Goal: Task Accomplishment & Management: Manage account settings

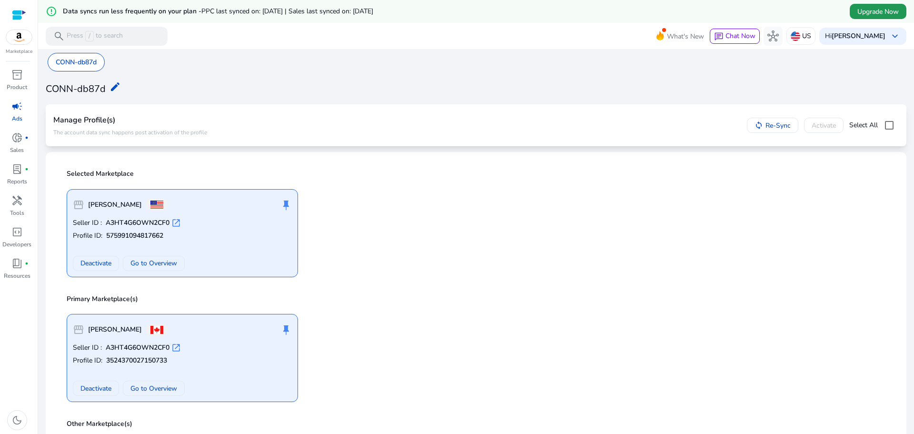
click at [876, 4] on span at bounding box center [878, 11] width 57 height 23
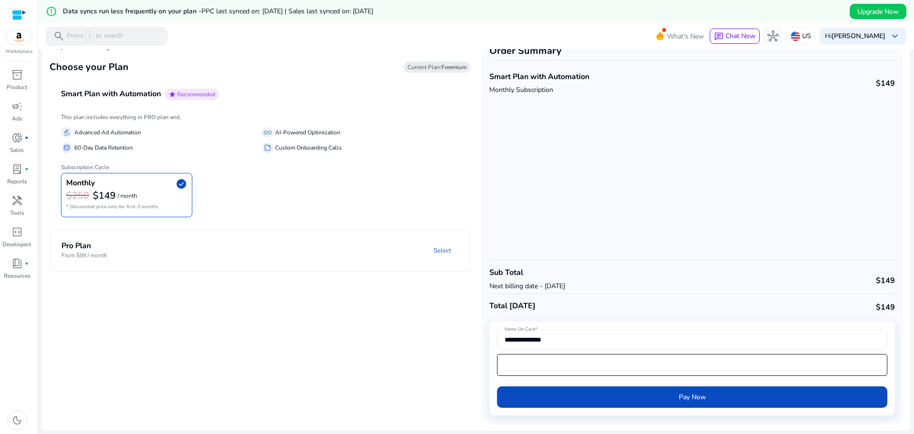
drag, startPoint x: 694, startPoint y: 394, endPoint x: 662, endPoint y: 374, distance: 37.6
click at [662, 374] on div at bounding box center [692, 365] width 390 height 22
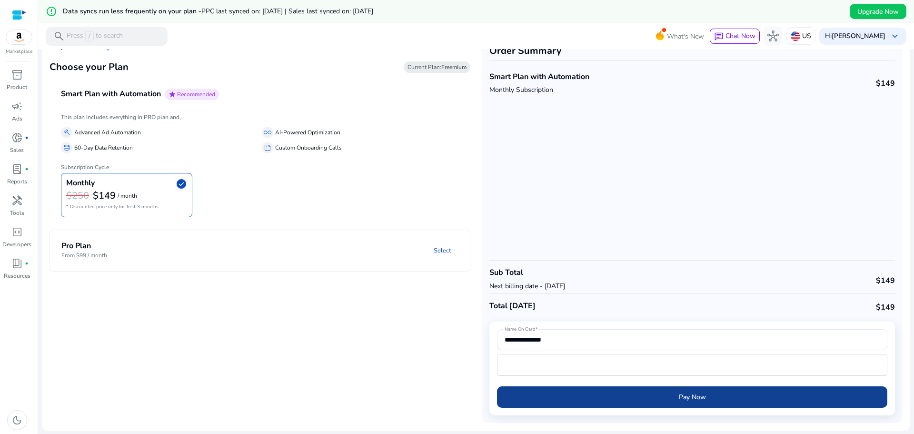
click at [691, 398] on span "Pay Now" at bounding box center [692, 397] width 27 height 10
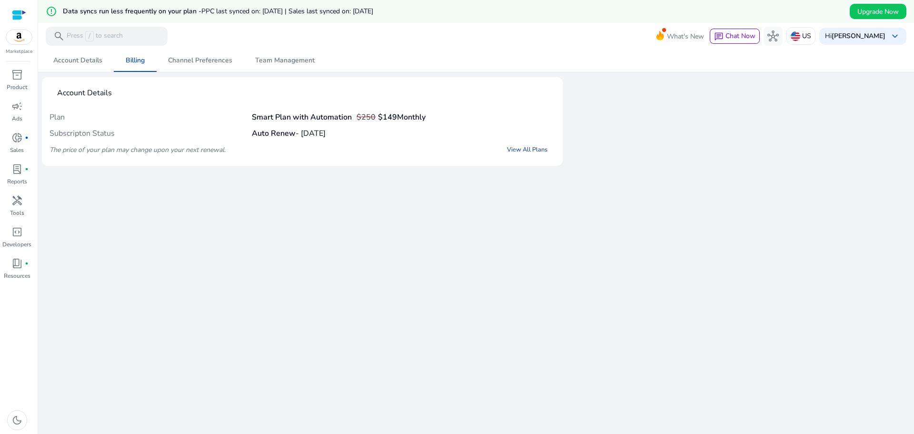
click at [528, 149] on link "View All Plans" at bounding box center [527, 149] width 56 height 17
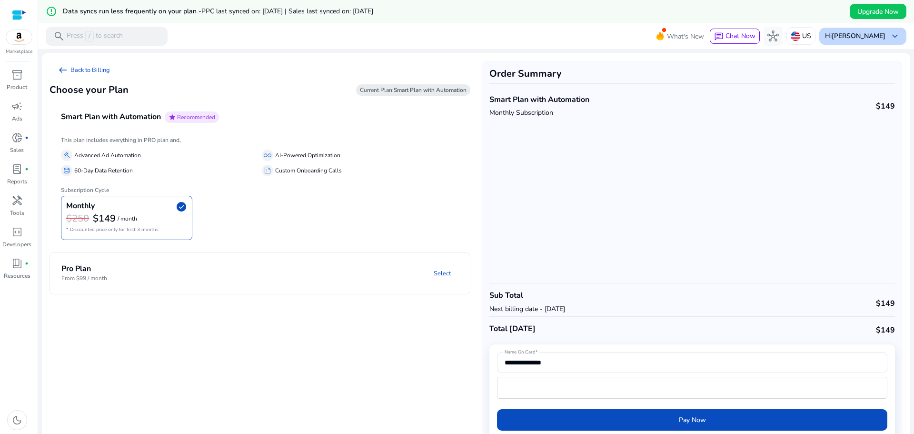
click at [865, 36] on b "Mohammad Abidat" at bounding box center [859, 35] width 54 height 9
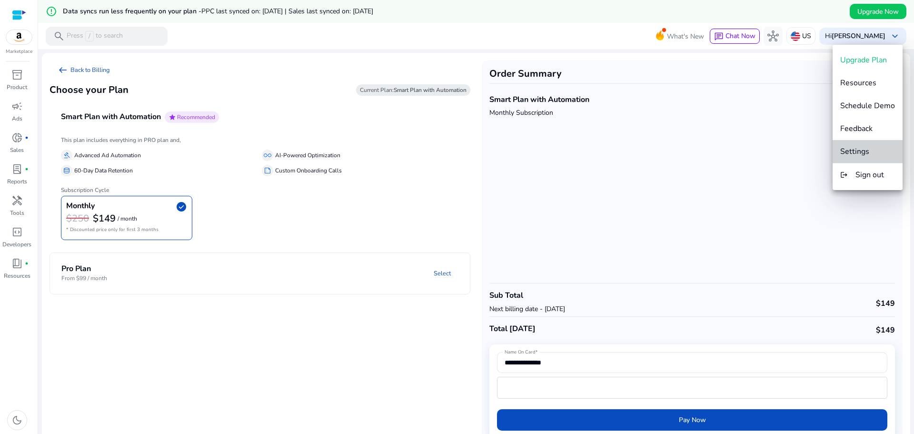
click at [870, 151] on span "Settings" at bounding box center [867, 151] width 55 height 10
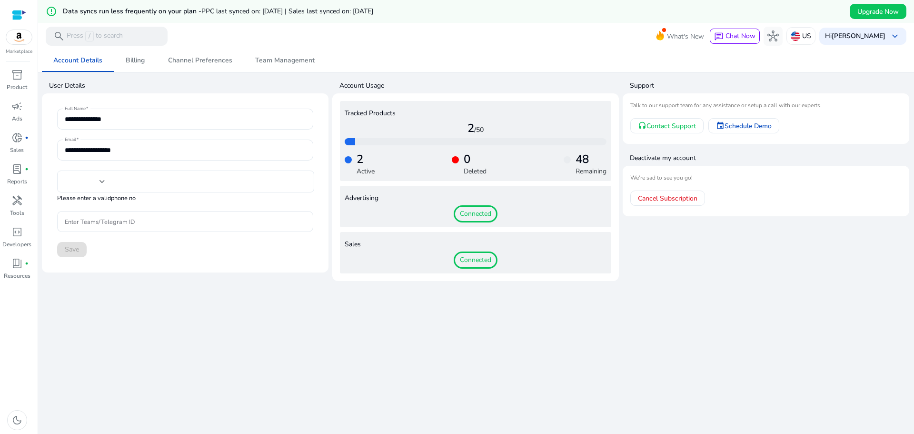
type input "****"
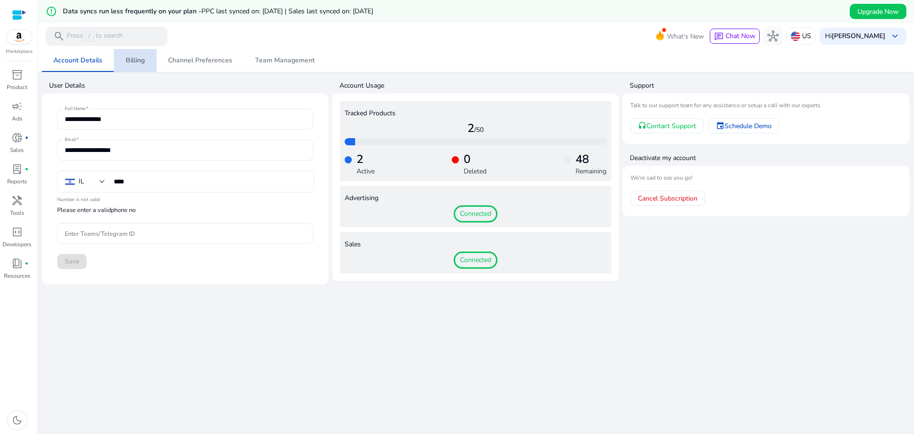
click at [133, 64] on span "Billing" at bounding box center [135, 60] width 19 height 7
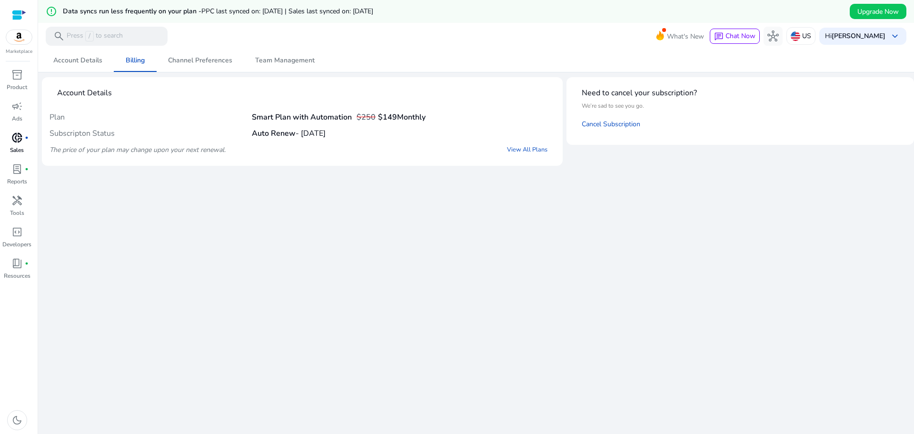
click at [21, 145] on div "donut_small fiber_manual_record" at bounding box center [17, 137] width 27 height 15
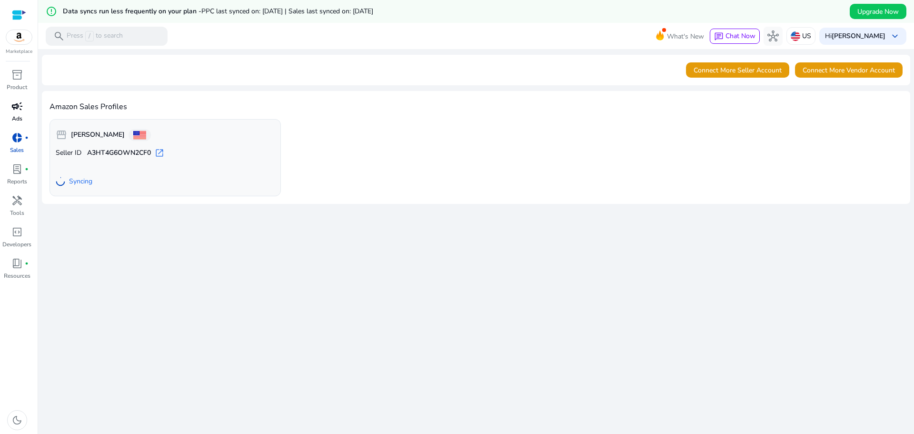
click at [19, 115] on p "Ads" at bounding box center [17, 118] width 10 height 9
click at [13, 111] on span "campaign" at bounding box center [16, 105] width 11 height 11
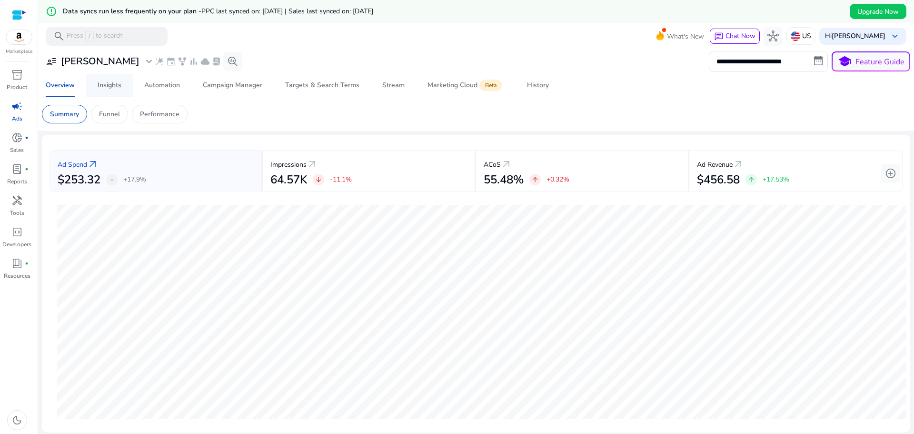
click at [116, 82] on div "Insights" at bounding box center [110, 85] width 24 height 7
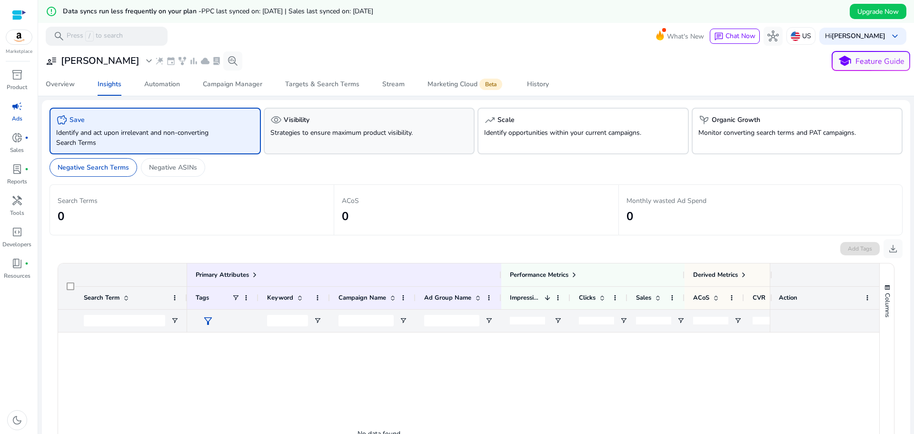
click at [338, 133] on p "Strategies to ensure maximum product visibility." at bounding box center [352, 133] width 165 height 10
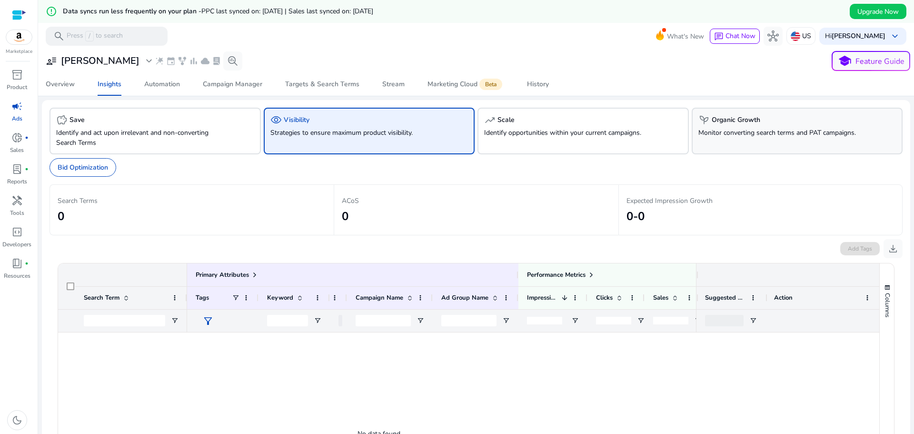
click at [712, 127] on div "psychiatry Organic Growth Monitor converting search terms and PAT campaigns." at bounding box center [797, 131] width 211 height 47
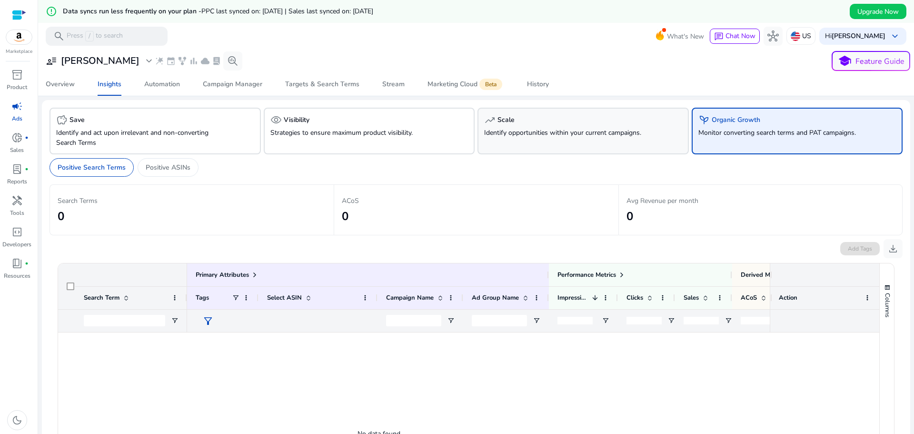
click at [608, 138] on div "trending_up Scale Identify opportunities within your current campaigns." at bounding box center [582, 131] width 211 height 47
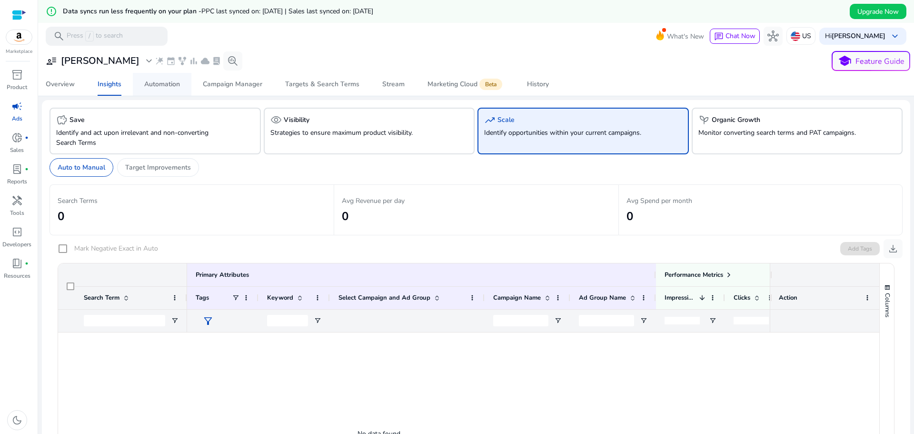
click at [152, 82] on div "Automation" at bounding box center [162, 84] width 36 height 7
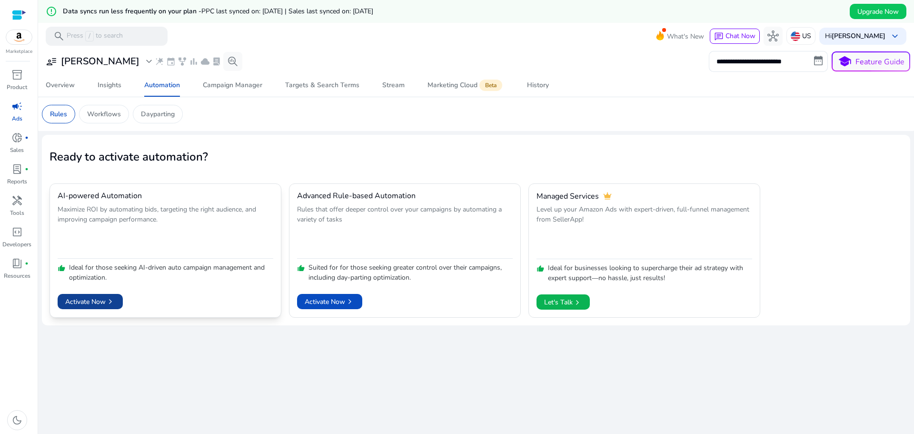
click at [102, 302] on span "Activate Now chevron_right" at bounding box center [90, 302] width 50 height 10
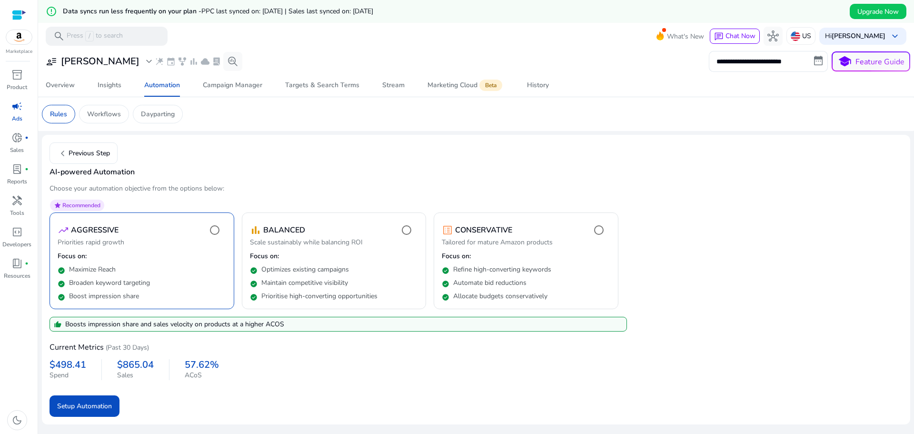
scroll to position [23, 0]
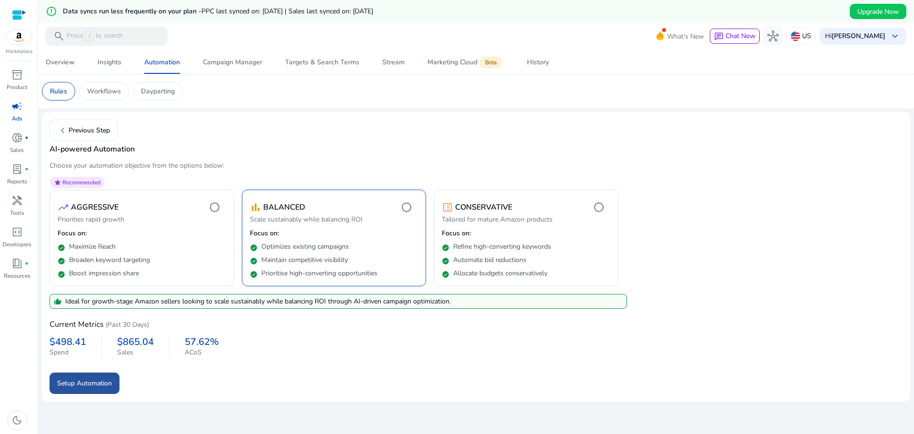
click at [99, 380] on span "Setup Automation" at bounding box center [84, 383] width 55 height 10
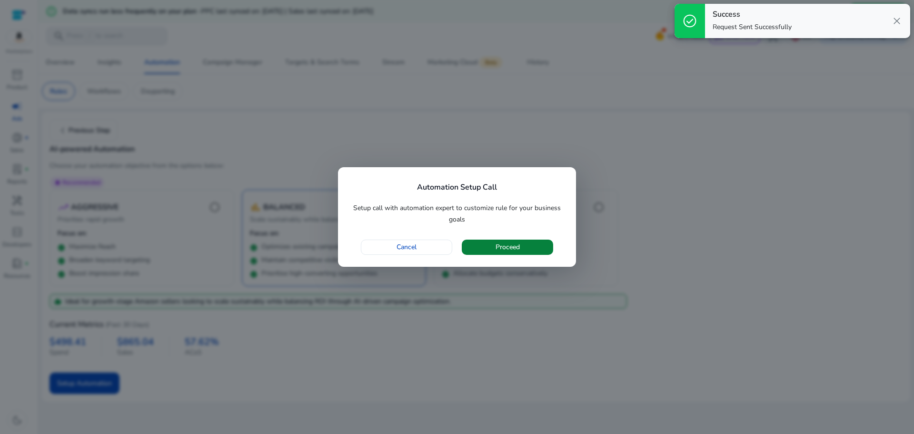
click at [493, 246] on span "button" at bounding box center [507, 247] width 91 height 23
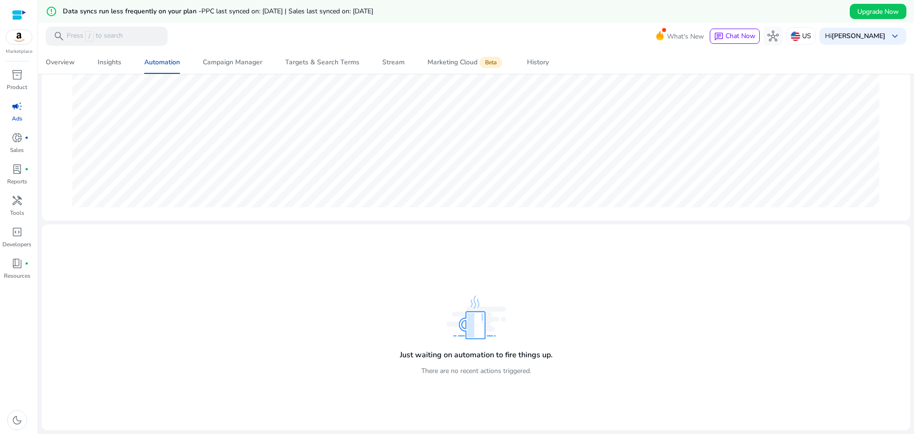
scroll to position [0, 0]
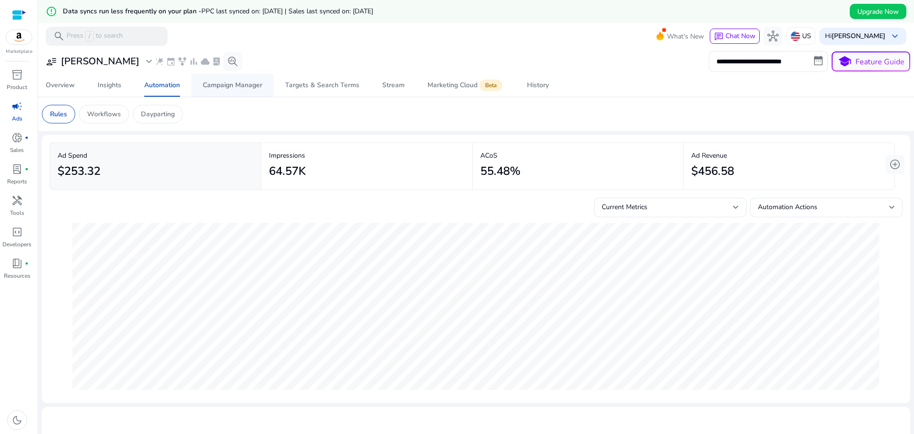
click at [225, 82] on div "Campaign Manager" at bounding box center [233, 85] width 60 height 7
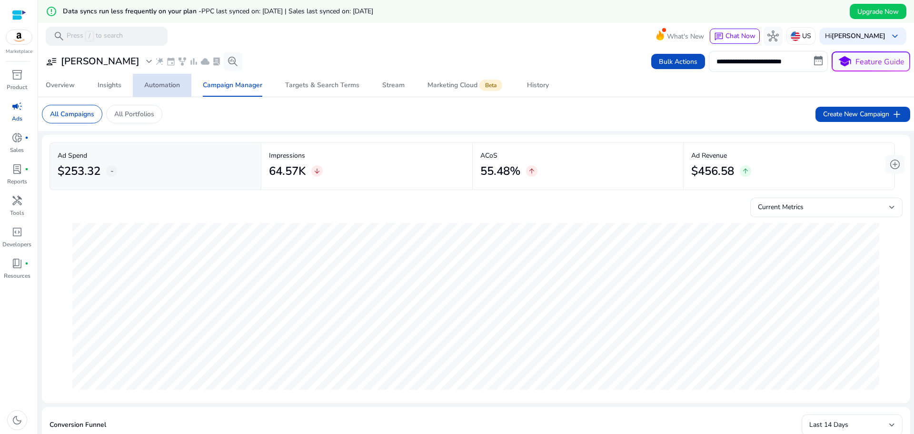
click at [160, 84] on div "Automation" at bounding box center [162, 85] width 36 height 7
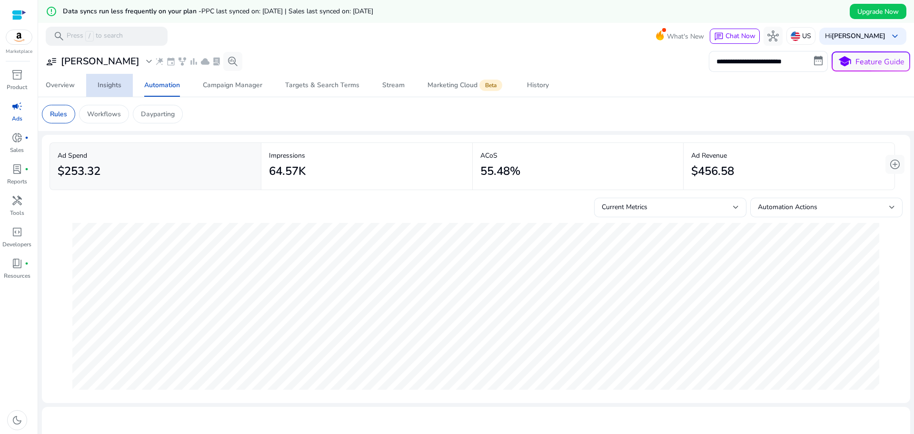
click at [112, 84] on div "Insights" at bounding box center [110, 85] width 24 height 7
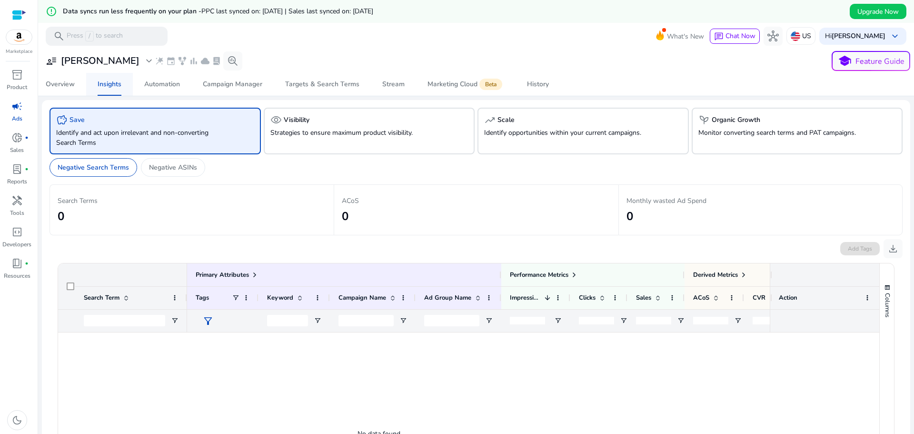
click at [112, 84] on div "Insights" at bounding box center [110, 84] width 24 height 7
click at [25, 137] on span "fiber_manual_record" at bounding box center [27, 138] width 4 height 4
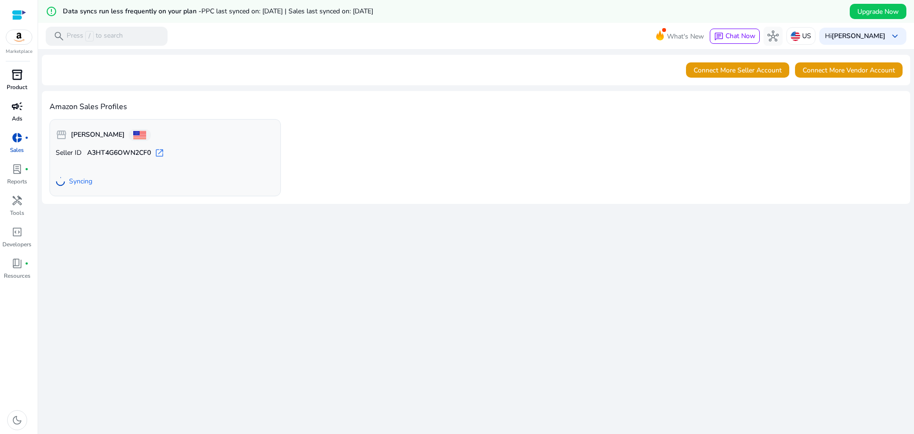
click at [17, 88] on p "Product" at bounding box center [17, 87] width 20 height 9
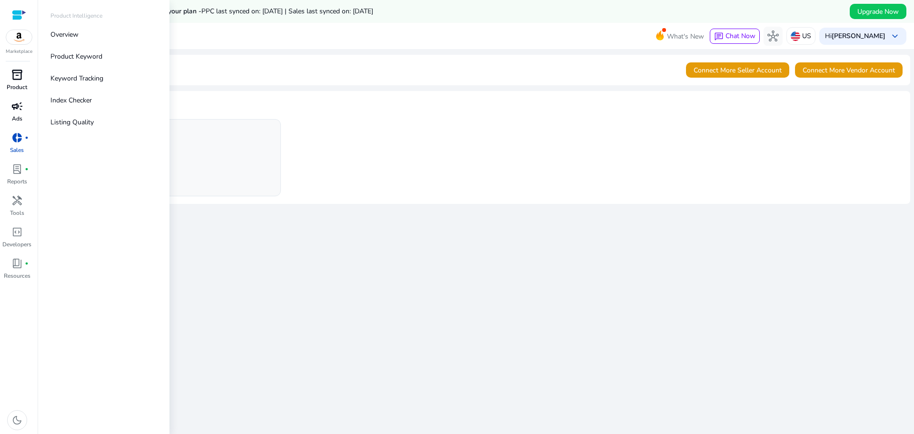
click at [14, 79] on span "inventory_2" at bounding box center [16, 74] width 11 height 11
click at [70, 36] on p "Overview" at bounding box center [64, 35] width 28 height 10
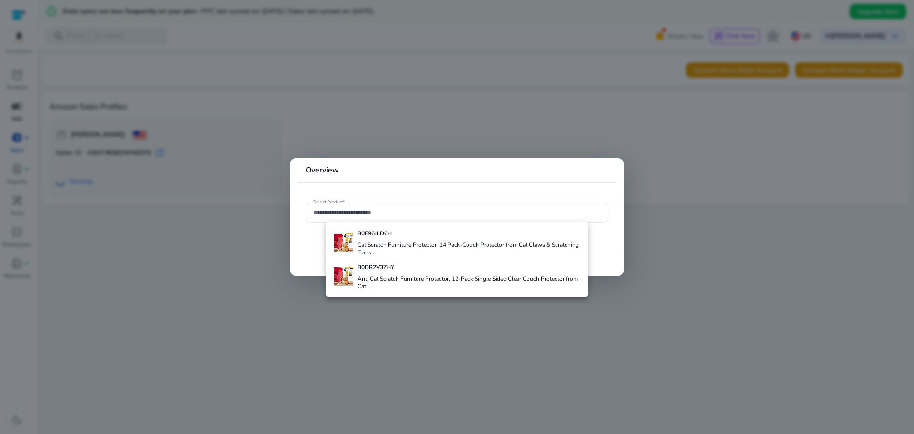
click at [592, 199] on mat-card "Overview Select Product*" at bounding box center [456, 217] width 333 height 118
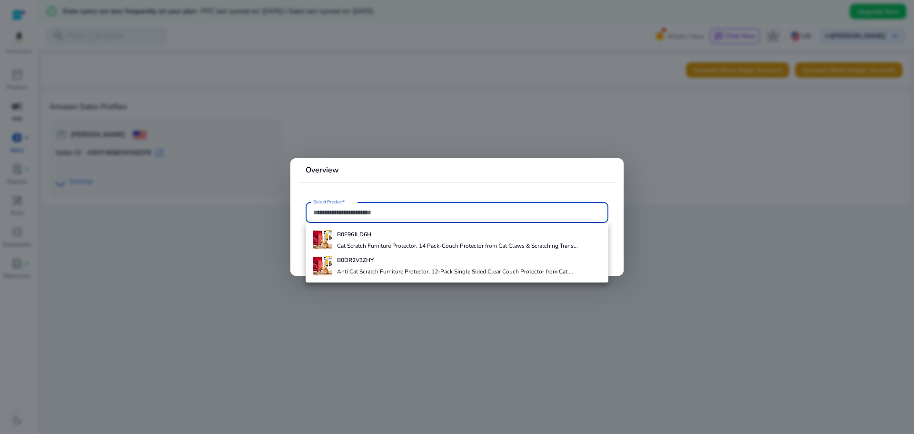
click at [505, 214] on input "Select Product*" at bounding box center [457, 212] width 288 height 10
click at [454, 184] on mat-card "Overview Select Product*" at bounding box center [456, 217] width 333 height 118
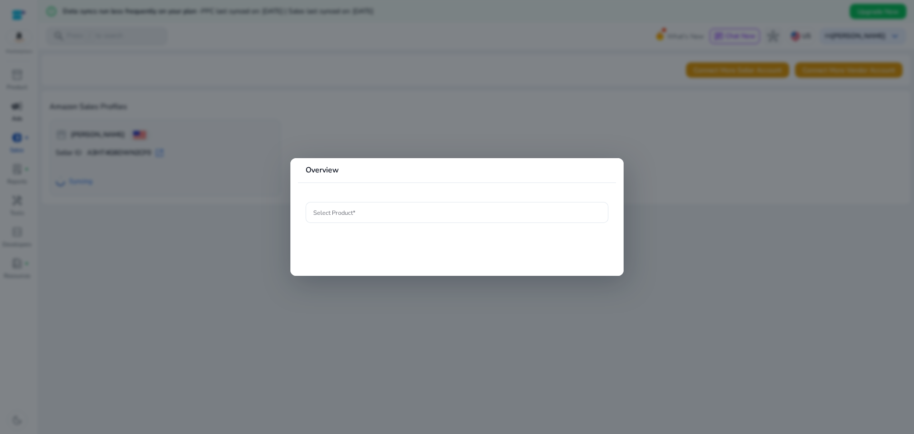
click at [475, 199] on mat-card "Overview Select Product*" at bounding box center [456, 217] width 333 height 118
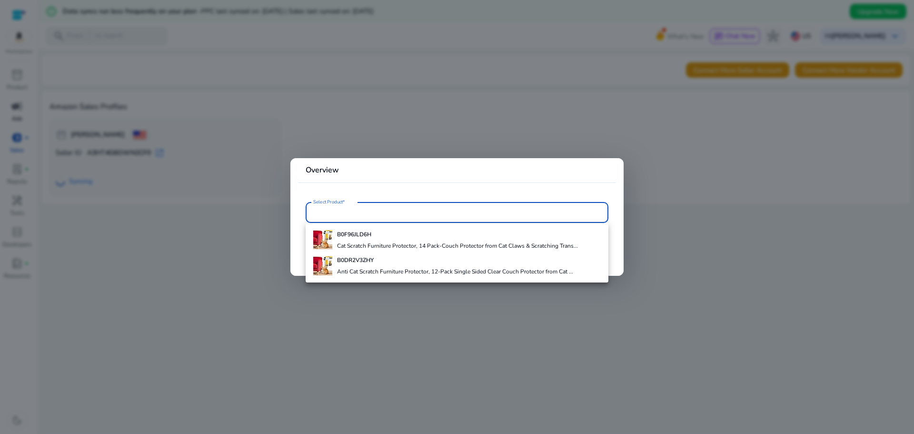
click at [454, 208] on input "Select Product*" at bounding box center [457, 212] width 288 height 10
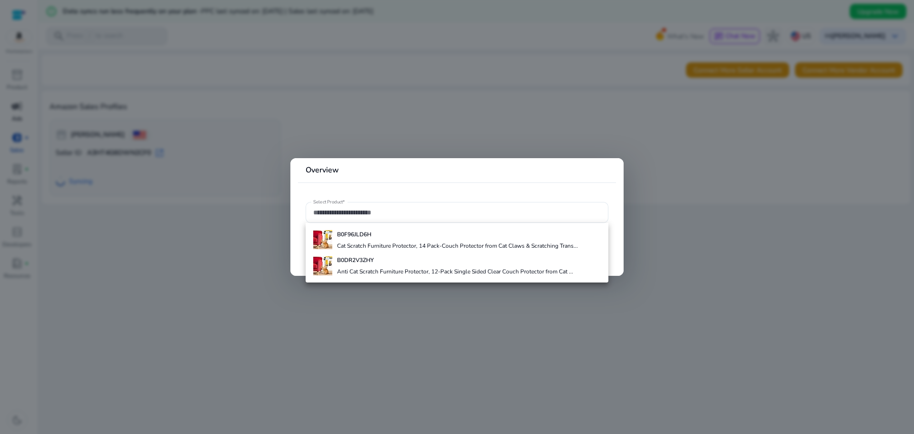
click at [227, 284] on div at bounding box center [457, 217] width 914 height 434
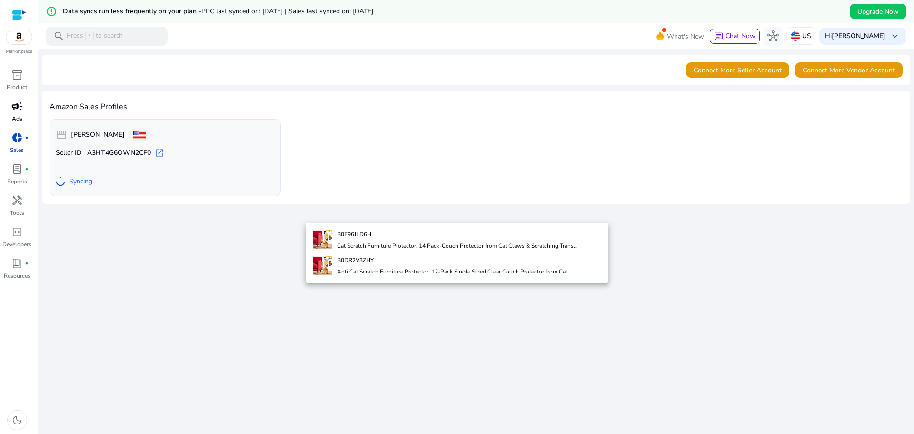
click at [227, 284] on div "We are getting things ready for you... Connect More Seller Account Connect More…" at bounding box center [476, 252] width 868 height 407
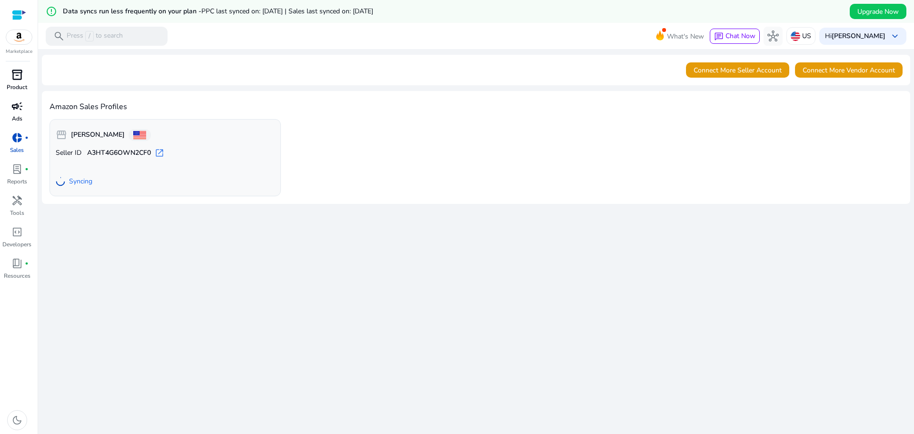
click at [19, 82] on link "inventory_2 Product" at bounding box center [17, 82] width 34 height 31
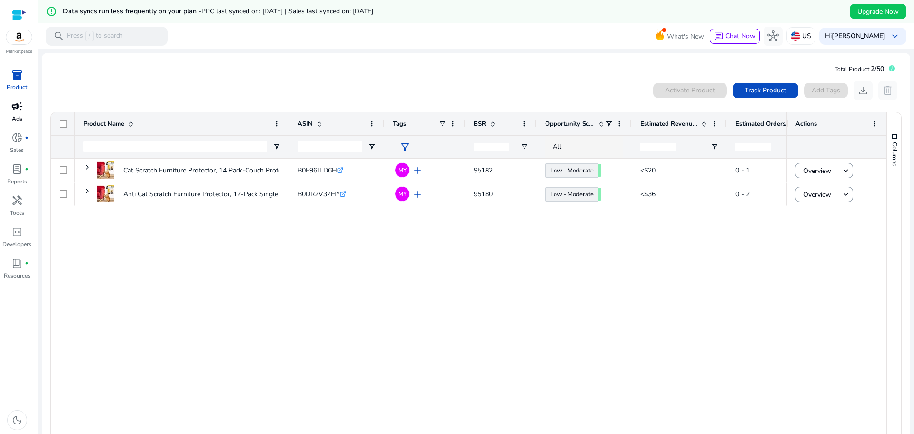
click at [388, 317] on div "Cat Scratch Furniture Protector, 14 Pack-Couch Protector from... B0F96JLD6H .st…" at bounding box center [431, 298] width 712 height 279
click at [768, 93] on span "Track Product" at bounding box center [766, 90] width 42 height 10
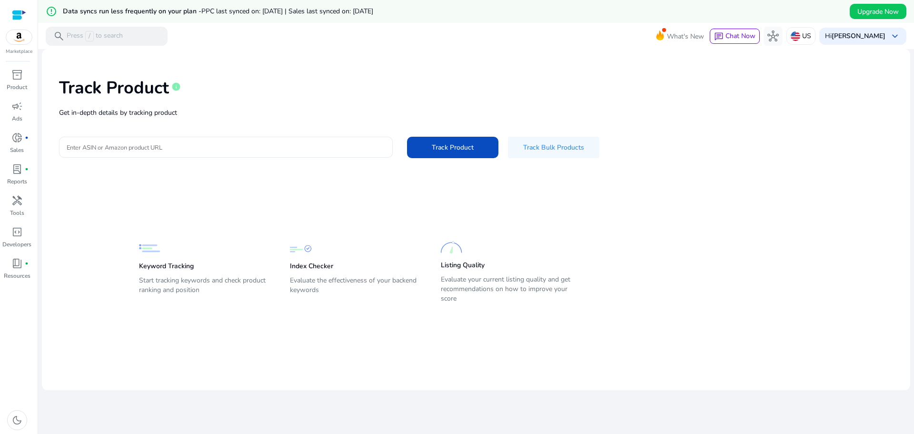
click at [314, 142] on input "Enter ASIN or Amazon product URL" at bounding box center [226, 147] width 318 height 10
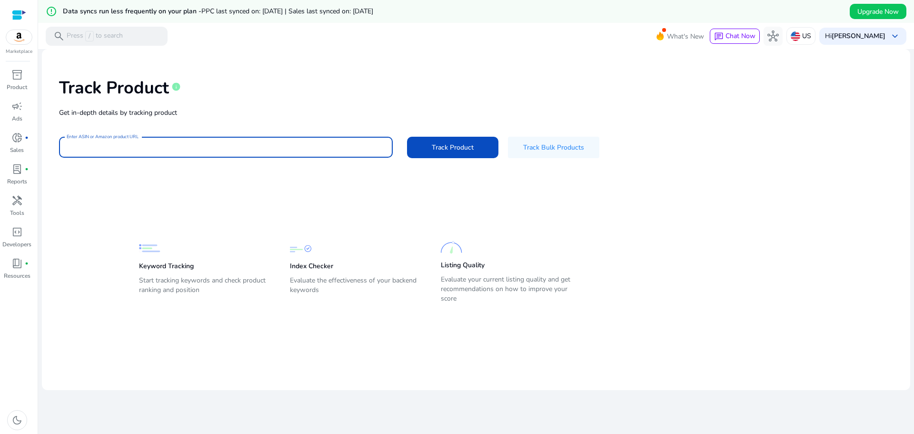
paste input "**********"
type input "**********"
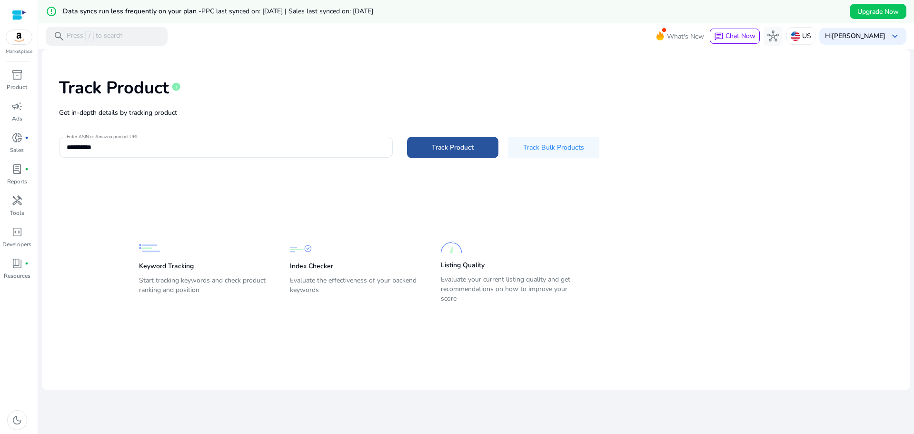
click at [429, 155] on span at bounding box center [452, 147] width 91 height 23
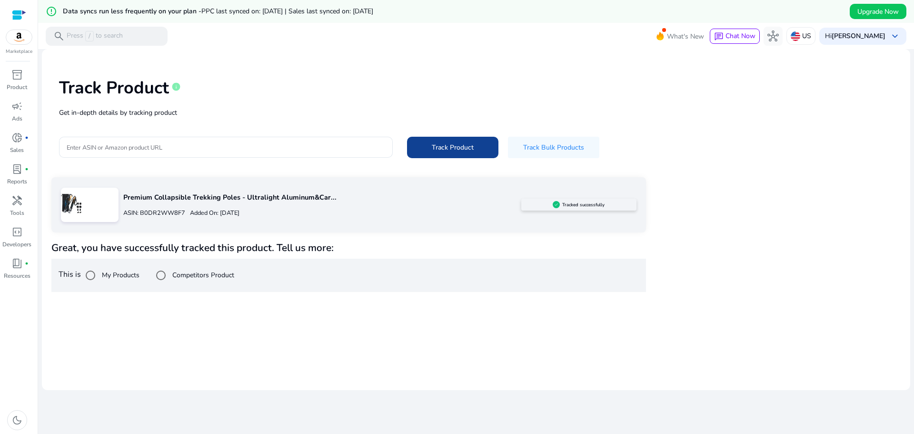
click at [429, 155] on span at bounding box center [452, 147] width 91 height 23
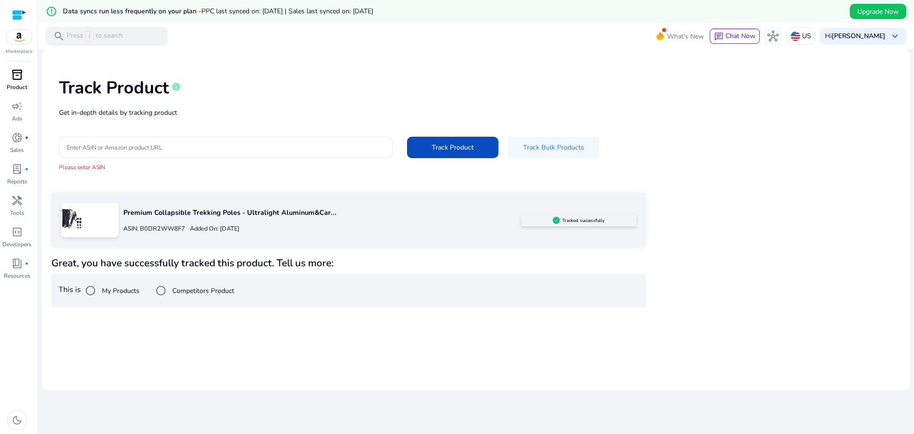
click at [3, 77] on link "inventory_2 Product" at bounding box center [17, 82] width 34 height 31
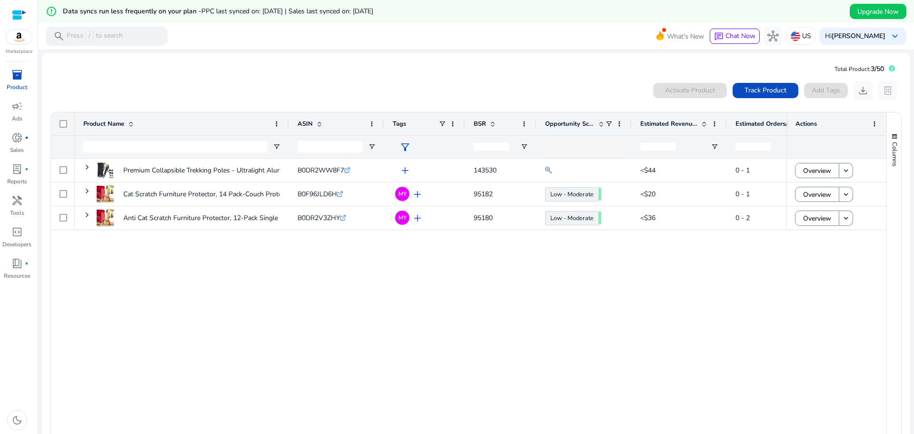
click at [328, 284] on div "Premium Collapsible Trekking Poles - Ultralight Aluminum&Carbon... B0DR2WW8F7 .…" at bounding box center [431, 298] width 712 height 279
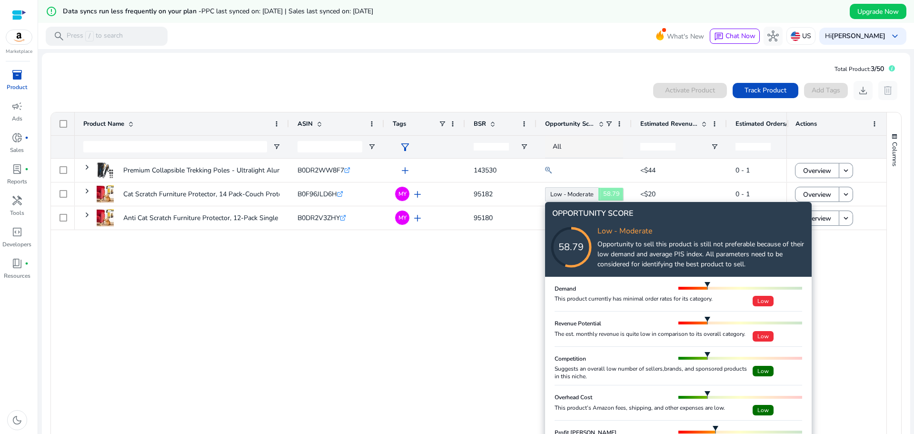
click at [579, 193] on icon at bounding box center [580, 237] width 95 height 95
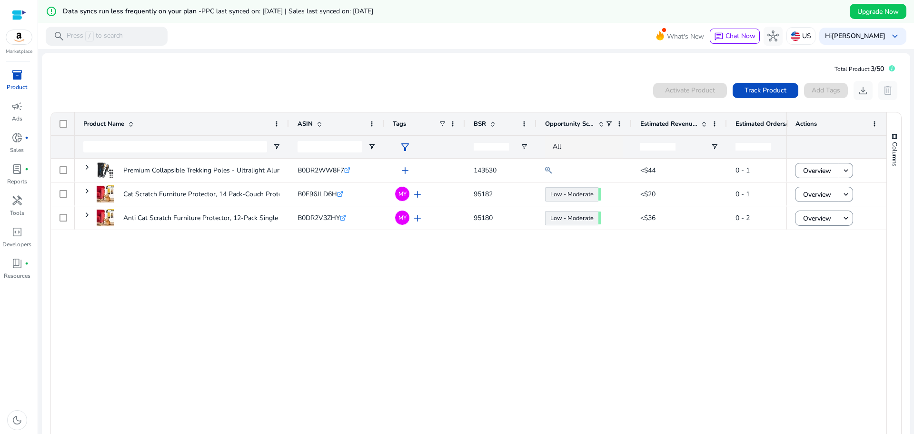
scroll to position [44, 0]
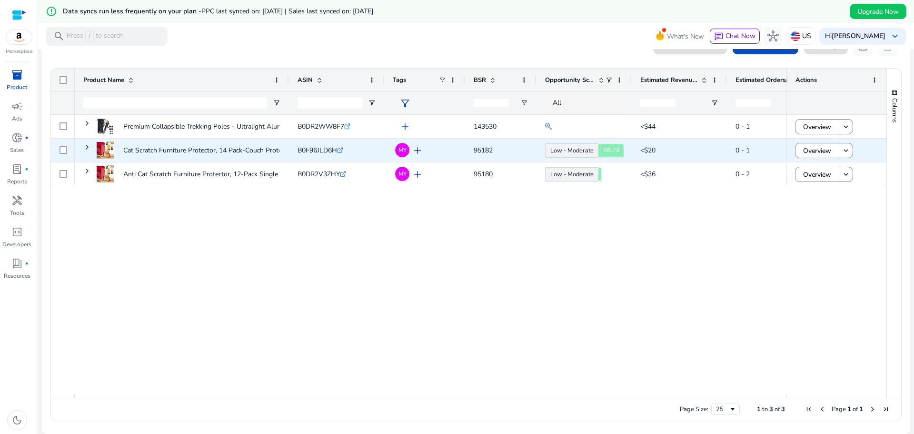
click at [555, 150] on link "Low - Moderate 58.79" at bounding box center [571, 150] width 53 height 14
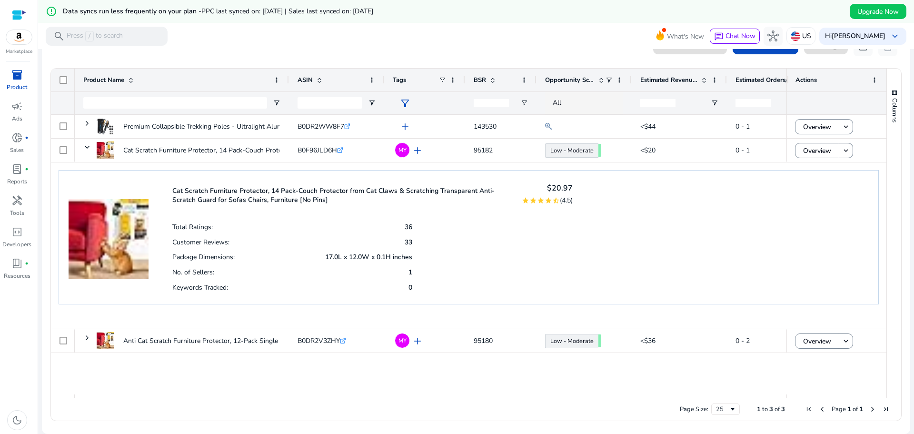
click at [497, 275] on div "Total Ratings: 36 Customer Reviews: 33 Package Dimensions: 17.0L x 12.0W x 0.1H…" at bounding box center [372, 256] width 400 height 75
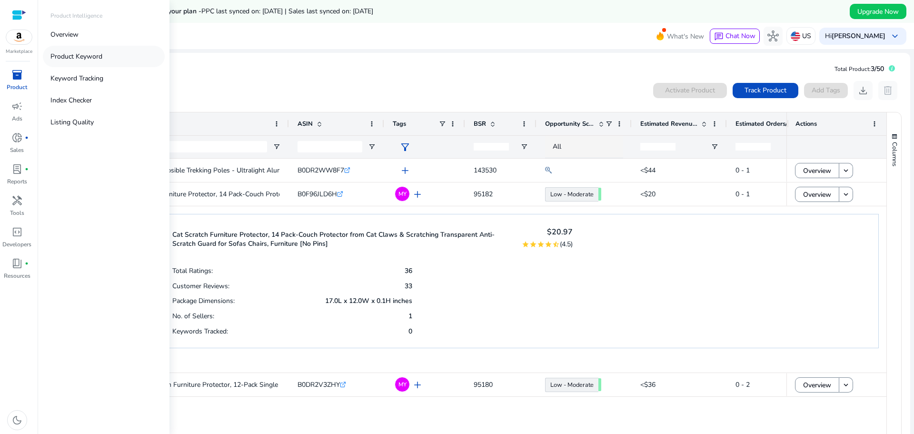
click at [92, 61] on p "Product Keyword" at bounding box center [76, 56] width 52 height 10
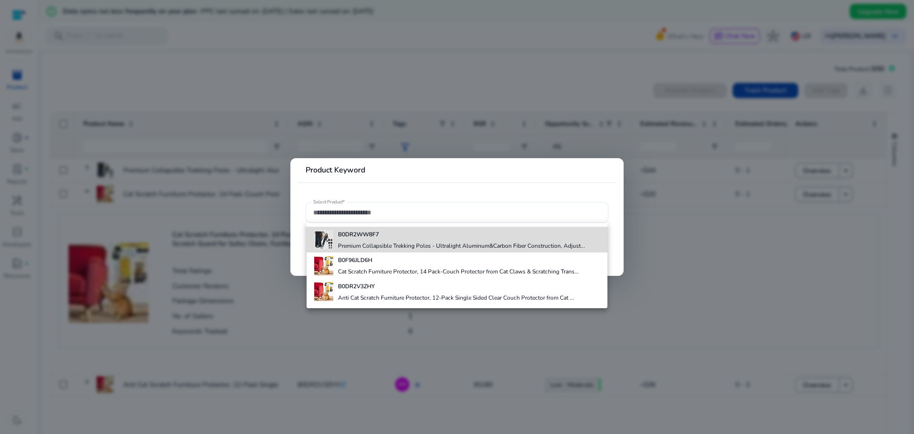
click at [424, 241] on div "B0DR2WW8F7 Premium Collapsible Trekking Poles - Ultralight Aluminum&Carbon Fibe…" at bounding box center [461, 240] width 247 height 26
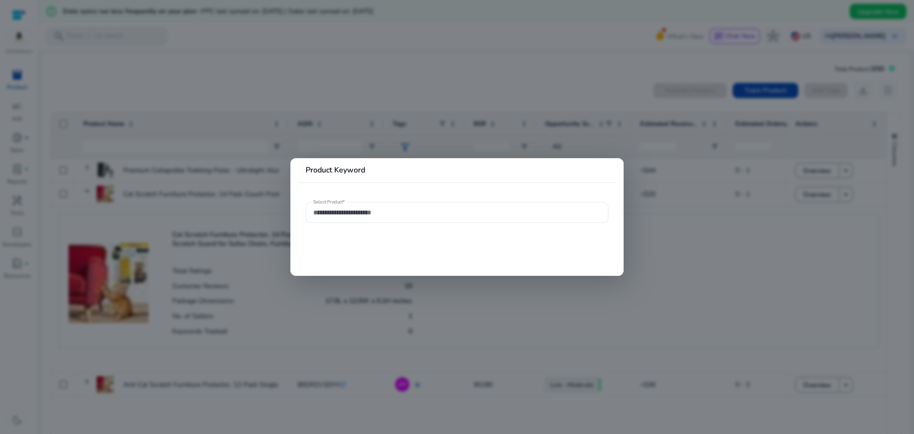
type input "**********"
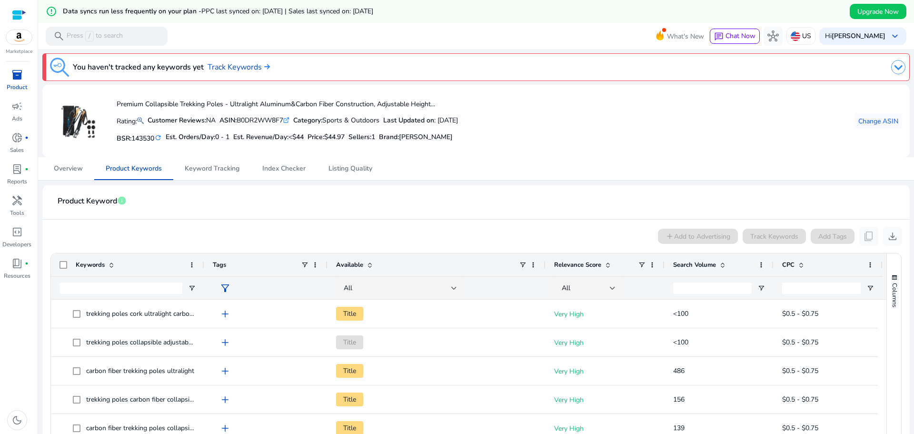
click at [13, 84] on p "Product" at bounding box center [17, 87] width 20 height 9
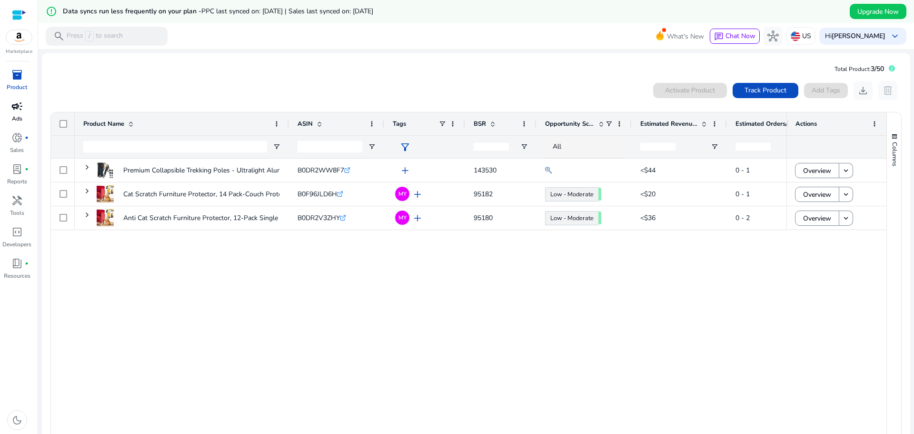
click at [18, 109] on span "campaign" at bounding box center [16, 105] width 11 height 11
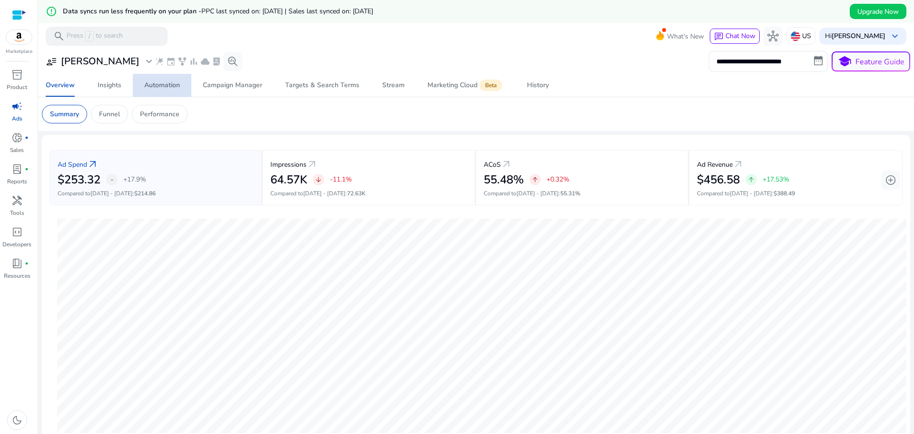
click at [175, 89] on div "Automation" at bounding box center [162, 85] width 36 height 7
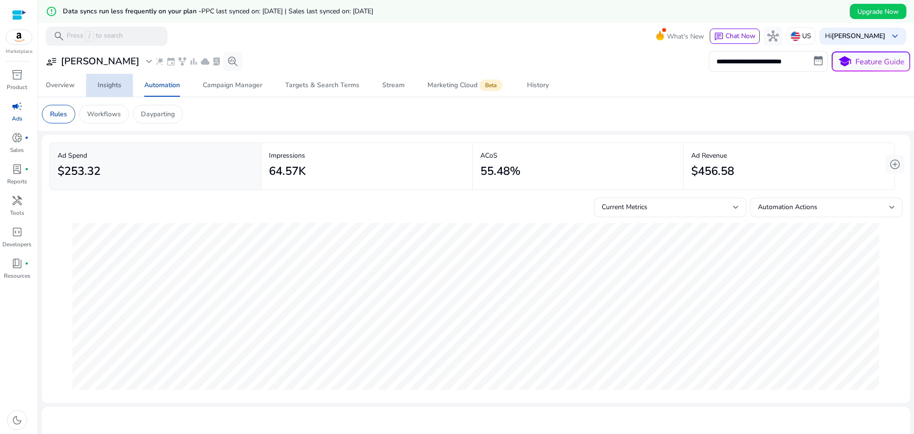
click at [110, 90] on span "Insights" at bounding box center [110, 85] width 24 height 23
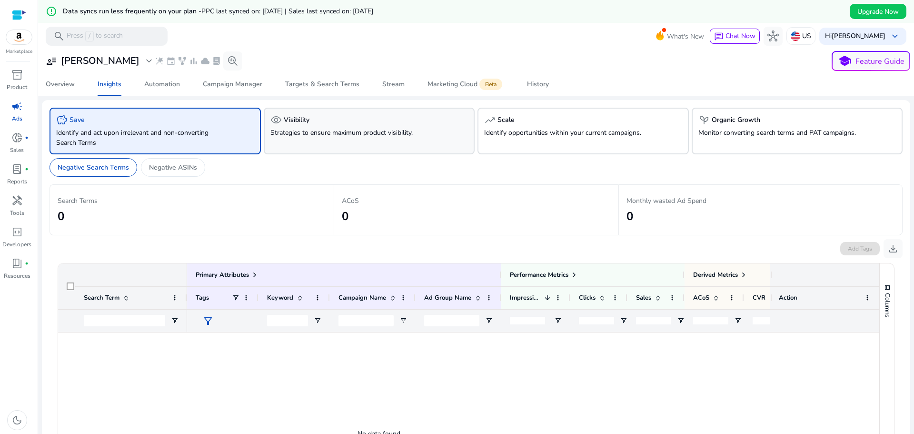
click at [339, 141] on div "visibility Visibility Strategies to ensure maximum product visibility." at bounding box center [369, 131] width 211 height 47
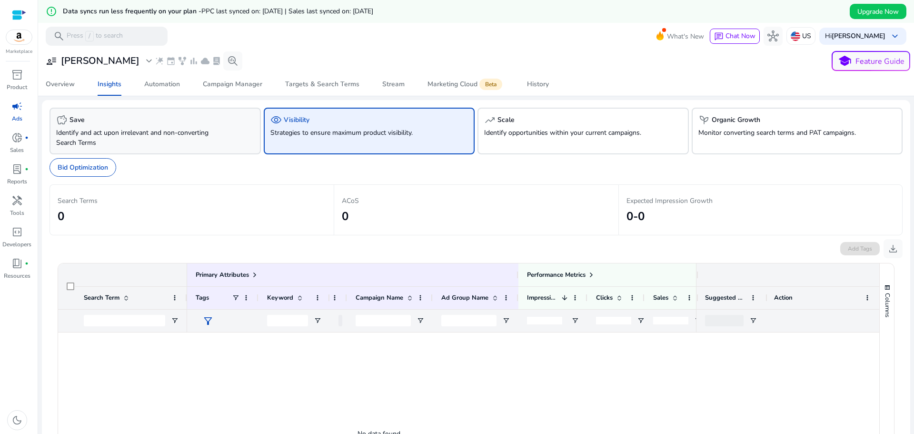
click at [186, 126] on div "savings Save Identify and act upon irrelevant and non-converting Search Terms" at bounding box center [155, 131] width 211 height 47
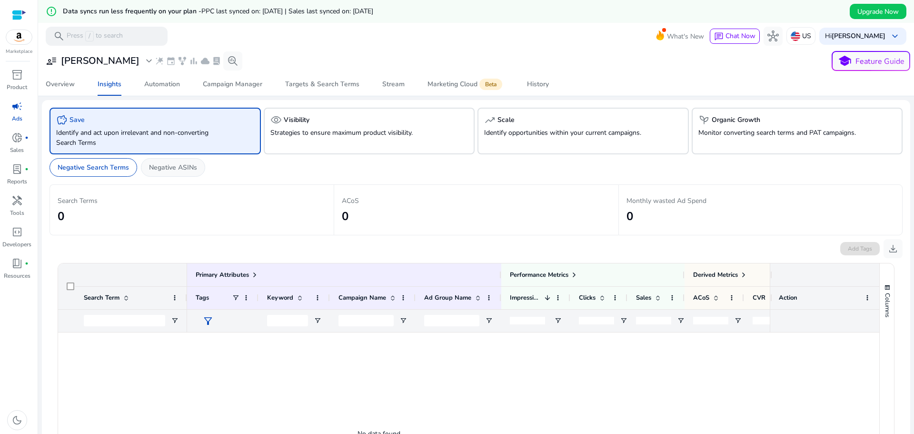
click at [176, 169] on p "Negative ASINs" at bounding box center [173, 167] width 48 height 10
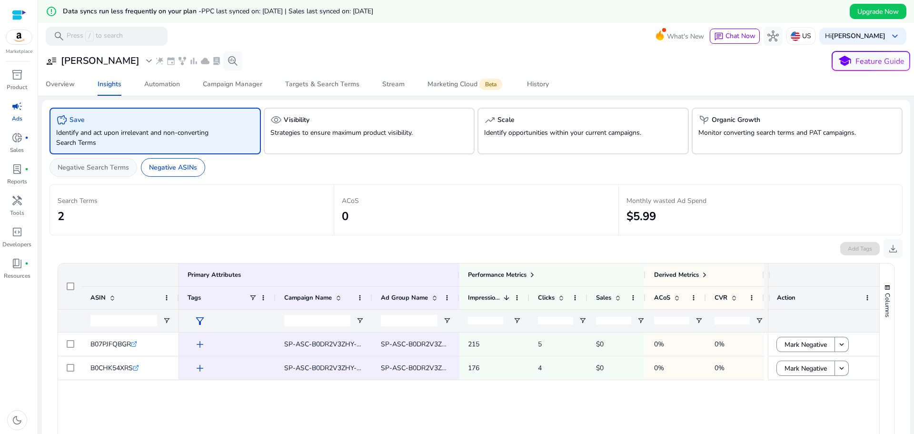
click at [106, 165] on p "Negative Search Terms" at bounding box center [93, 167] width 71 height 10
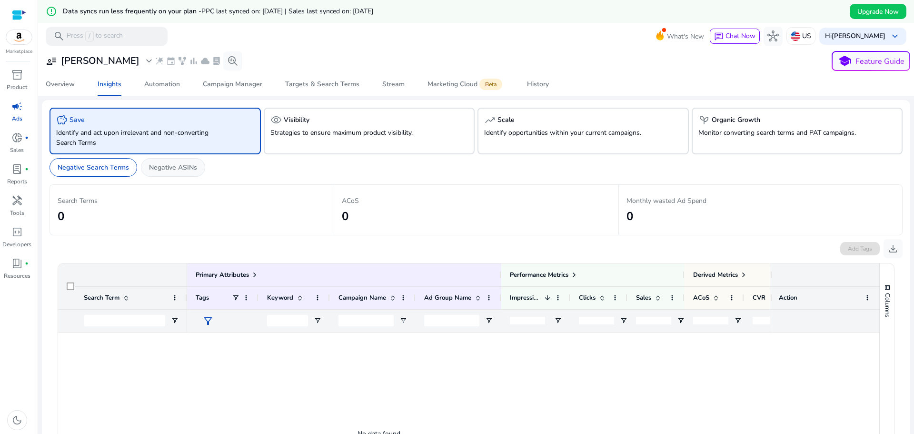
click at [158, 172] on p "Negative ASINs" at bounding box center [173, 167] width 48 height 10
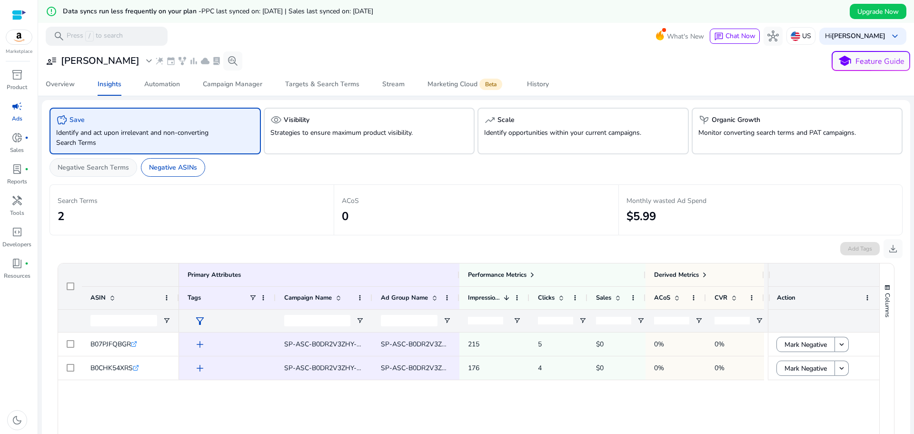
click at [86, 169] on p "Negative Search Terms" at bounding box center [93, 167] width 71 height 10
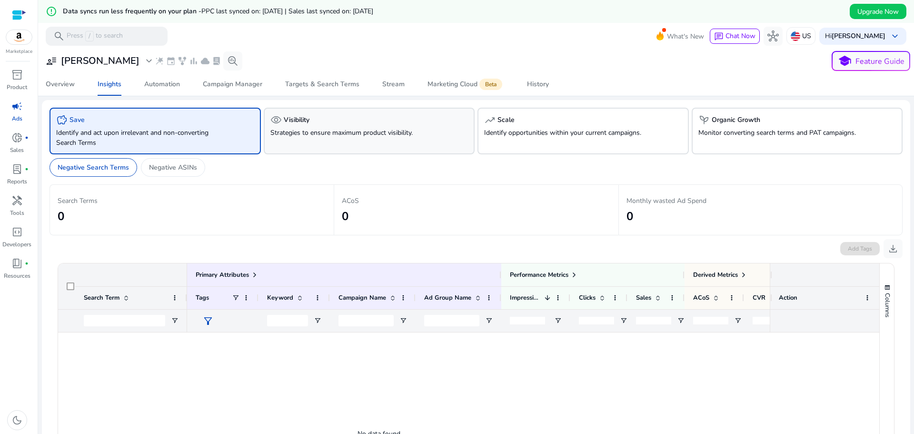
click at [311, 130] on p "Strategies to ensure maximum product visibility." at bounding box center [352, 133] width 165 height 10
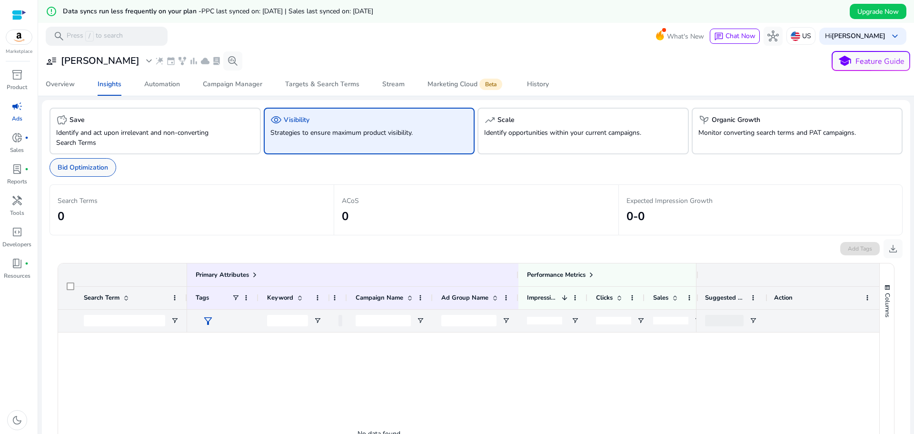
click at [92, 163] on p "Bid Optimization" at bounding box center [83, 167] width 50 height 10
click at [125, 137] on p "Identify and act upon irrelevant and non-converting Search Terms" at bounding box center [138, 138] width 165 height 20
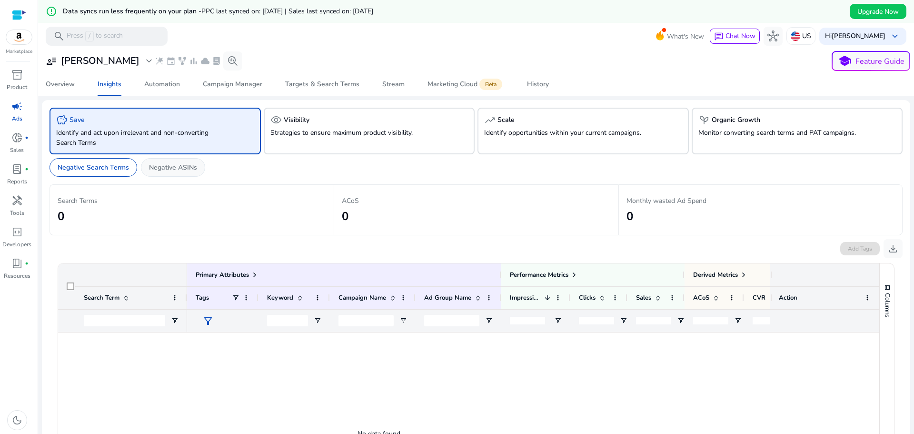
click at [176, 167] on p "Negative ASINs" at bounding box center [173, 167] width 48 height 10
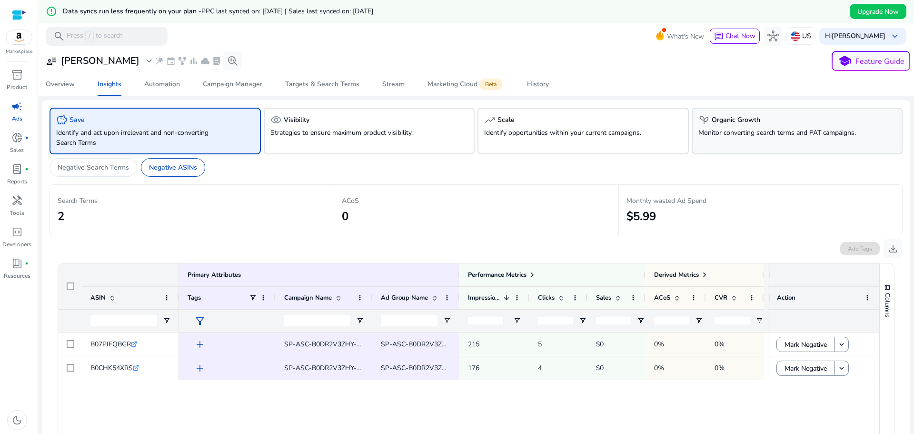
click at [786, 126] on div "psychiatry Organic Growth Monitor converting search terms and PAT campaigns." at bounding box center [797, 131] width 211 height 47
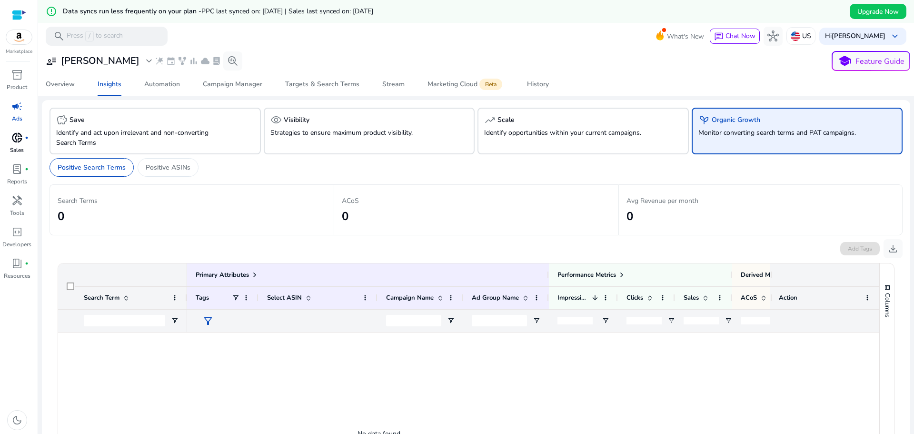
click at [22, 140] on span "donut_small" at bounding box center [16, 137] width 11 height 11
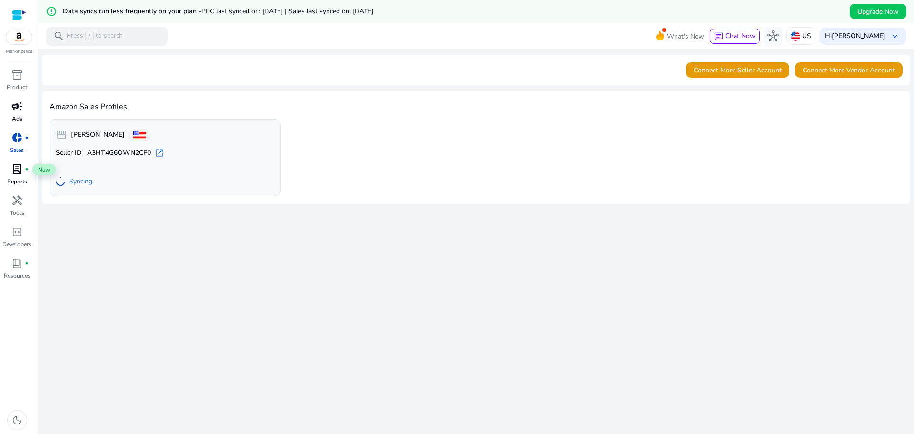
click at [20, 173] on span "lab_profile" at bounding box center [16, 168] width 11 height 11
click at [24, 204] on div "handyman" at bounding box center [17, 200] width 27 height 15
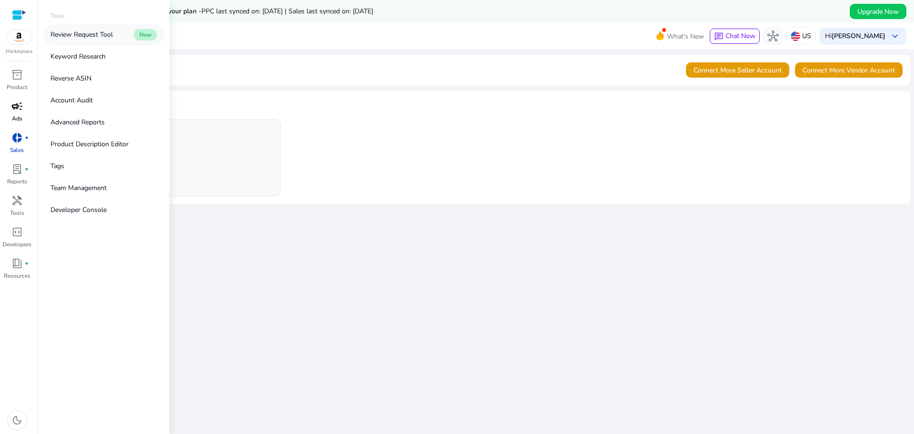
click at [85, 29] on link "Review Request Tool New" at bounding box center [104, 34] width 122 height 21
click at [8, 113] on div "campaign" at bounding box center [17, 106] width 27 height 15
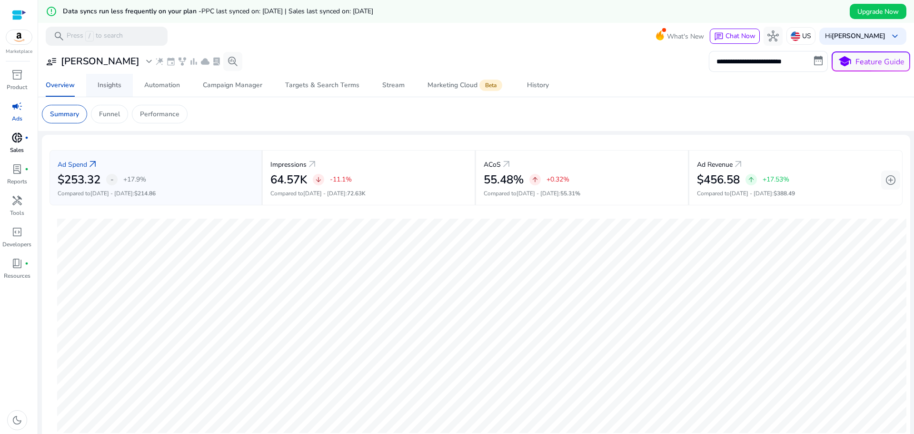
click at [110, 89] on div "Insights" at bounding box center [110, 85] width 24 height 7
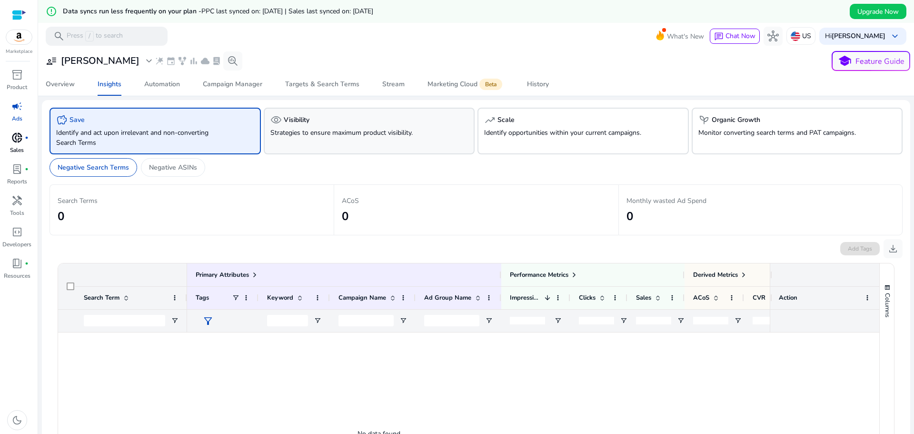
click at [306, 134] on p "Strategies to ensure maximum product visibility." at bounding box center [352, 133] width 165 height 10
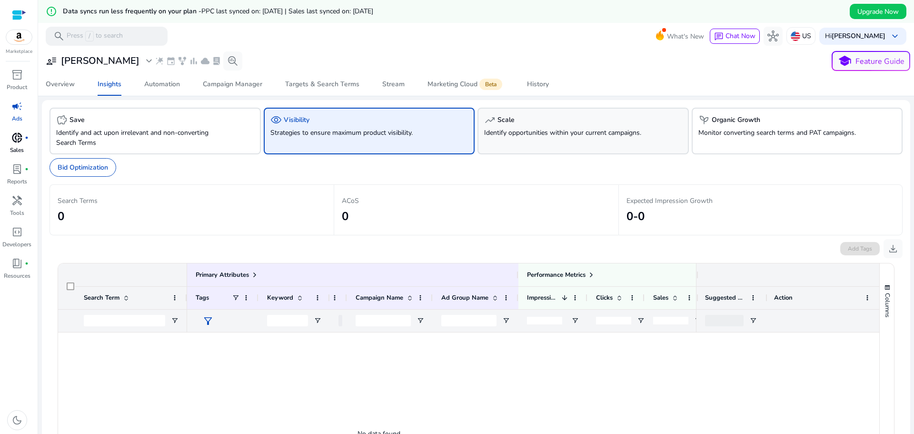
click at [515, 116] on div "trending_up Scale" at bounding box center [583, 119] width 198 height 11
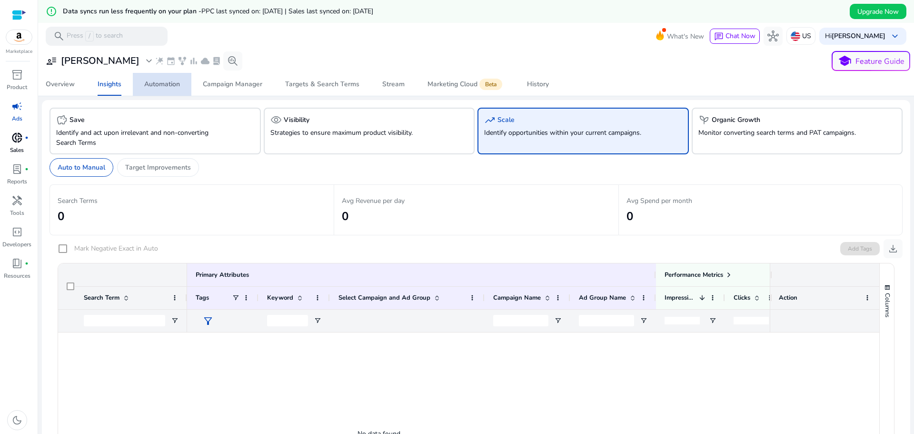
click at [169, 89] on span "Automation" at bounding box center [162, 84] width 36 height 23
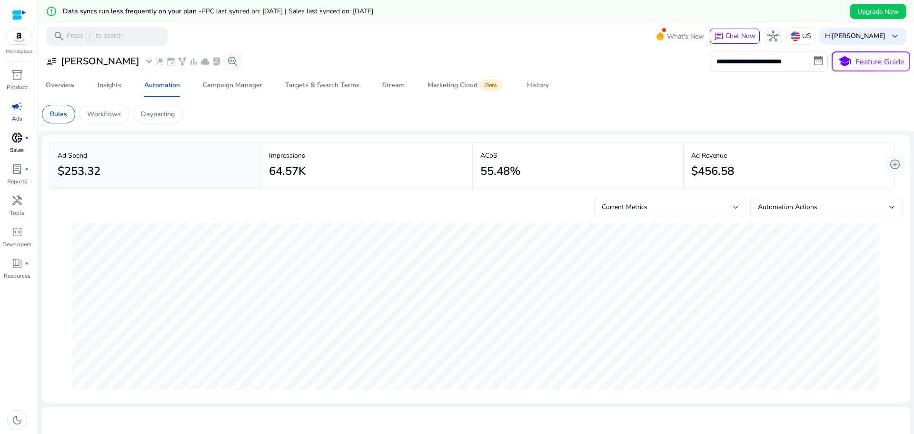
click at [13, 134] on span "donut_small" at bounding box center [16, 137] width 11 height 11
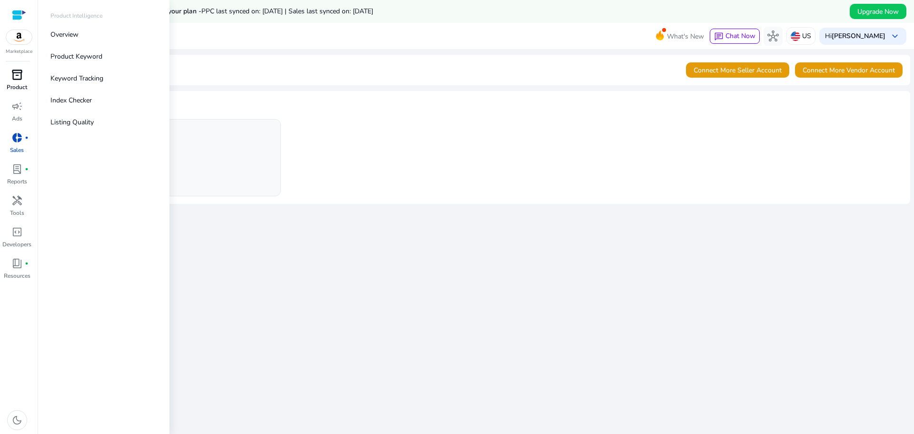
click at [20, 81] on div "inventory_2" at bounding box center [17, 74] width 27 height 15
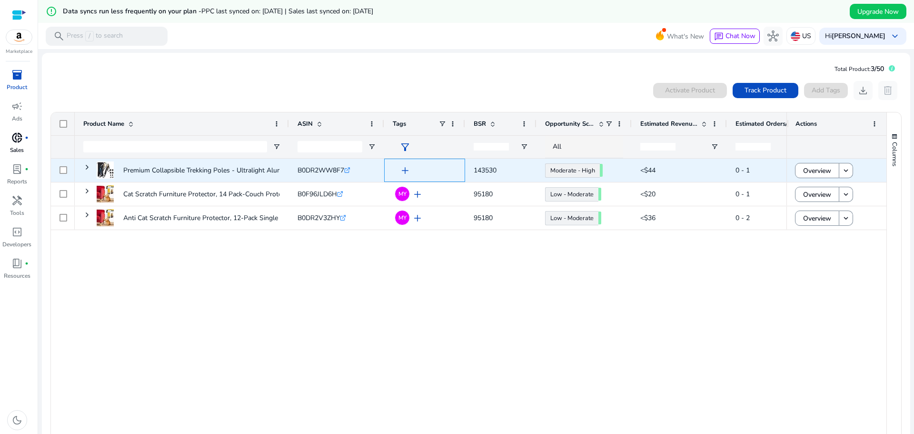
click at [405, 168] on span "add" at bounding box center [404, 170] width 11 height 11
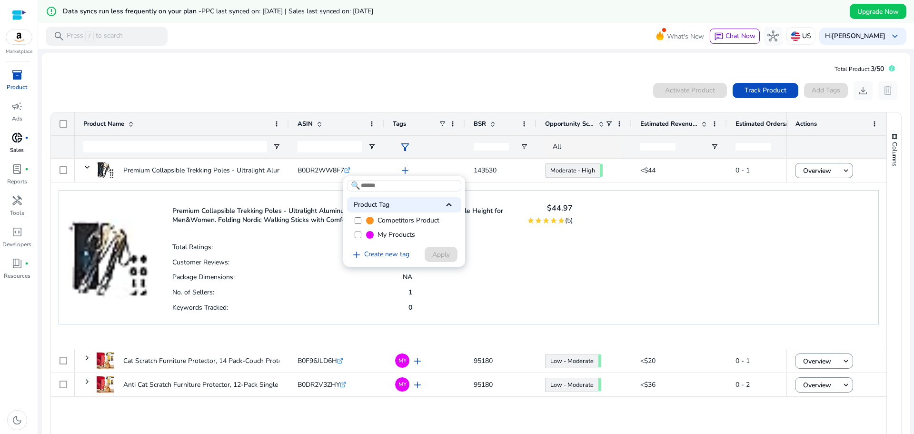
click at [354, 236] on label "My Products" at bounding box center [404, 235] width 114 height 14
click at [440, 251] on span "Apply" at bounding box center [441, 254] width 18 height 10
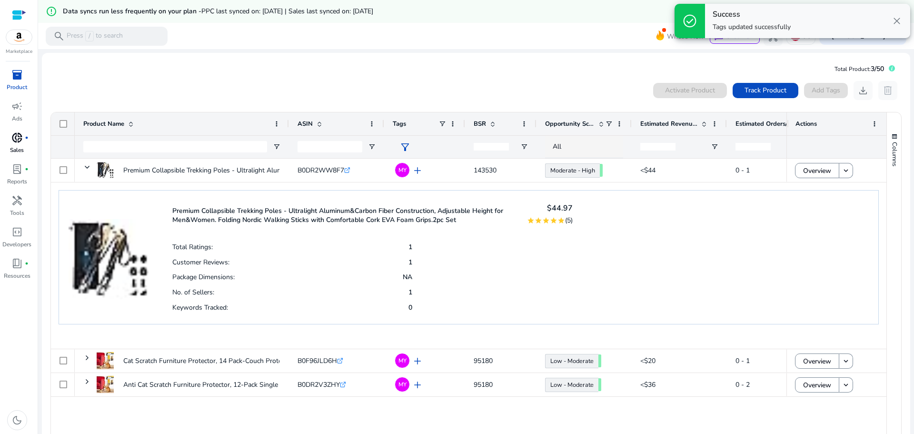
click at [897, 102] on div "0 products selected Activate Product Track Product Add Tags download delete Pre…" at bounding box center [476, 275] width 852 height 388
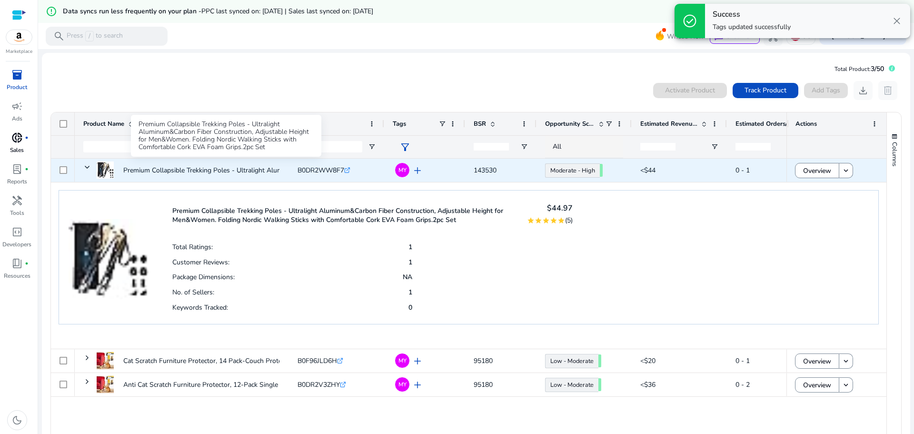
click at [256, 172] on p "Premium Collapsible Trekking Poles - Ultralight Aluminum&Carbon..." at bounding box center [225, 170] width 205 height 20
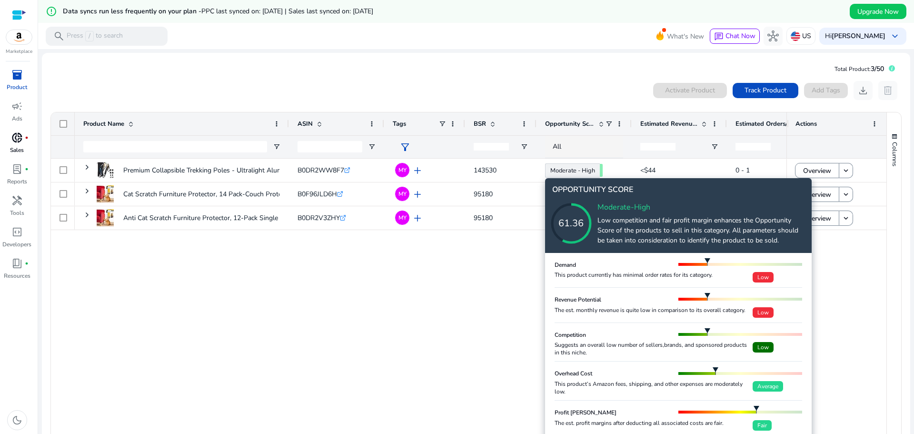
click at [602, 195] on icon at bounding box center [580, 213] width 95 height 95
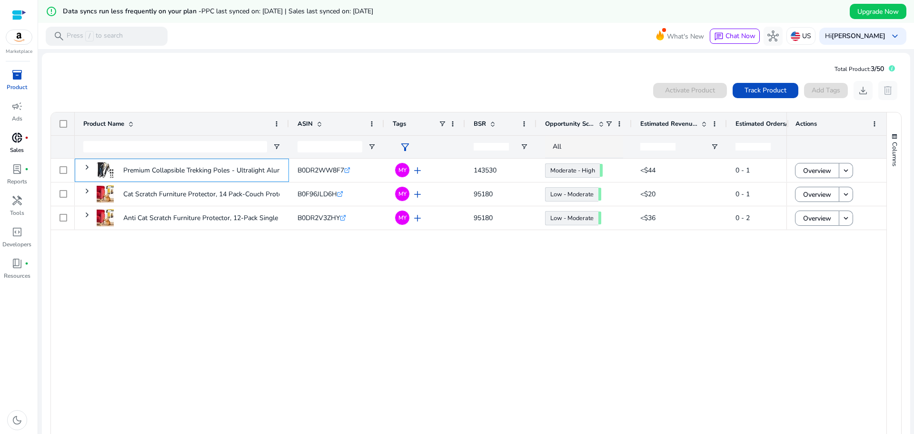
scroll to position [44, 0]
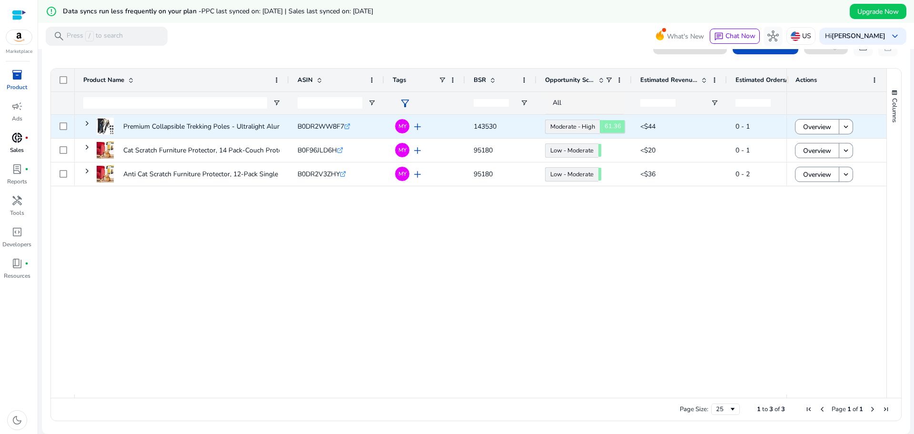
click at [580, 126] on link "Moderate - High 61.36" at bounding box center [572, 126] width 55 height 14
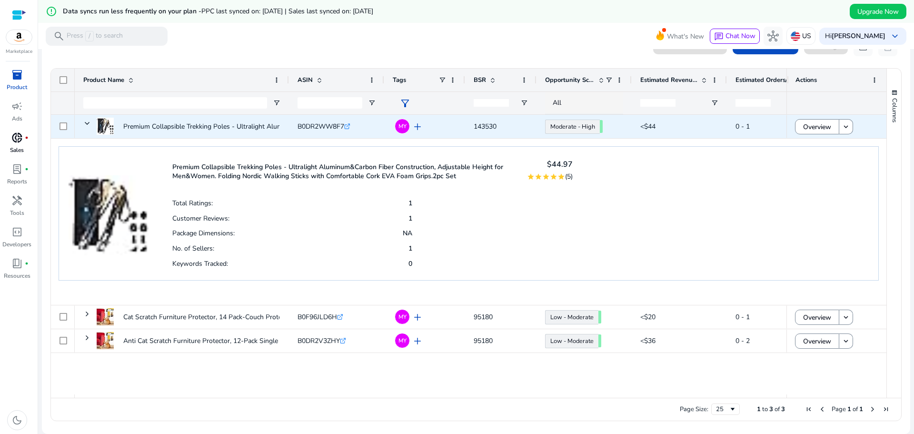
click at [500, 126] on span "143530" at bounding box center [501, 127] width 54 height 20
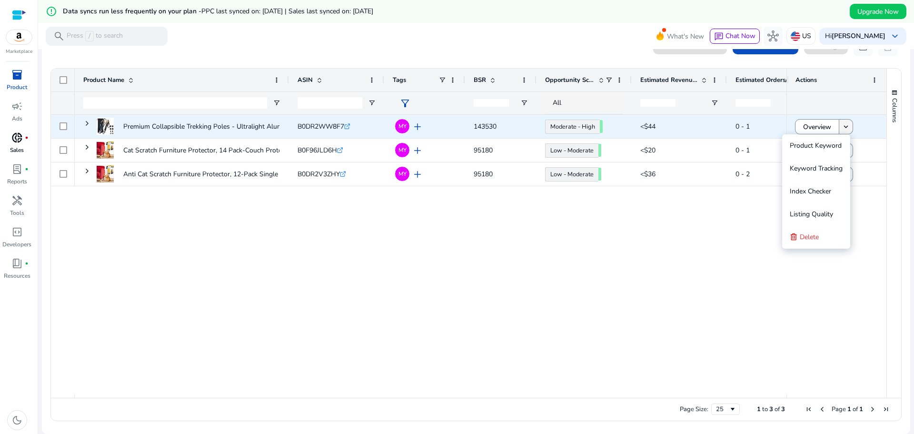
click at [842, 128] on mat-icon "keyboard_arrow_down" at bounding box center [846, 126] width 9 height 9
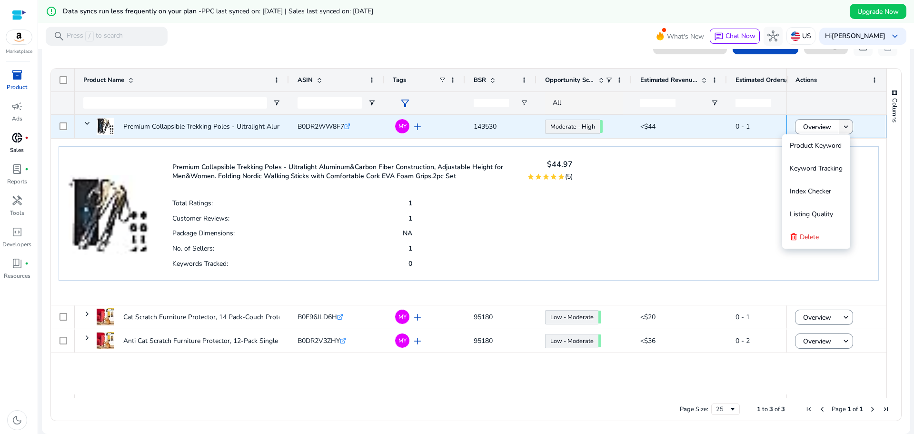
click at [842, 128] on mat-icon "keyboard_arrow_down" at bounding box center [846, 126] width 9 height 9
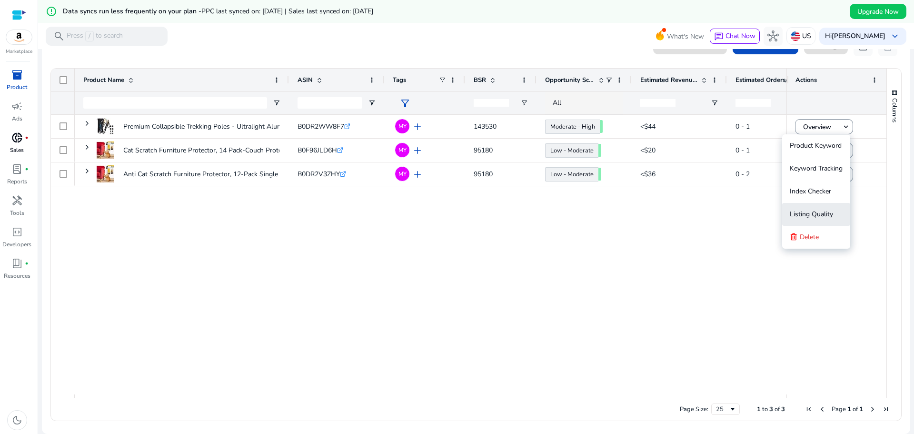
click at [819, 212] on span "Listing Quality" at bounding box center [811, 213] width 43 height 9
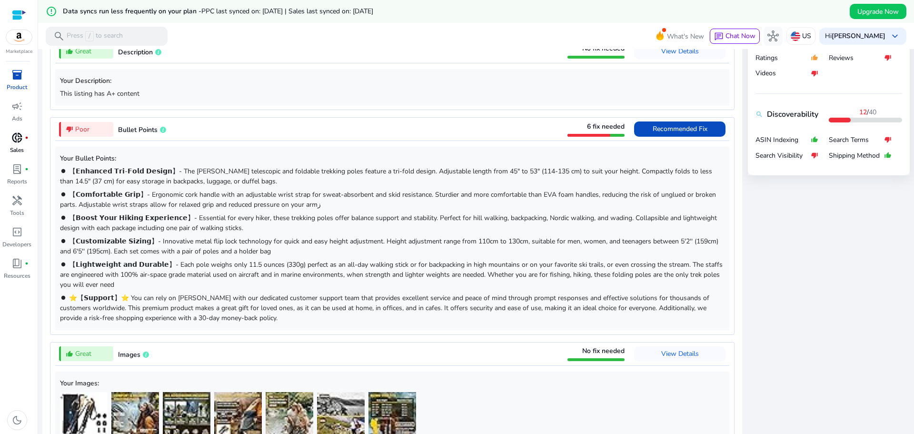
scroll to position [485, 0]
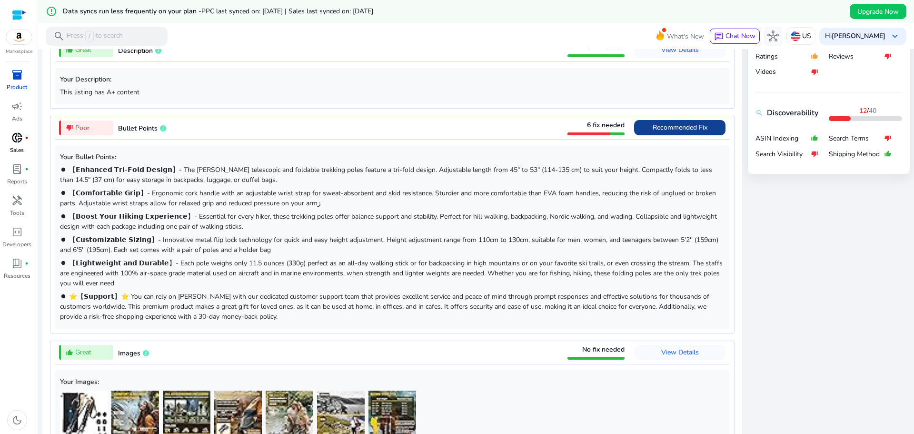
click at [654, 125] on span "Recommended Fix" at bounding box center [680, 127] width 55 height 9
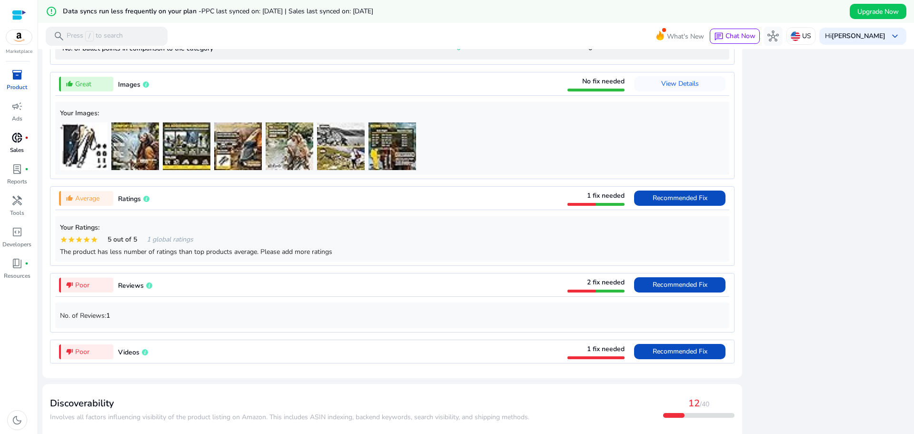
scroll to position [997, 0]
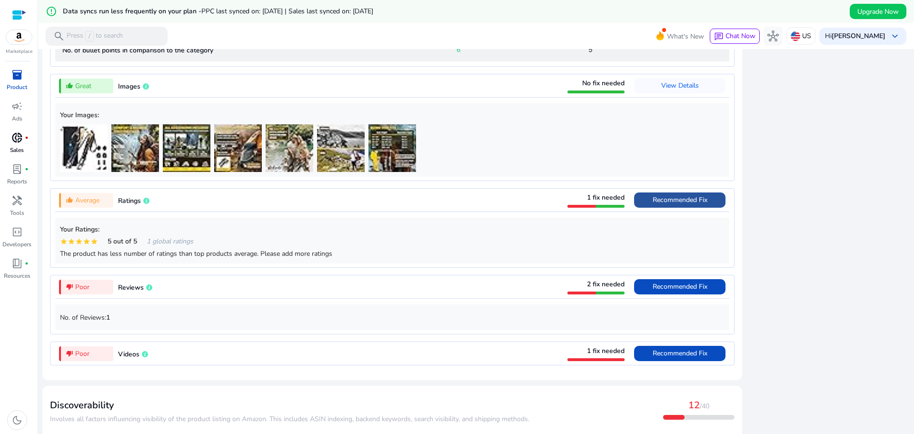
click at [679, 204] on span "Recommended Fix" at bounding box center [680, 199] width 55 height 9
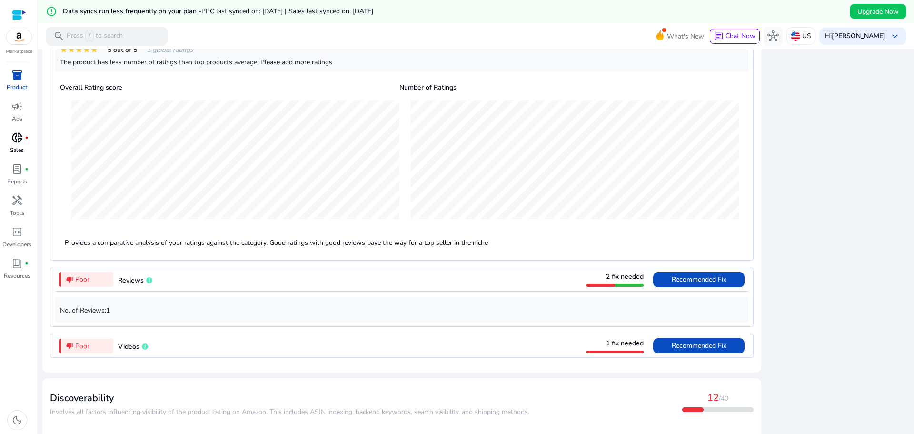
scroll to position [1084, 0]
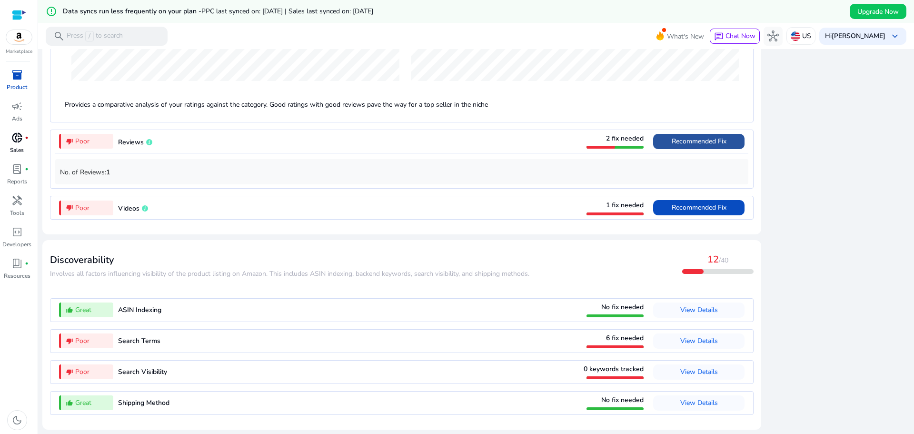
click at [711, 144] on span "Recommended Fix" at bounding box center [699, 141] width 55 height 9
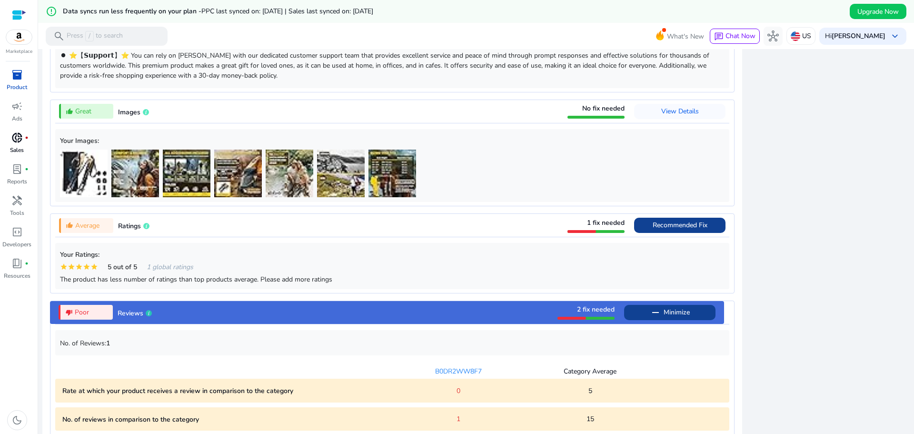
scroll to position [727, 0]
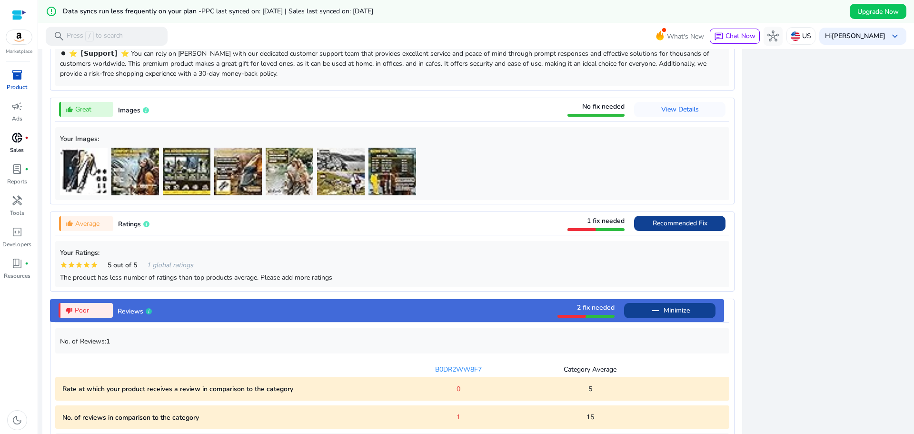
click at [681, 220] on span "Recommended Fix" at bounding box center [680, 223] width 55 height 15
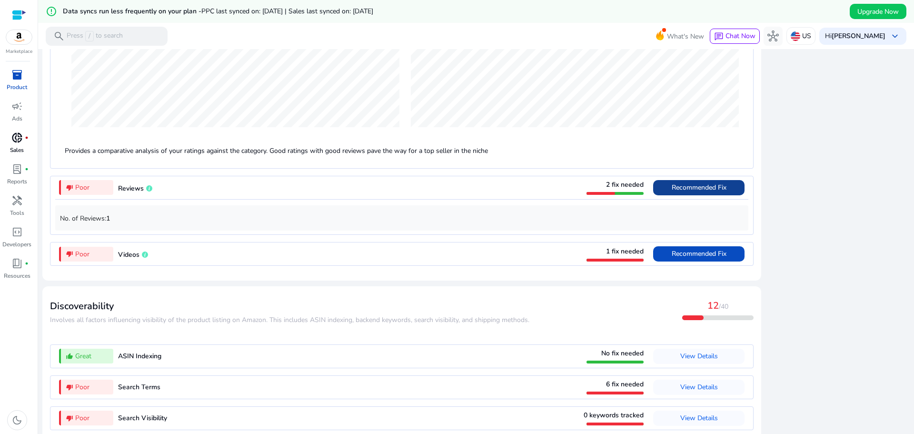
scroll to position [1084, 0]
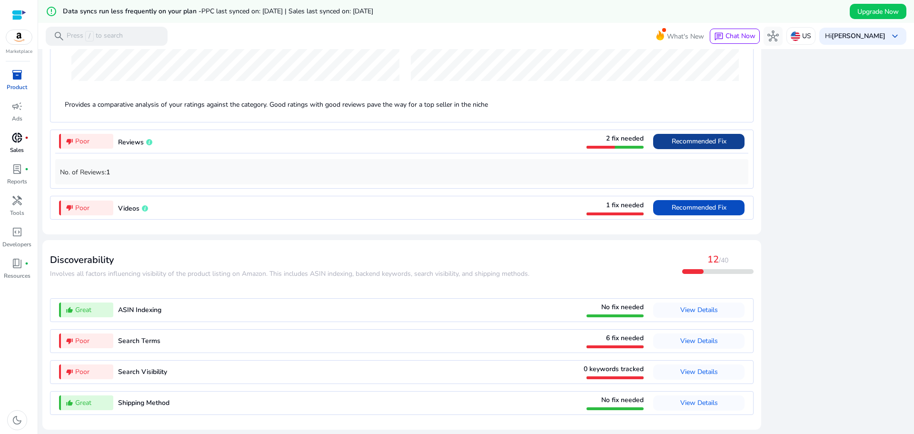
click at [610, 339] on span "6 fix needed" at bounding box center [625, 337] width 38 height 9
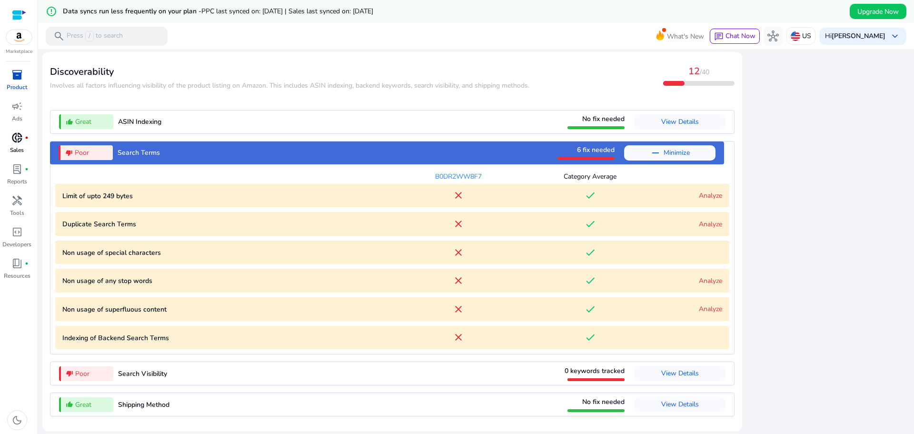
scroll to position [1090, 0]
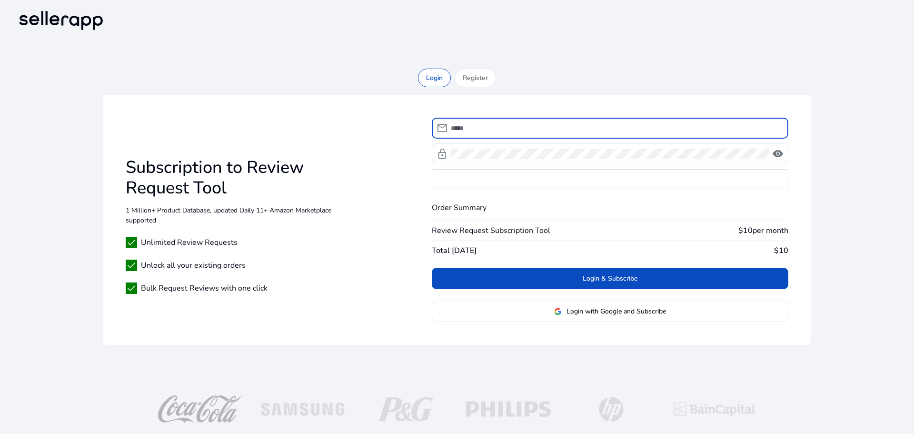
click at [478, 127] on input at bounding box center [616, 128] width 330 height 10
type input "**********"
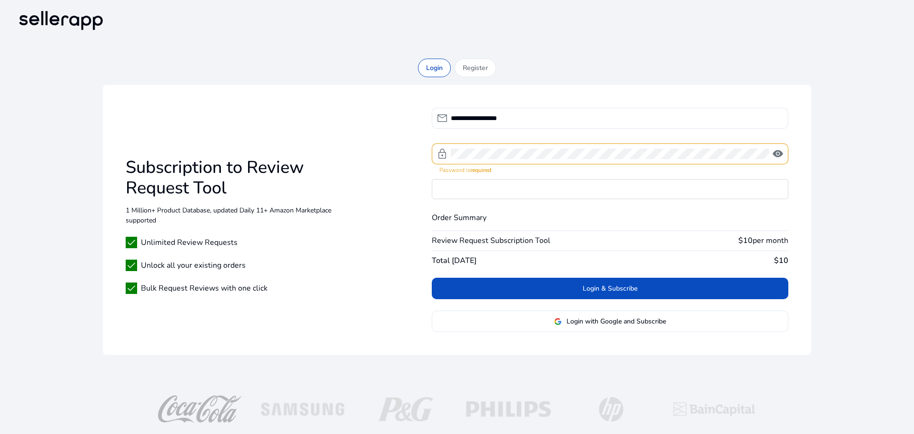
click at [341, 130] on div "**********" at bounding box center [457, 220] width 708 height 270
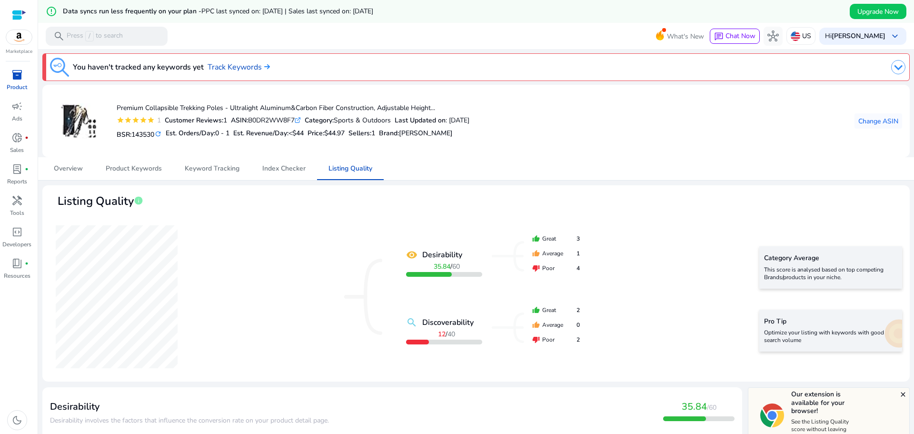
scroll to position [1090, 0]
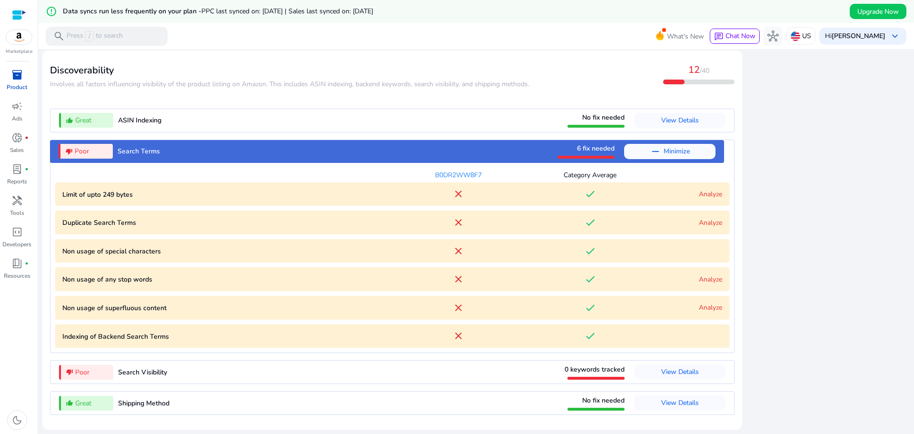
click at [705, 196] on link "Analyze" at bounding box center [710, 193] width 23 height 9
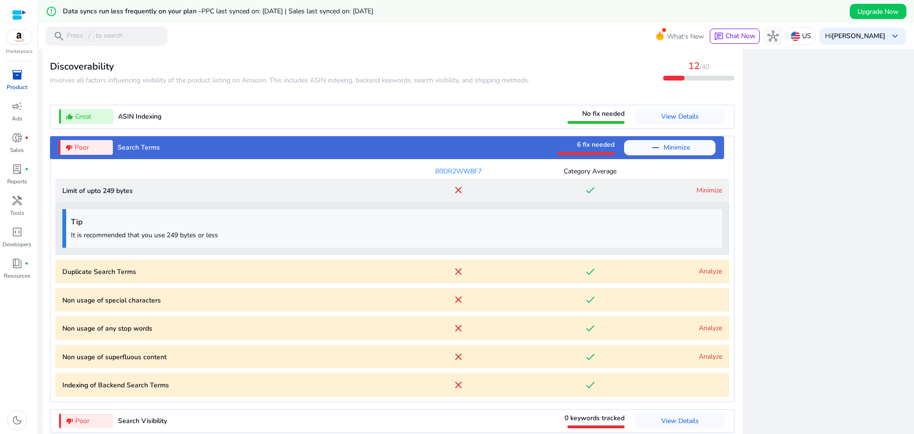
scroll to position [1142, 0]
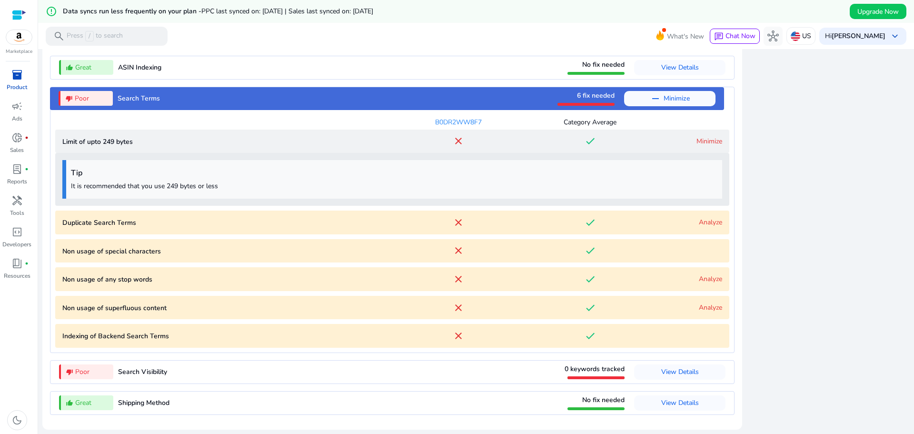
click at [701, 141] on link "Minimize" at bounding box center [709, 141] width 26 height 9
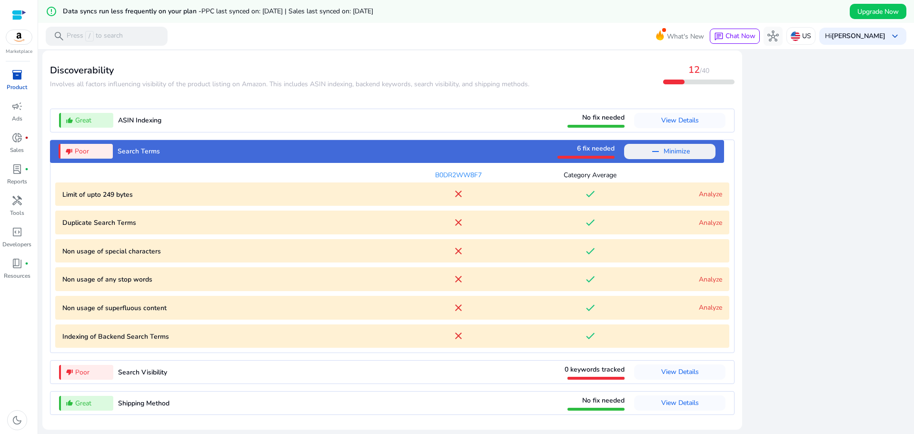
click at [673, 149] on span "Minimize" at bounding box center [677, 151] width 26 height 15
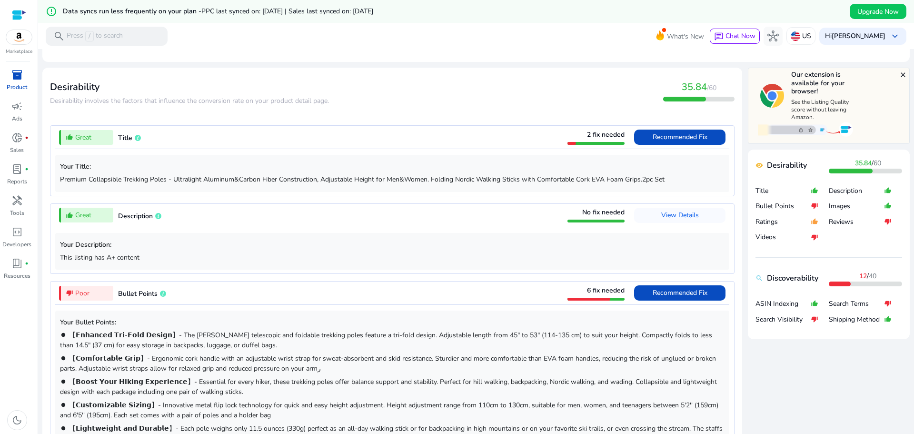
scroll to position [306, 0]
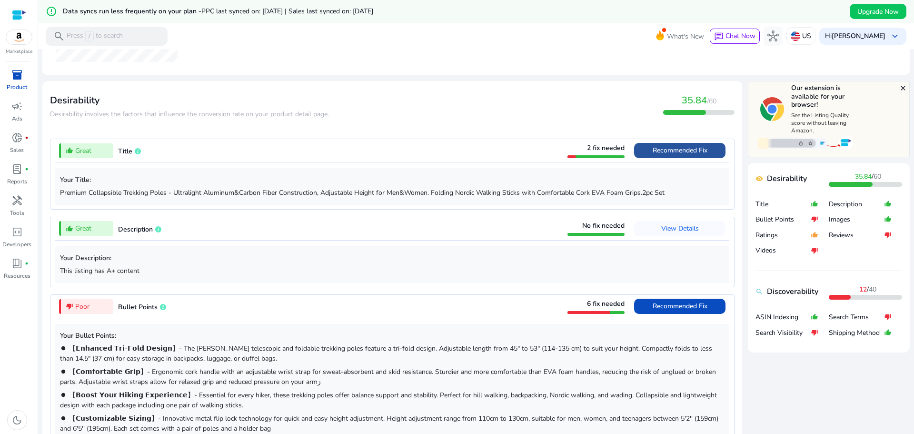
click at [677, 158] on span "Recommended Fix" at bounding box center [680, 150] width 55 height 15
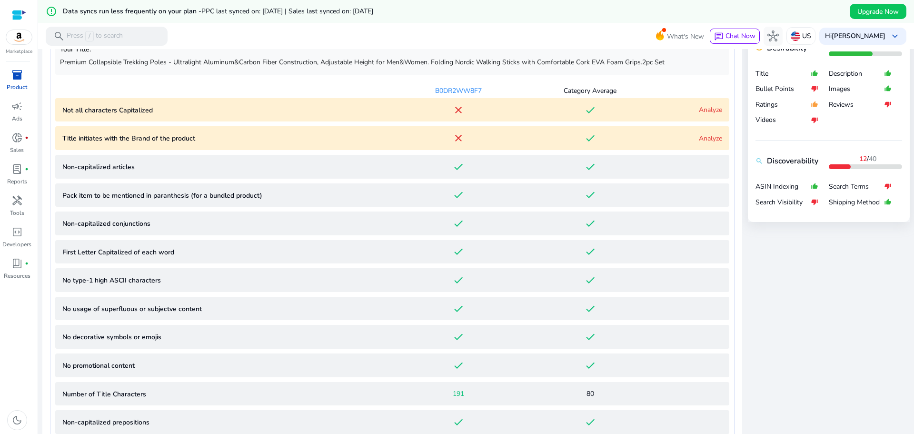
scroll to position [445, 0]
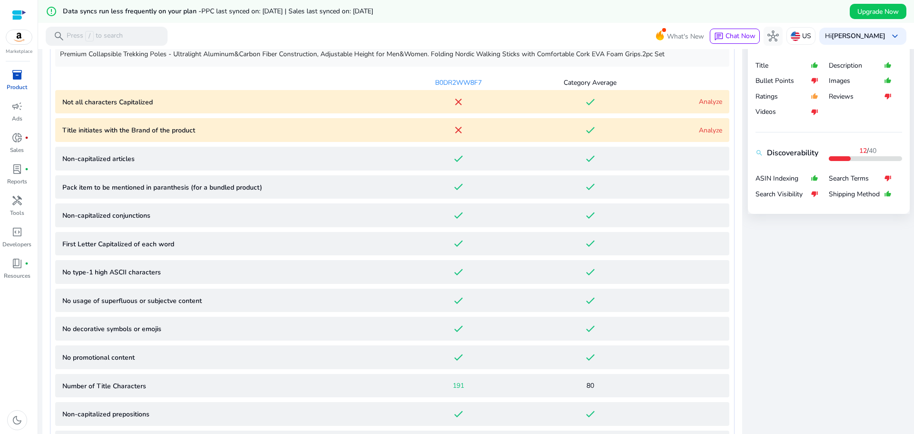
click at [677, 158] on articles "Non-capitalized articles done done" at bounding box center [392, 159] width 674 height 24
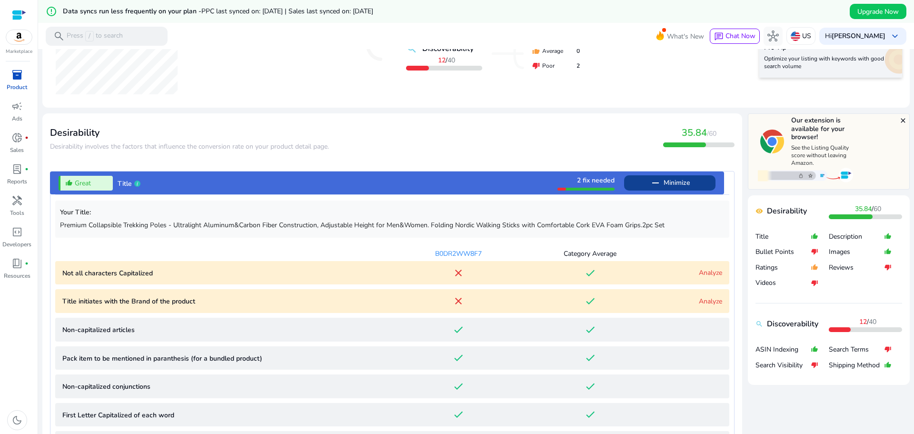
scroll to position [223, 0]
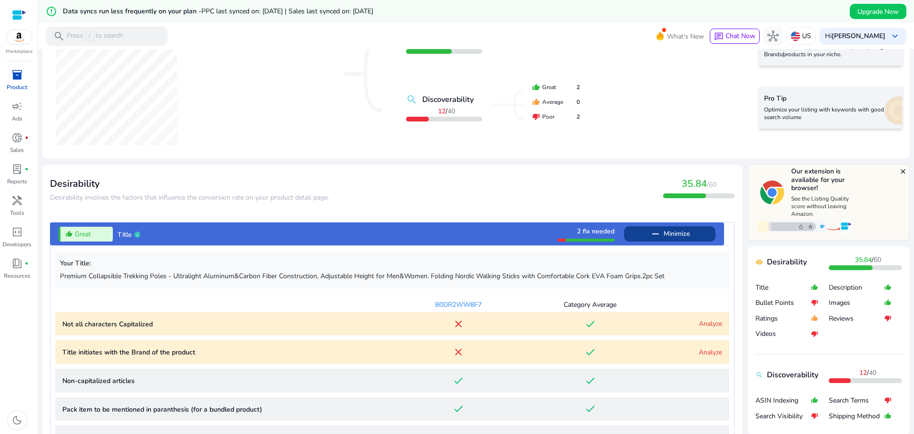
click at [657, 230] on mat-icon "remove" at bounding box center [655, 233] width 11 height 11
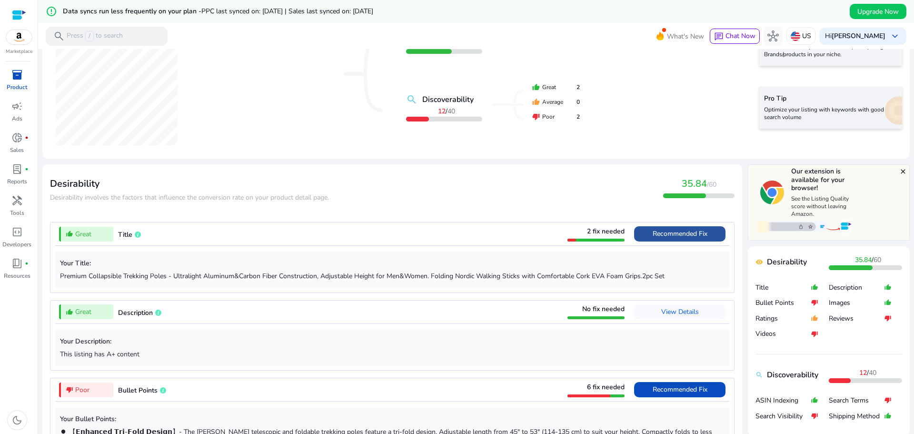
click at [675, 232] on span "Recommended Fix" at bounding box center [680, 233] width 55 height 9
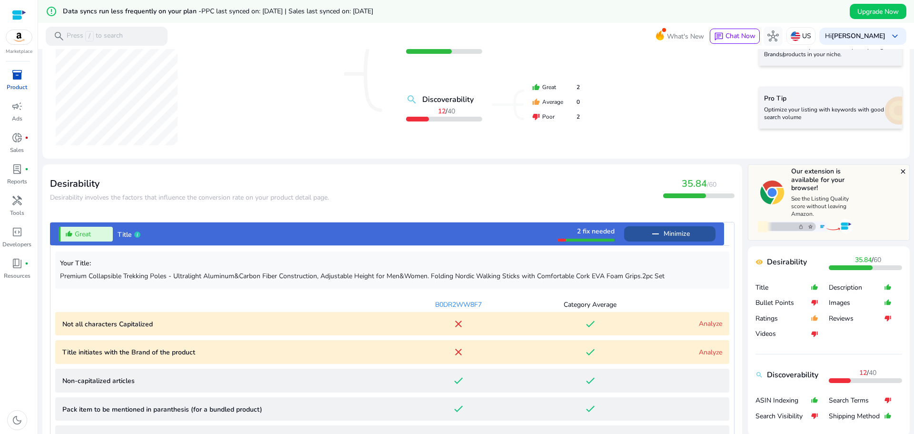
click at [675, 232] on span "Minimize" at bounding box center [677, 233] width 26 height 15
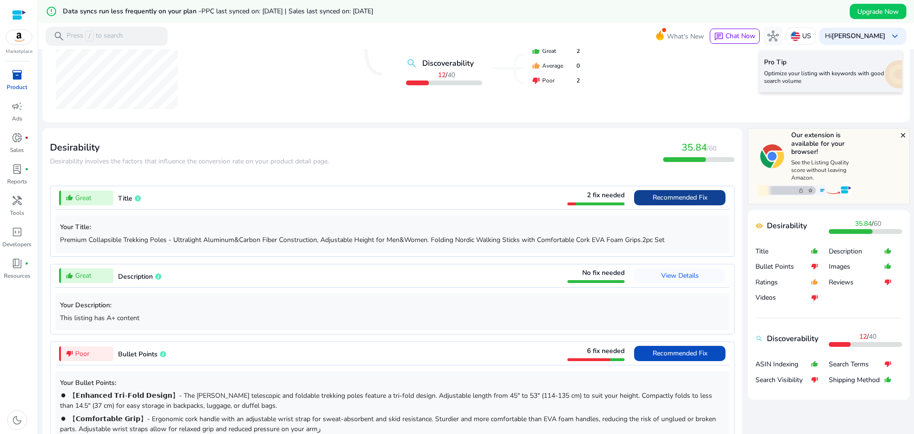
scroll to position [256, 0]
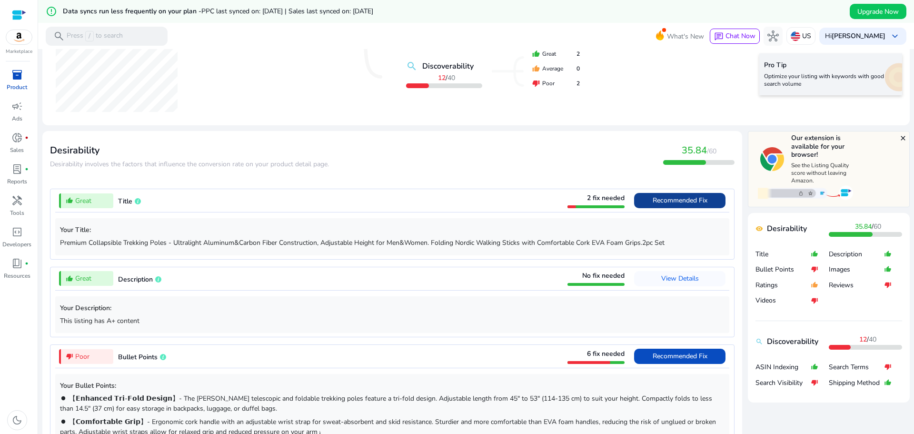
click at [147, 202] on div "thumb_up_alt Great Title 2 fix needed Recommended Fix" at bounding box center [392, 200] width 674 height 23
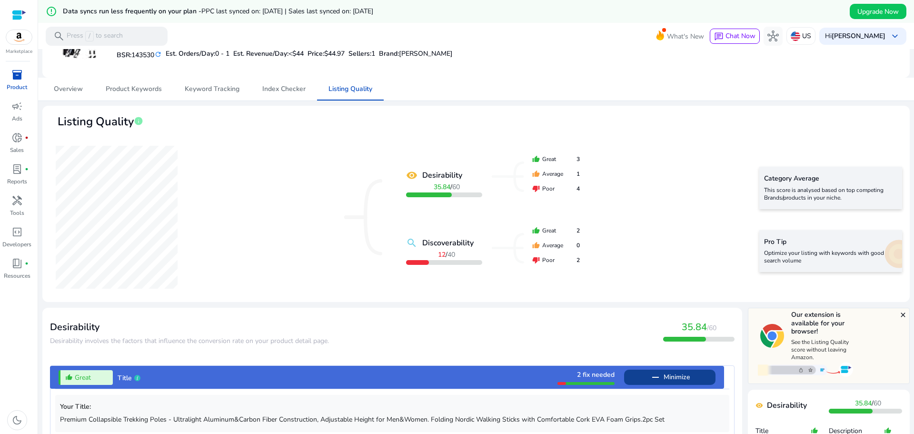
scroll to position [116, 0]
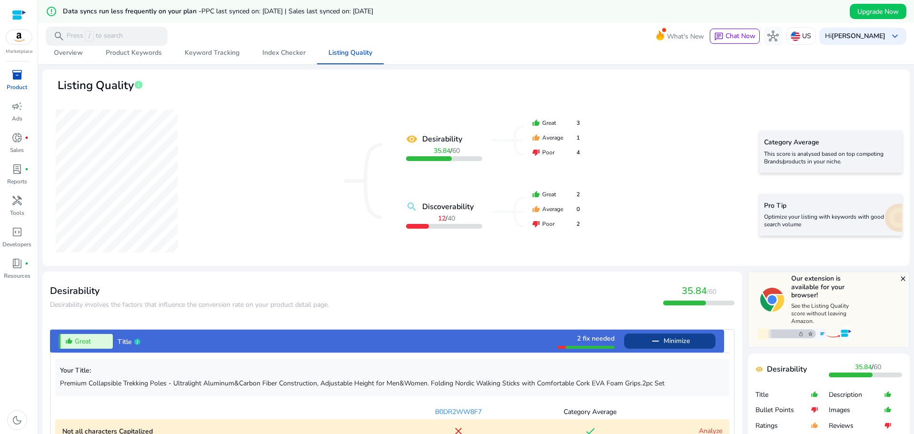
drag, startPoint x: 883, startPoint y: 100, endPoint x: 877, endPoint y: 94, distance: 8.4
click at [877, 94] on mat-card-header "Listing Quality info" at bounding box center [476, 90] width 852 height 27
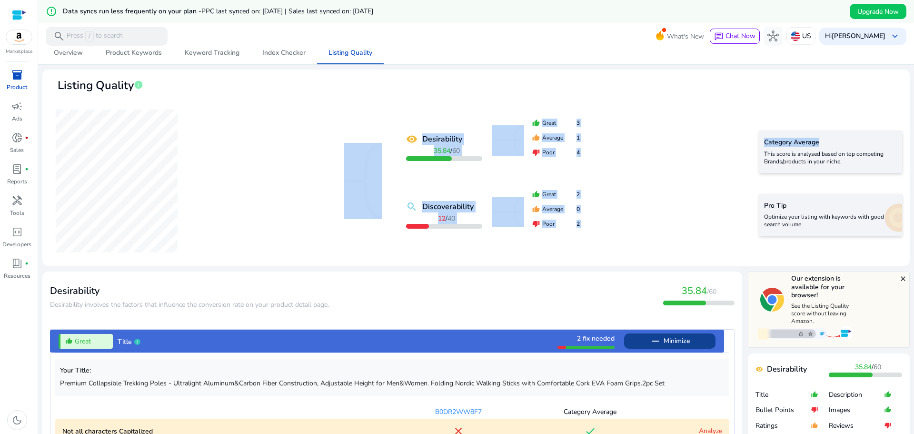
drag, startPoint x: 877, startPoint y: 94, endPoint x: 885, endPoint y: 142, distance: 48.3
click at [885, 142] on mat-card "Listing Quality info remove_red_eye Desirability 35.84 / 60 search Discoverabil…" at bounding box center [475, 167] width 867 height 196
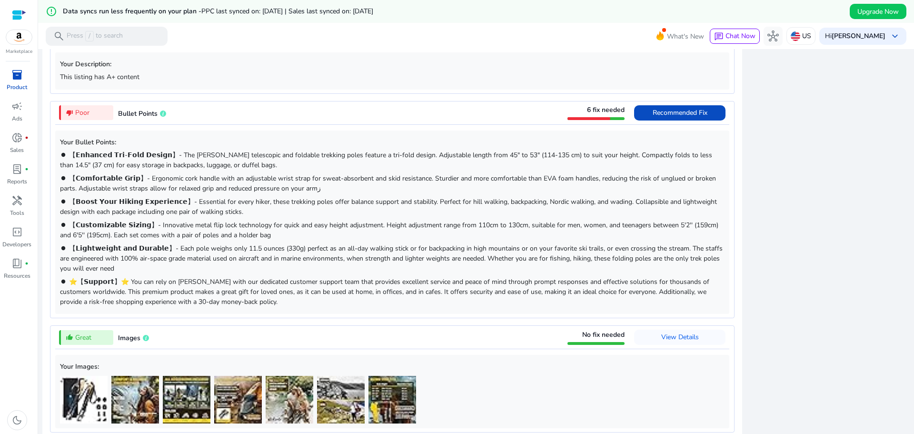
scroll to position [886, 0]
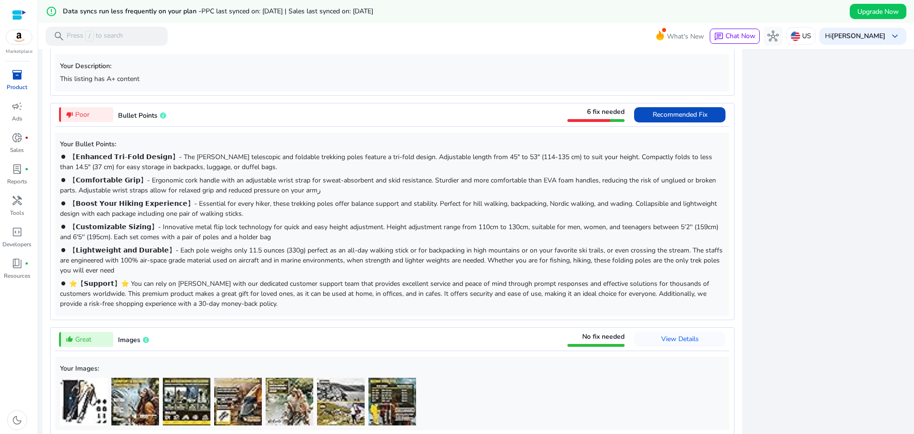
click at [138, 111] on span "Bullet Points" at bounding box center [138, 115] width 40 height 9
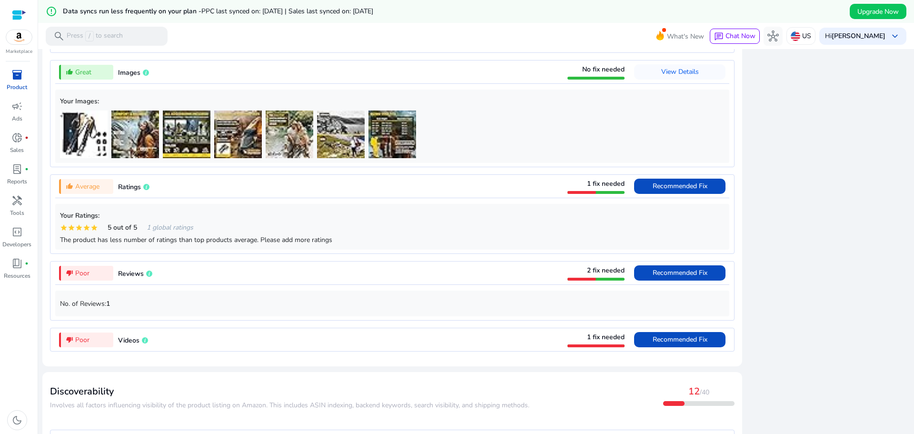
scroll to position [1146, 0]
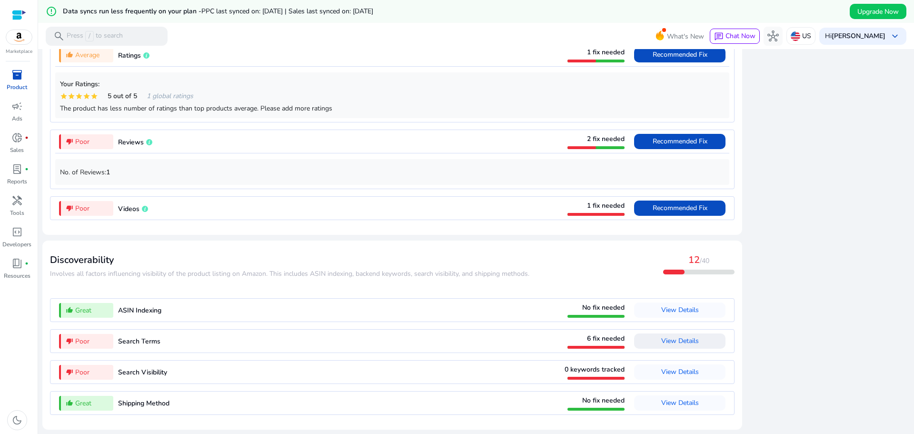
click at [456, 369] on div "thumb_down_alt Poor Search Visibility 0 keywords tracked View Details" at bounding box center [392, 371] width 674 height 23
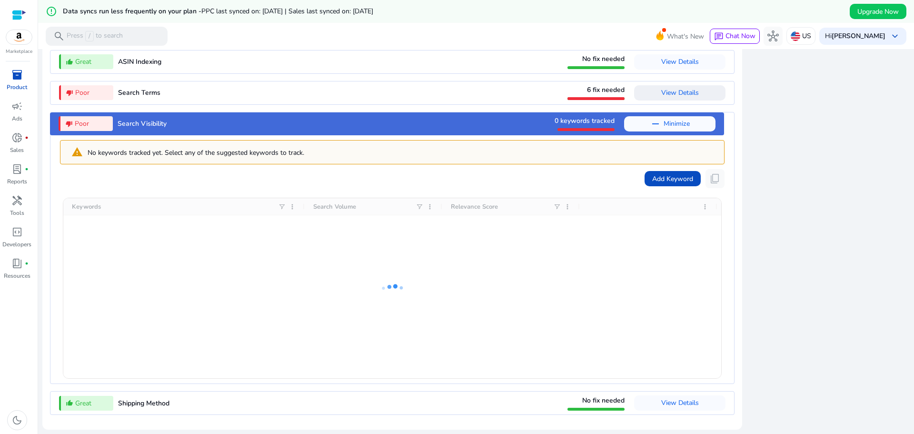
scroll to position [1148, 0]
click at [507, 124] on div "thumb_down_alt Poor Search Visibility 0 keywords tracked remove Minimize" at bounding box center [387, 123] width 674 height 23
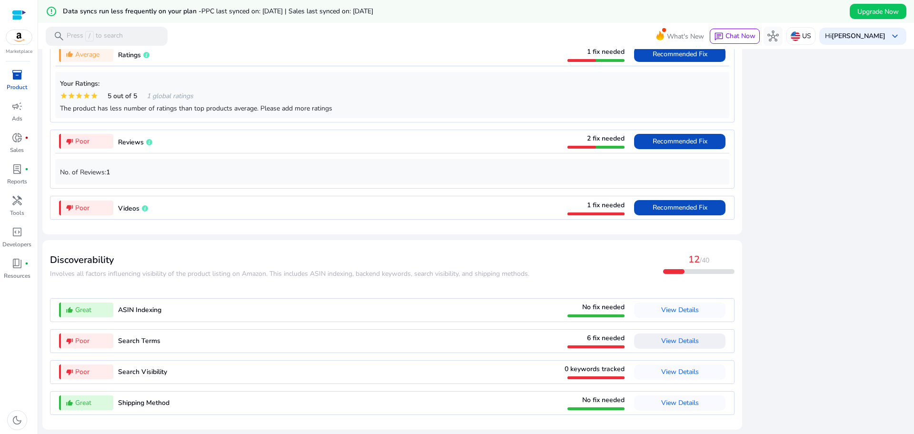
scroll to position [900, 0]
click at [564, 259] on div "Discoverability ​​Involves all factors influencing visibility of the product li…" at bounding box center [392, 263] width 685 height 31
click at [102, 265] on h3 "Discoverability" at bounding box center [289, 259] width 479 height 11
click at [595, 338] on span "6 fix needed" at bounding box center [606, 337] width 38 height 9
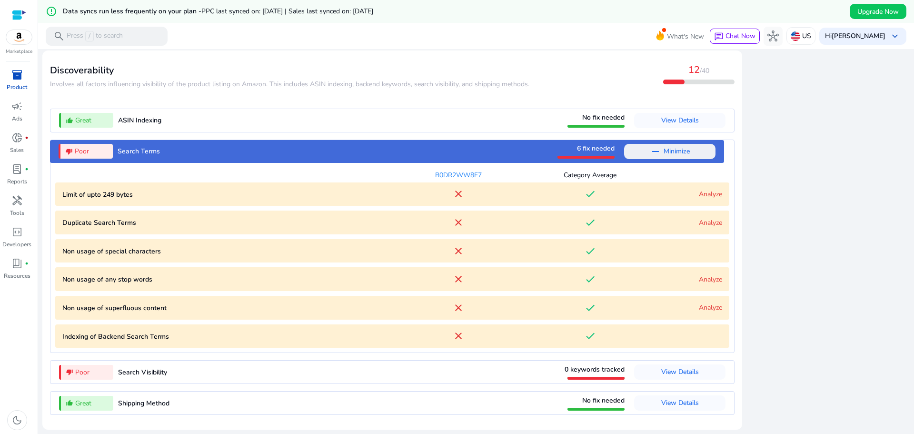
click at [704, 194] on link "Analyze" at bounding box center [710, 193] width 23 height 9
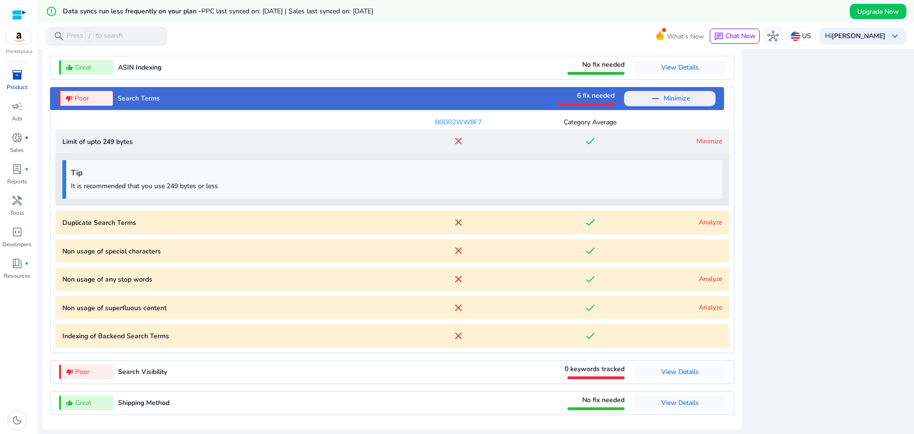
click at [456, 140] on mat-icon "close" at bounding box center [458, 140] width 11 height 11
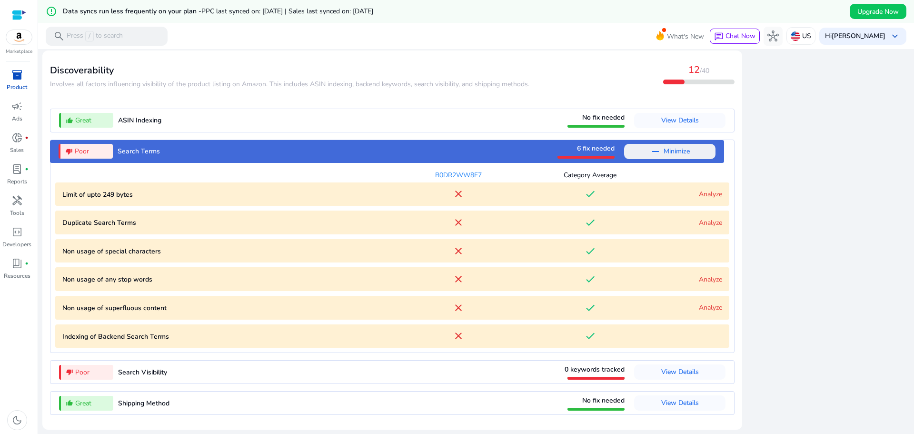
click at [459, 175] on div "B0DR2WW8F7" at bounding box center [458, 175] width 132 height 10
click at [526, 169] on div "B0DR2WW8F7 Category Average" at bounding box center [392, 173] width 674 height 20
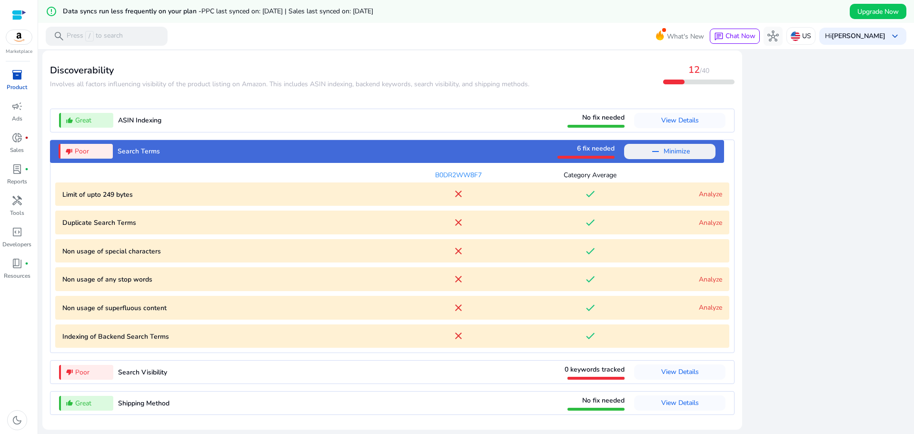
click at [701, 193] on link "Analyze" at bounding box center [710, 193] width 23 height 9
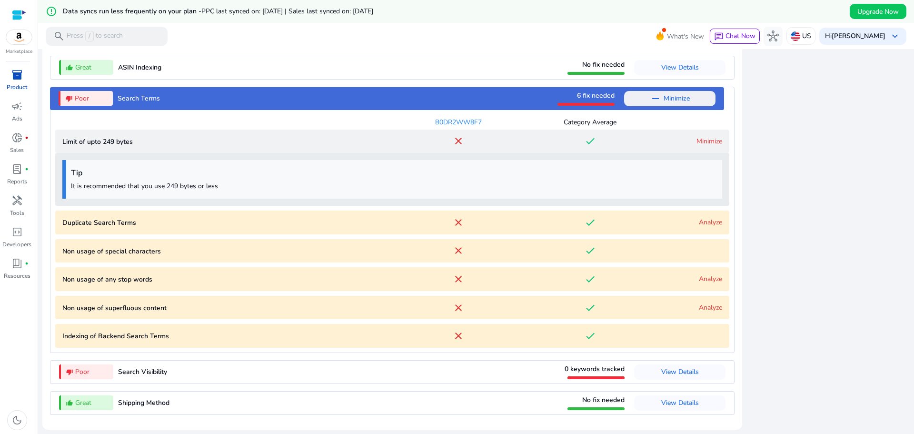
click at [696, 145] on link "Minimize" at bounding box center [709, 141] width 26 height 9
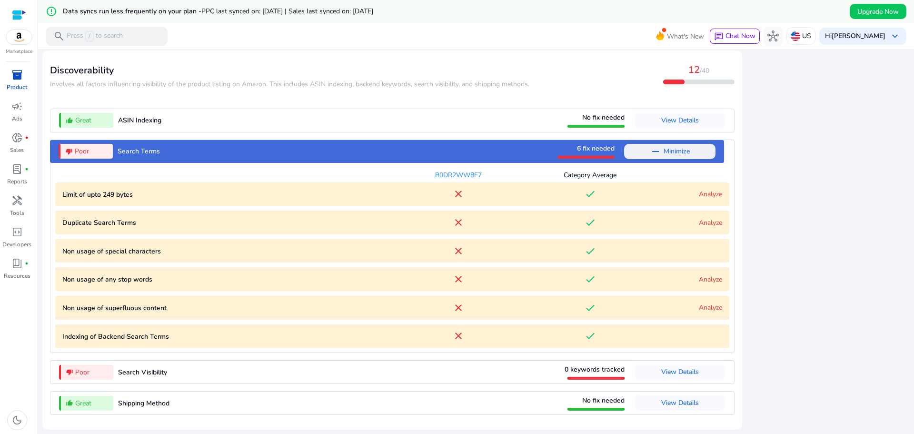
scroll to position [1090, 0]
click at [153, 310] on p "Non usage of superfluous content" at bounding box center [227, 308] width 330 height 10
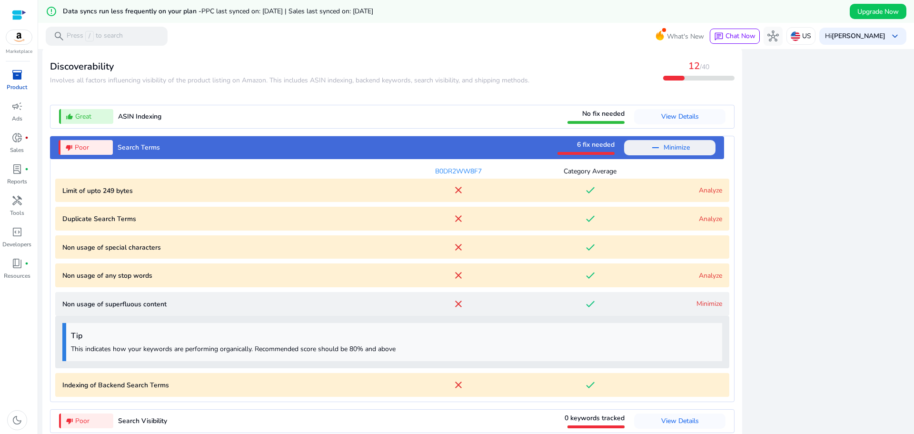
scroll to position [1142, 0]
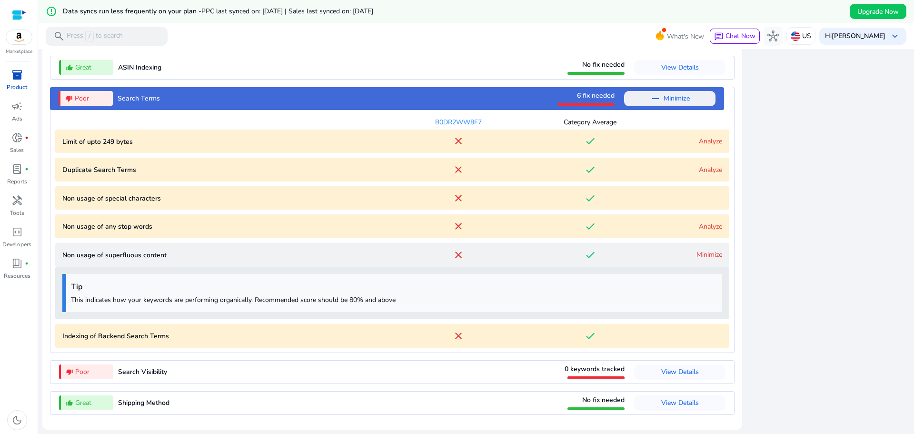
click at [228, 238] on div "B0DR2WW8F7 Category Average Limit of upto 249 bytes close done Analyze Duplicat…" at bounding box center [392, 229] width 674 height 238
click at [144, 95] on span "Search Terms" at bounding box center [139, 98] width 42 height 9
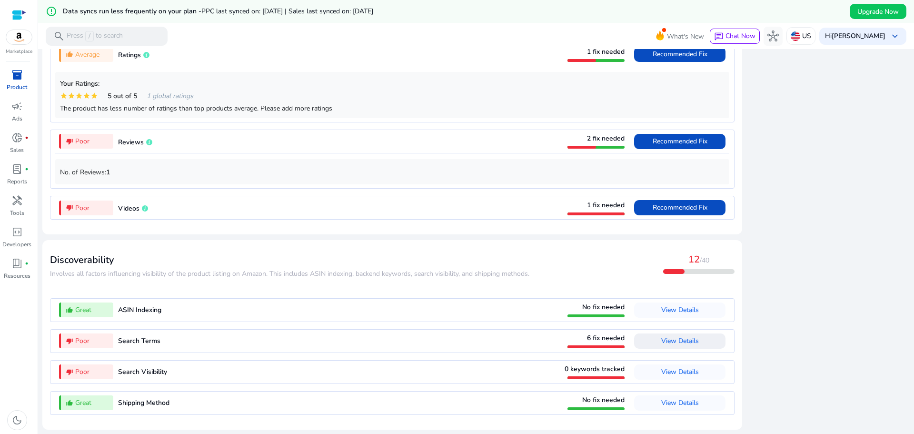
click at [127, 209] on span "Videos" at bounding box center [128, 208] width 21 height 9
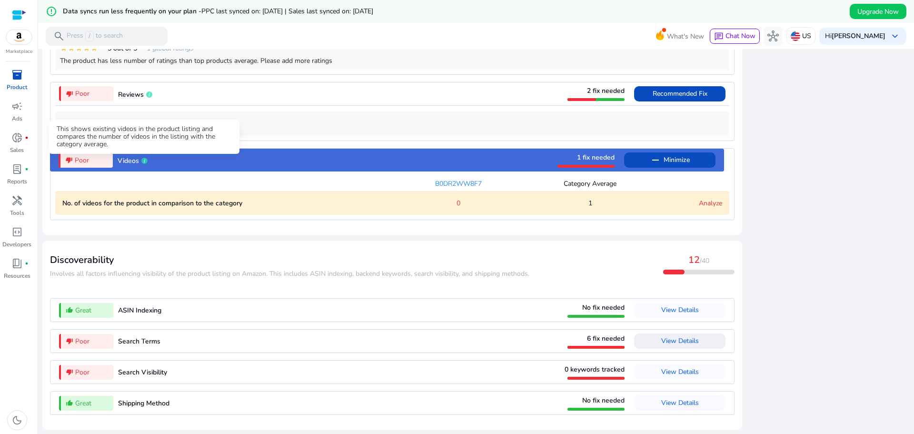
click at [142, 161] on icon at bounding box center [144, 161] width 6 height 6
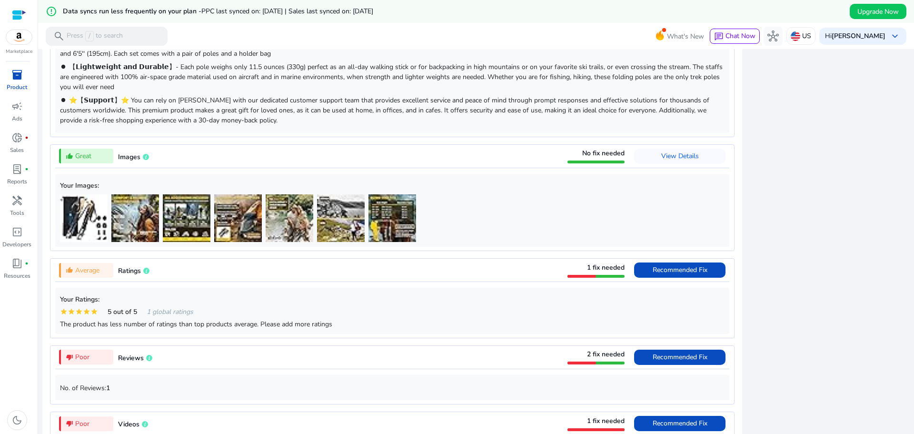
scroll to position [675, 0]
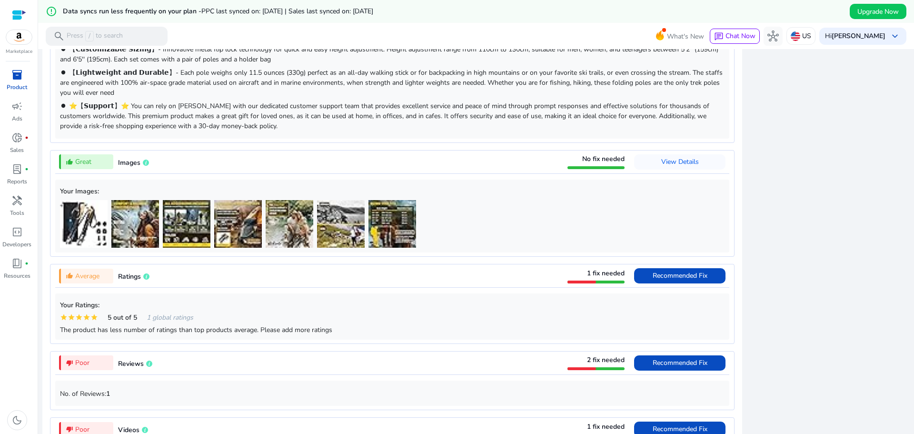
click at [536, 168] on div "thumb_up_alt Great Images No fix needed View Details" at bounding box center [392, 161] width 674 height 23
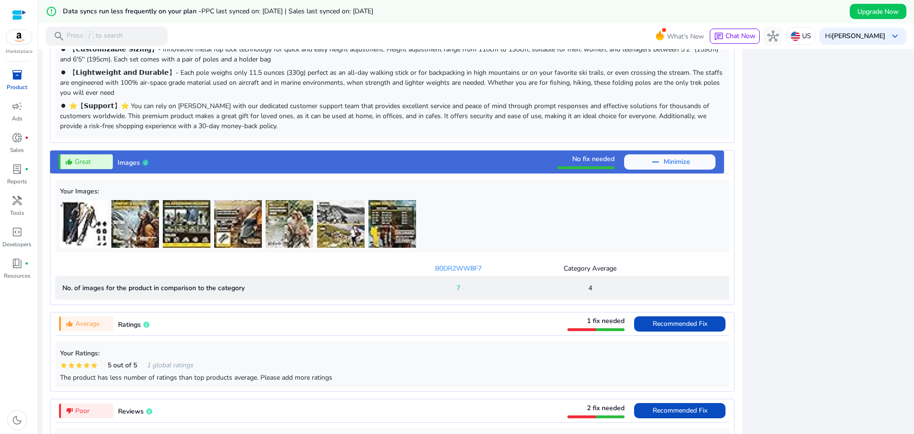
click at [476, 157] on div "thumb_up_alt Great Images No fix needed remove Minimize" at bounding box center [387, 161] width 674 height 23
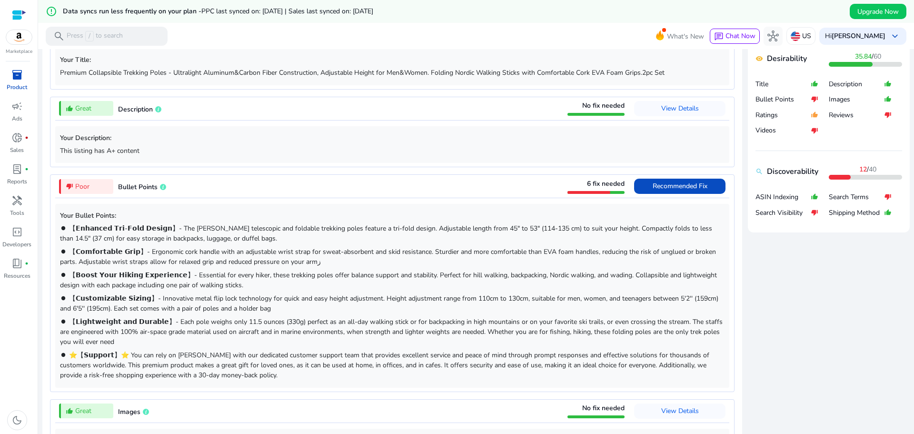
scroll to position [413, 0]
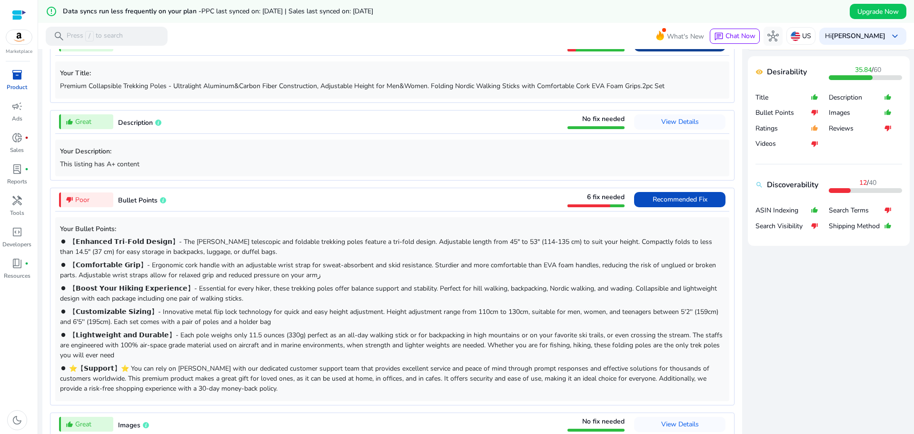
click at [397, 199] on div "thumb_down_alt Poor Bullet Points 6 fix needed Recommended Fix" at bounding box center [392, 199] width 674 height 23
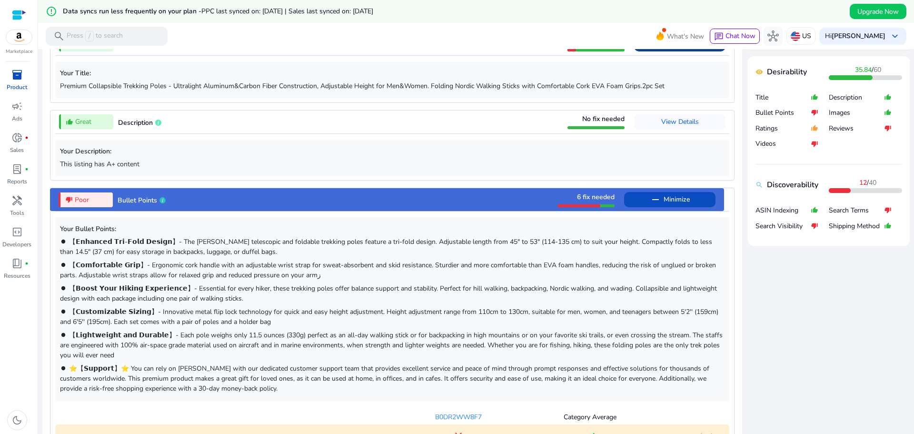
click at [397, 199] on div "thumb_down_alt Poor Bullet Points 6 fix needed remove Minimize" at bounding box center [387, 199] width 674 height 23
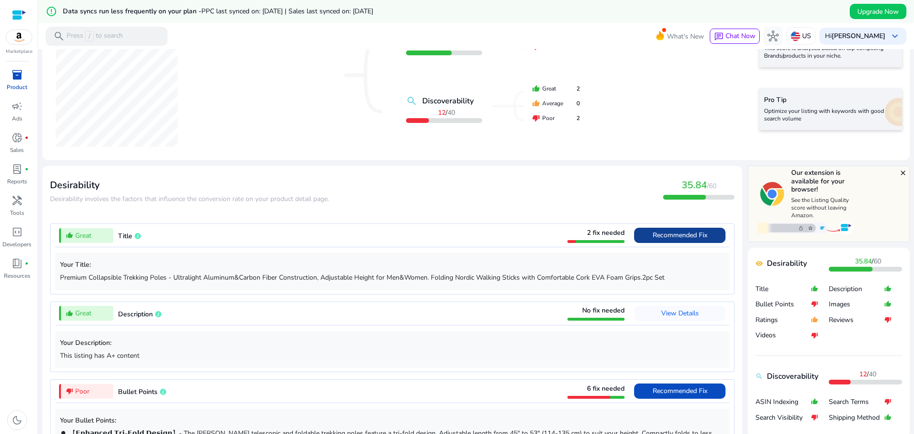
scroll to position [0, 0]
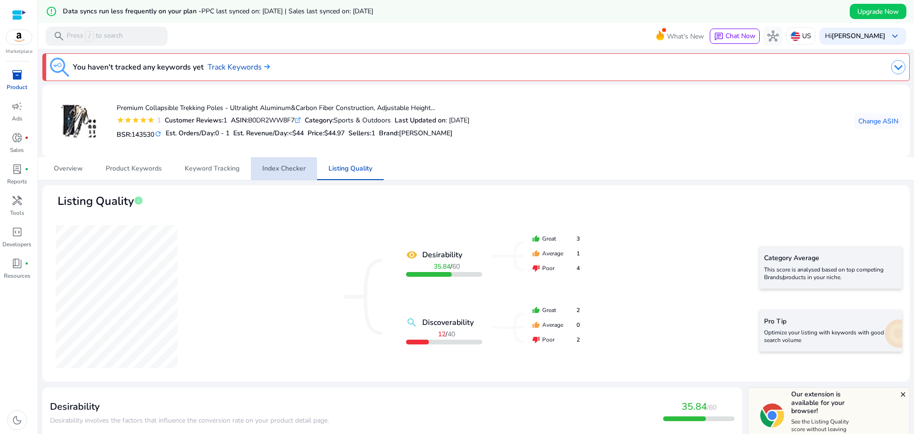
click at [279, 176] on span "Index Checker" at bounding box center [283, 168] width 43 height 23
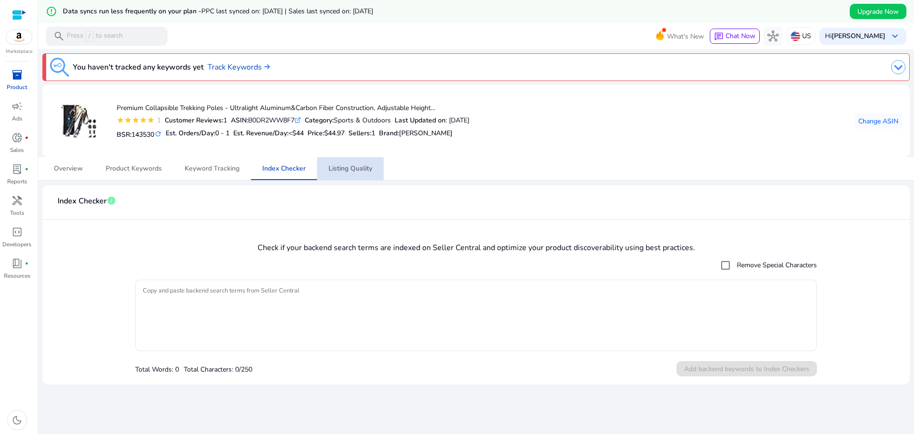
click at [355, 171] on span "Listing Quality" at bounding box center [350, 168] width 44 height 7
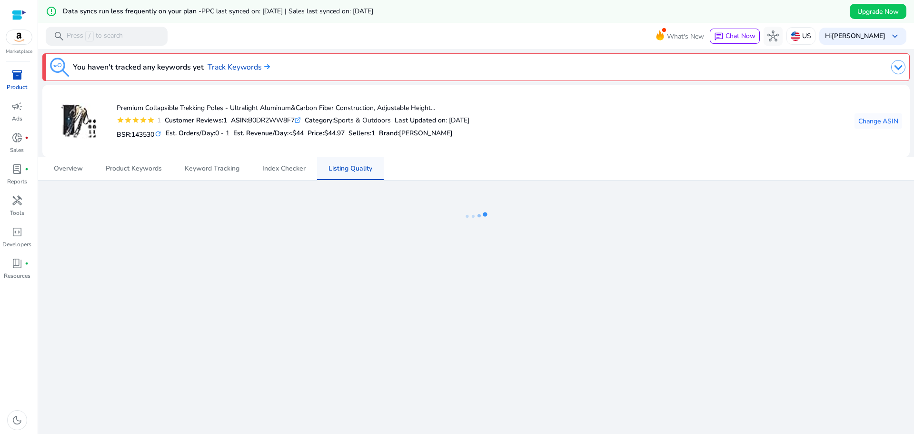
click at [355, 171] on span "Listing Quality" at bounding box center [350, 168] width 44 height 7
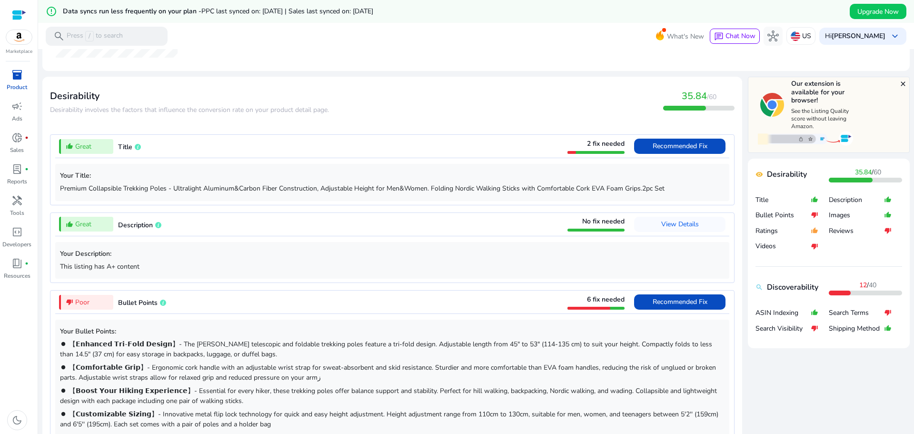
scroll to position [313, 0]
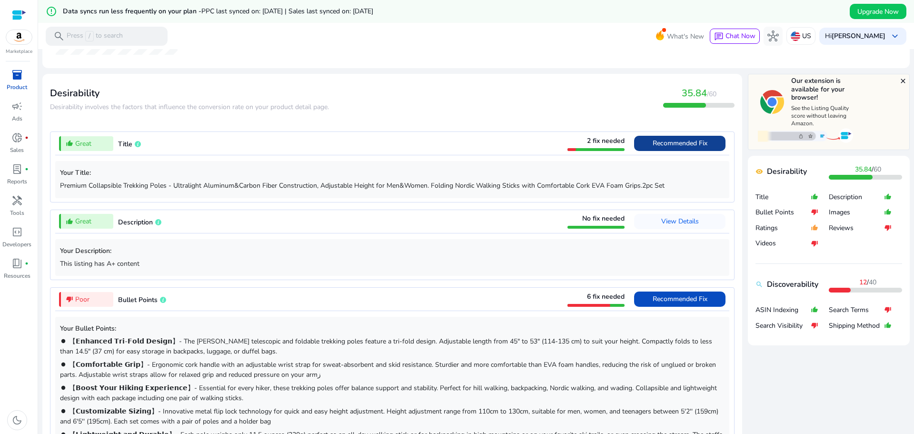
click at [674, 141] on span "Recommended Fix" at bounding box center [680, 143] width 55 height 9
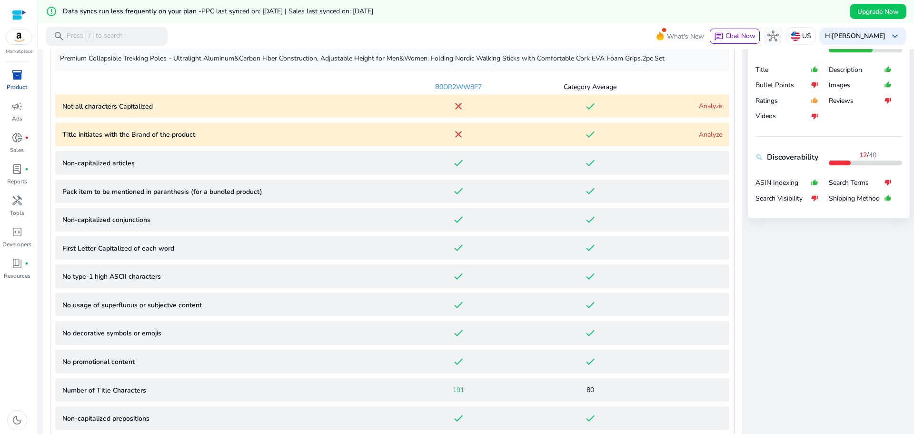
scroll to position [445, 0]
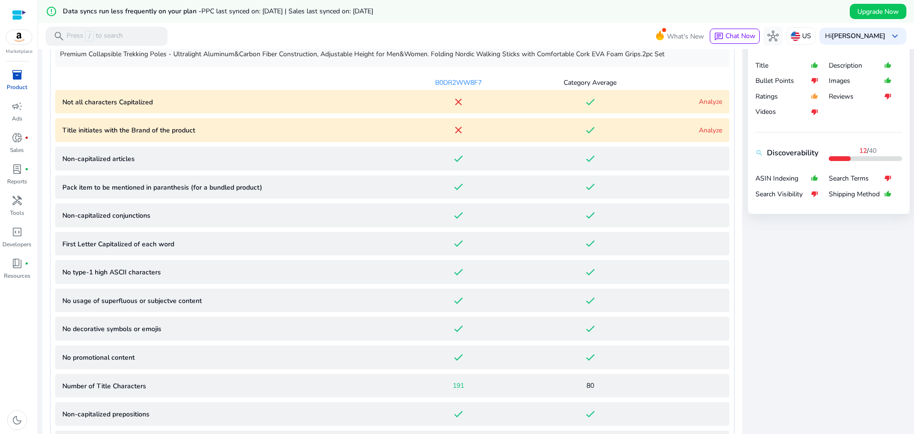
click at [599, 102] on div "done" at bounding box center [590, 101] width 132 height 11
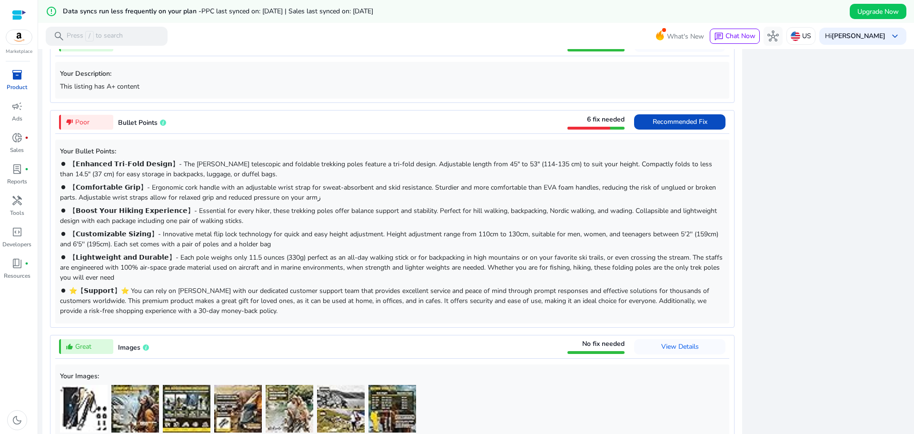
scroll to position [1024, 0]
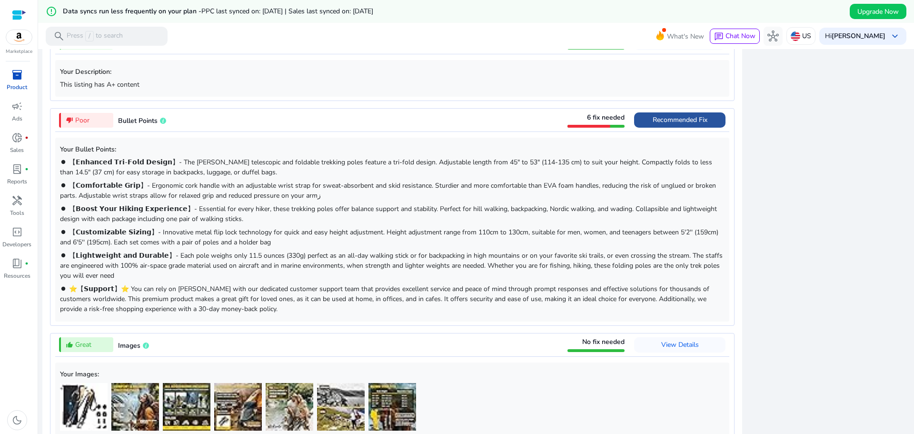
click at [686, 125] on span "Recommended Fix" at bounding box center [680, 119] width 55 height 15
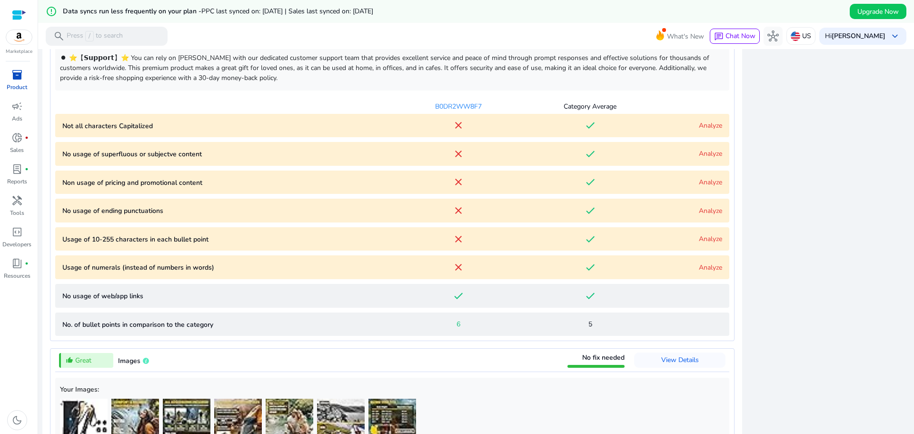
scroll to position [718, 0]
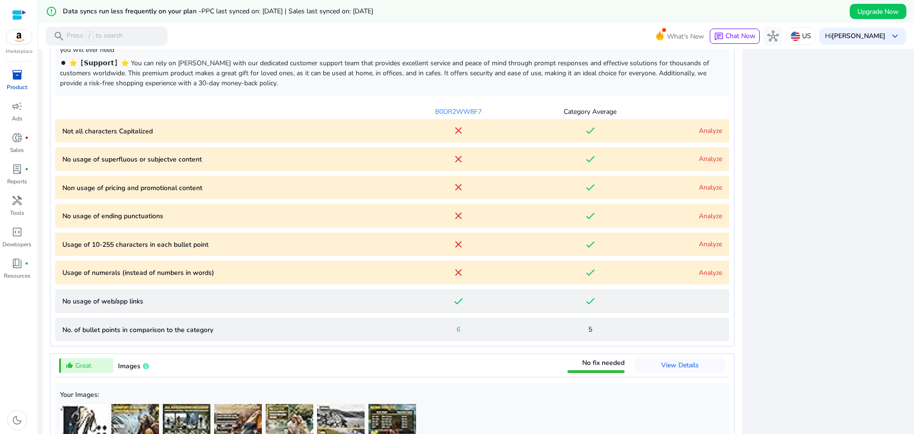
click at [705, 272] on link "Analyze" at bounding box center [710, 272] width 23 height 9
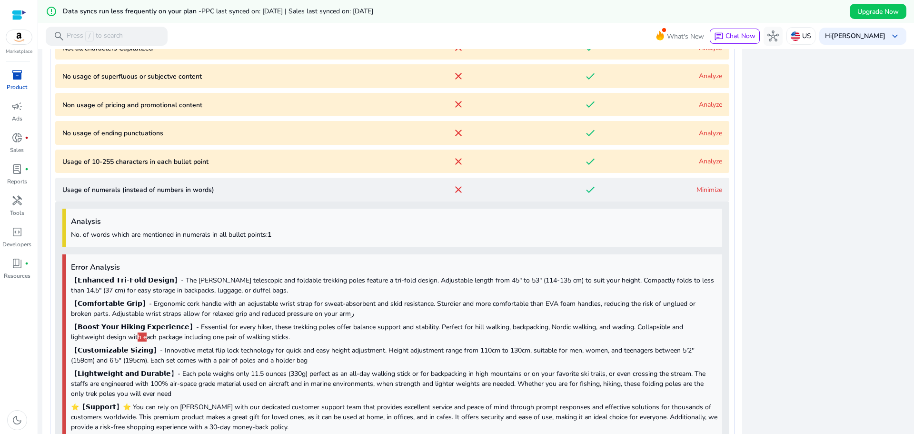
scroll to position [791, 0]
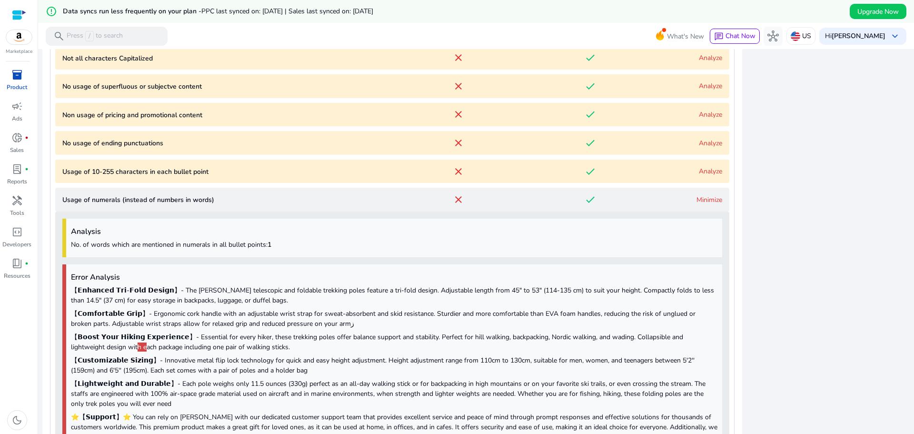
click at [705, 169] on link "Analyze" at bounding box center [710, 171] width 23 height 9
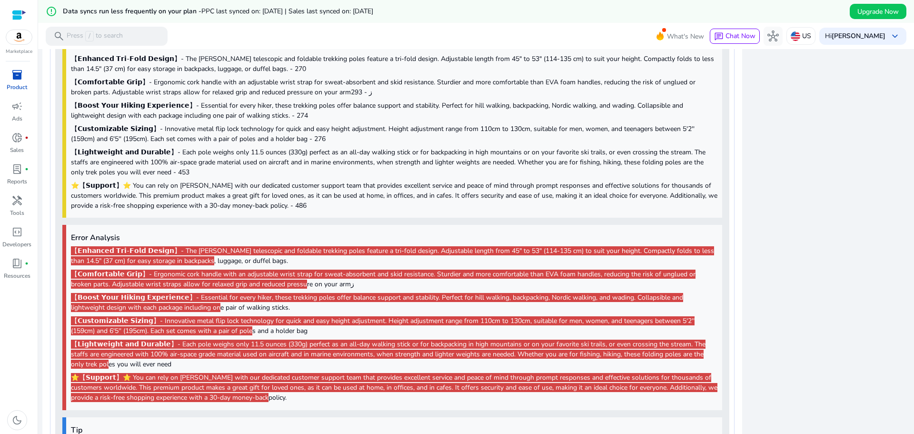
scroll to position [950, 0]
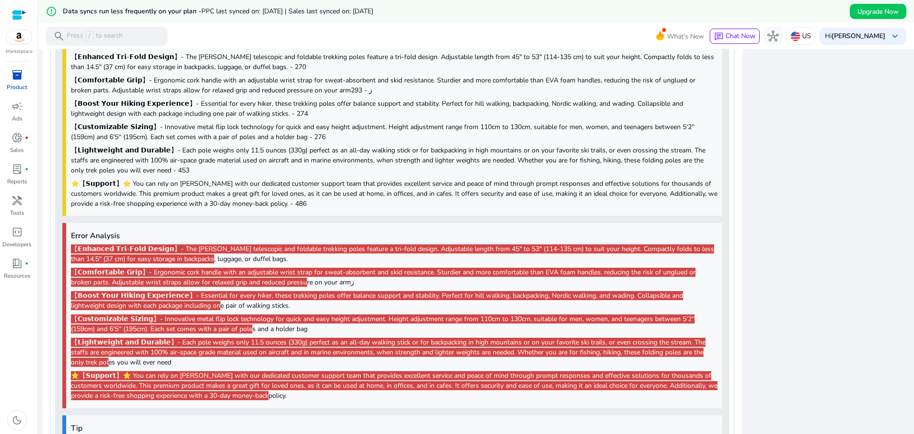
drag, startPoint x: 903, startPoint y: 228, endPoint x: 904, endPoint y: 257, distance: 29.1
click at [904, 257] on div "close Our extension is available for your browser! See the Listing Quality scor…" at bounding box center [829, 395] width 162 height 1916
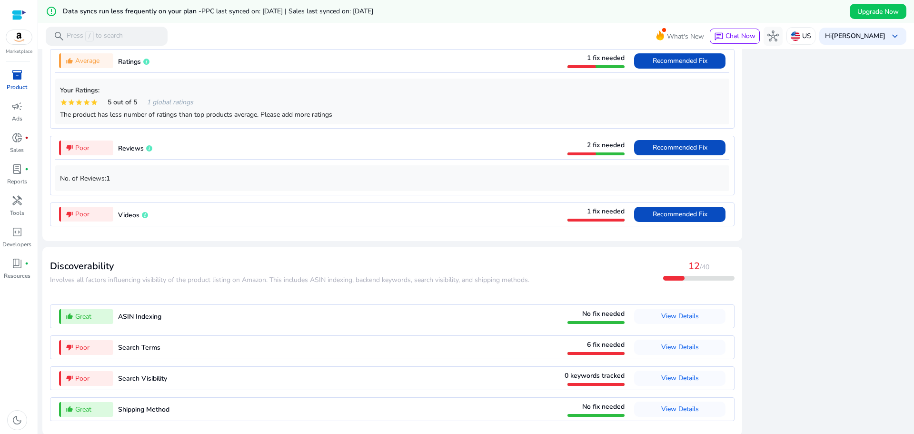
scroll to position [1874, 0]
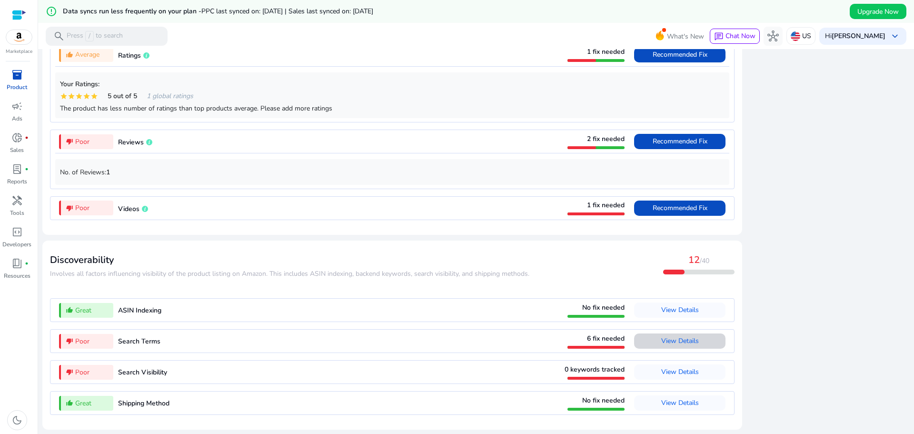
click at [676, 344] on span "View Details" at bounding box center [680, 340] width 38 height 9
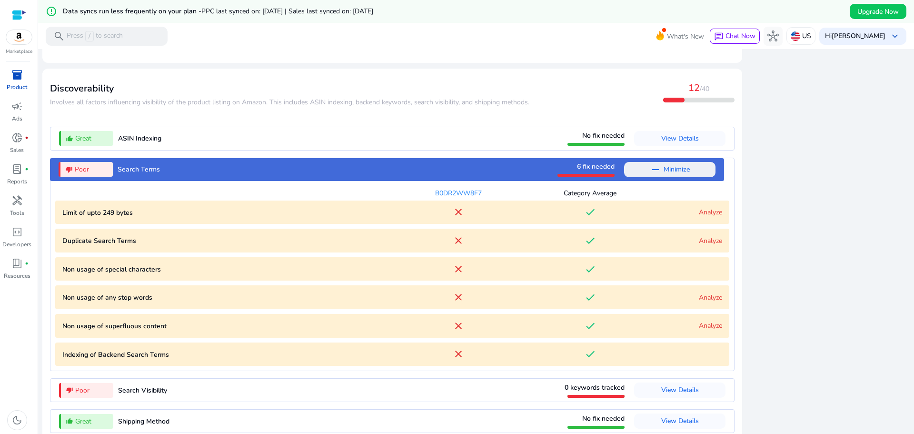
scroll to position [1090, 0]
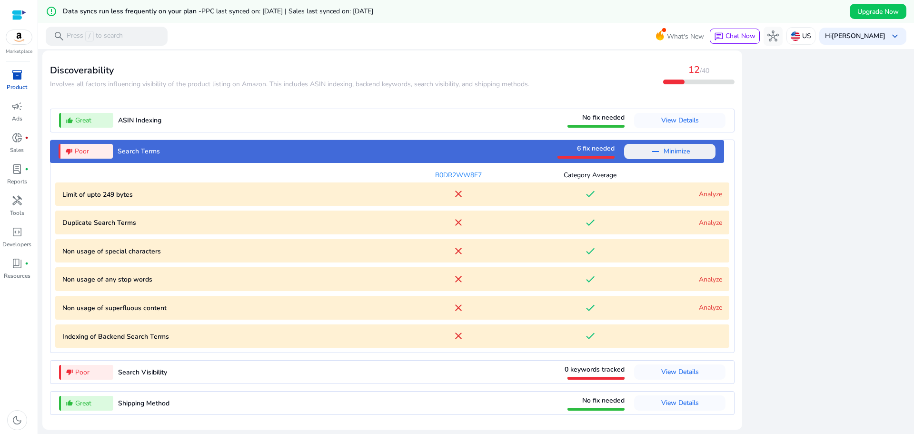
click at [712, 192] on link "Analyze" at bounding box center [710, 193] width 23 height 9
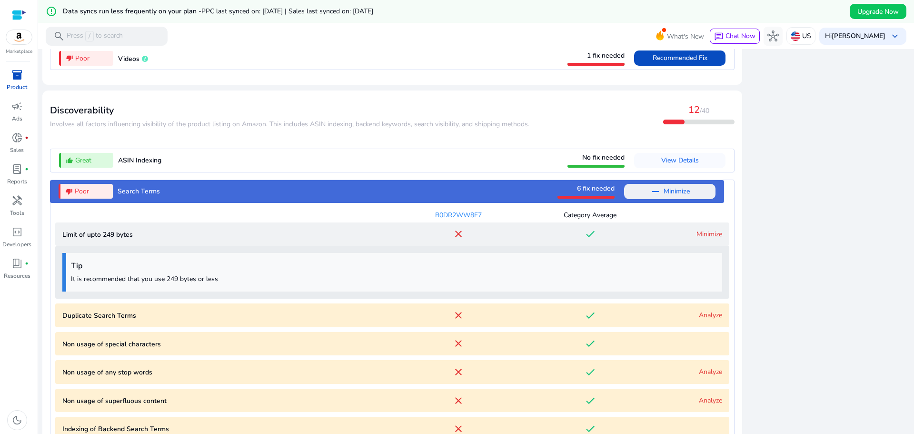
scroll to position [1142, 0]
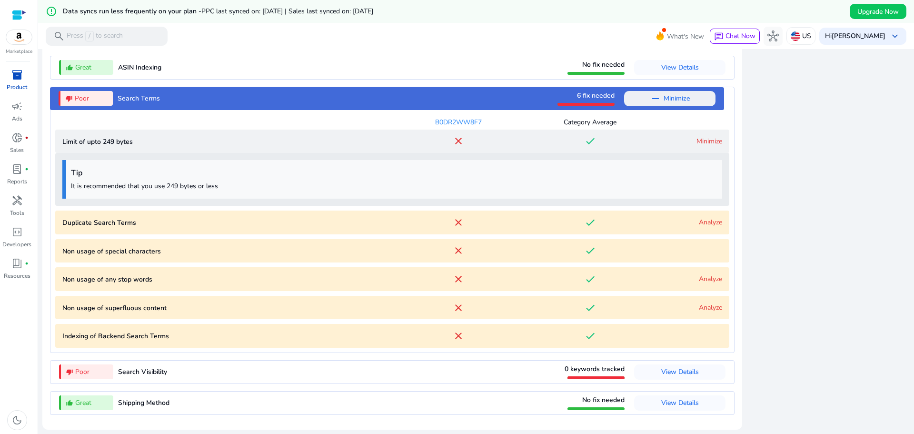
click at [706, 221] on link "Analyze" at bounding box center [710, 222] width 23 height 9
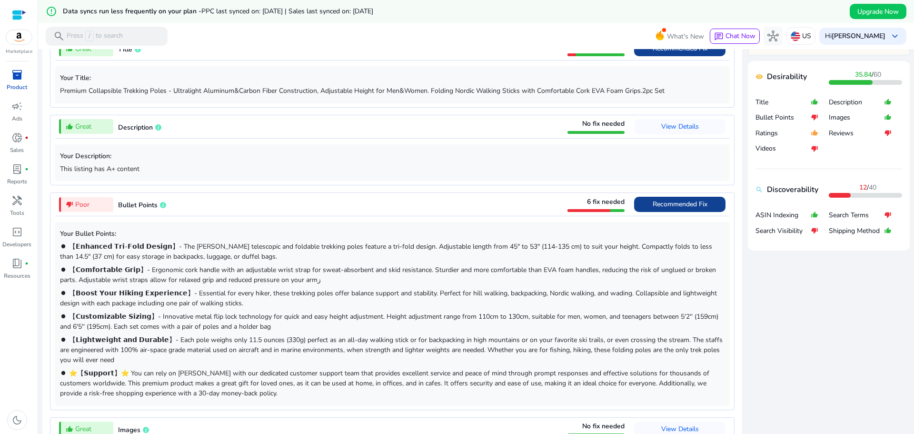
scroll to position [394, 0]
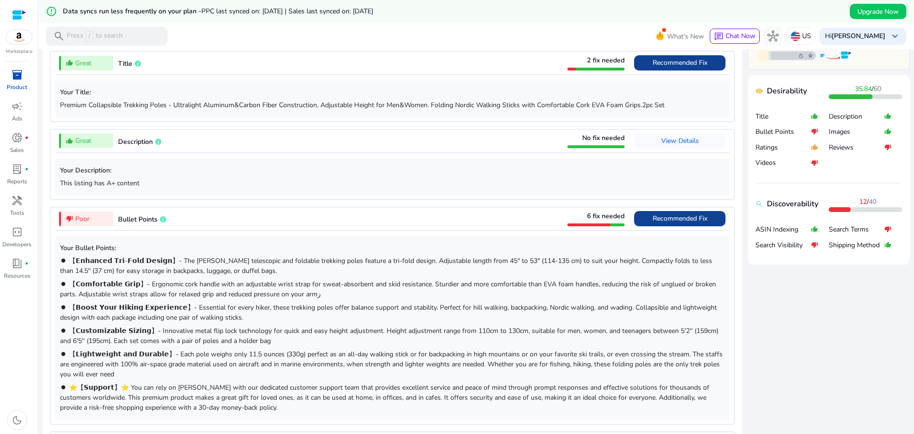
click at [473, 222] on div "thumb_down_alt Poor Bullet Points 6 fix needed Recommended Fix" at bounding box center [392, 218] width 674 height 23
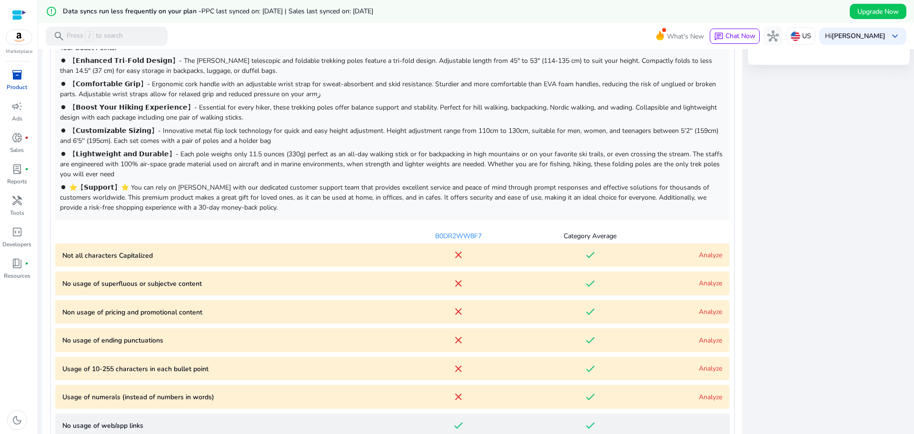
click at [507, 214] on div "Your Bullet Points: brightness_1 【𝗘𝗻𝗵𝗮𝗻𝗰𝗲𝗱 𝗧𝗿𝗶-𝗙𝗼𝗹𝗱 𝗗𝗲𝘀𝗶𝗴𝗻】- The 𝗧𝗥𝗘𝗗𝗢 telescop…" at bounding box center [392, 127] width 674 height 183
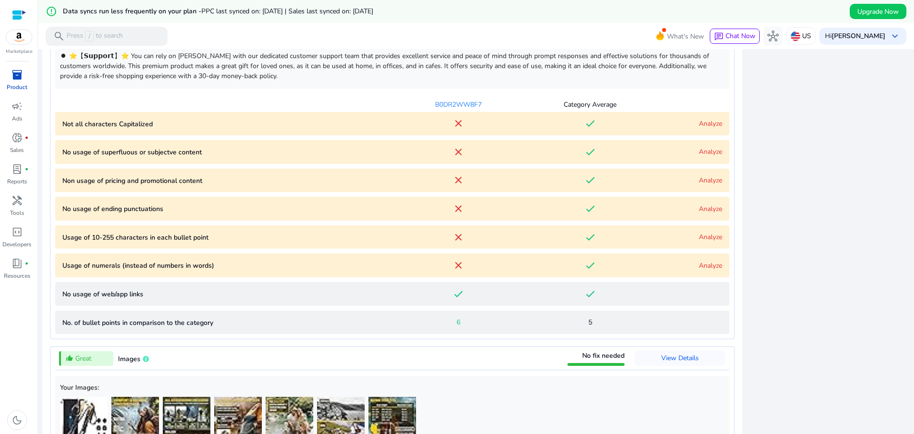
scroll to position [747, 0]
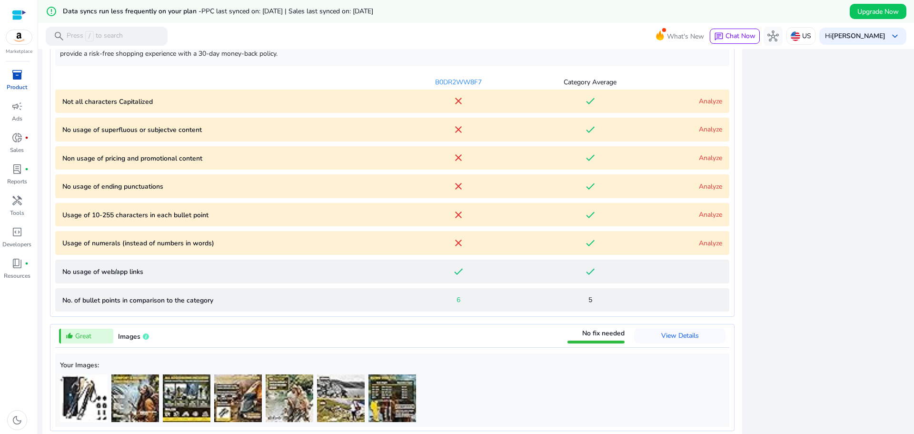
click at [715, 99] on link "Analyze" at bounding box center [710, 101] width 23 height 9
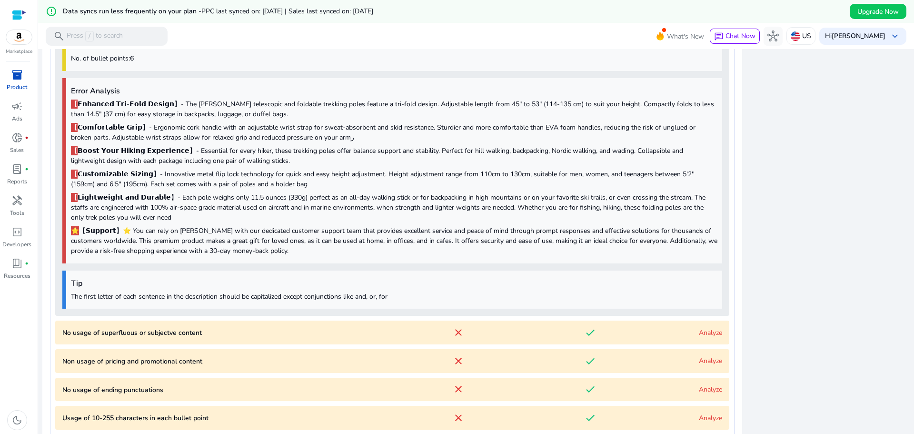
scroll to position [842, 0]
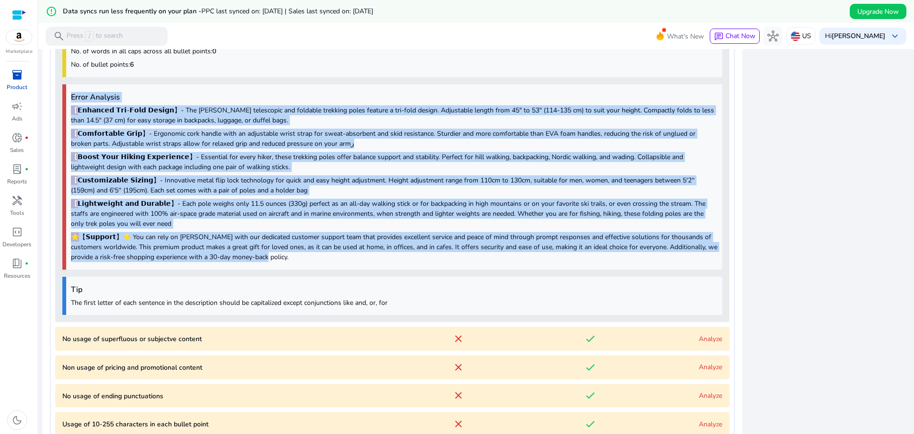
drag, startPoint x: 71, startPoint y: 95, endPoint x: 374, endPoint y: 263, distance: 346.4
click at [374, 263] on div "Error Analysis 【 𝗘𝗻𝗵𝗮𝗻𝗰𝗲𝗱 𝗧𝗿𝗶-𝗙𝗼𝗹𝗱 𝗗𝗲𝘀𝗶𝗴𝗻】- The 𝗧𝗥𝗘𝗗𝗢 telescopic and foldable t…" at bounding box center [392, 176] width 660 height 185
copy div "Error Analysis 【 𝗘𝗻𝗵𝗮𝗻𝗰𝗲𝗱 𝗧𝗿𝗶-𝗙𝗼𝗹𝗱 𝗗𝗲𝘀𝗶𝗴𝗻】- The 𝗧𝗥𝗘𝗗𝗢 telescopic and foldable t…"
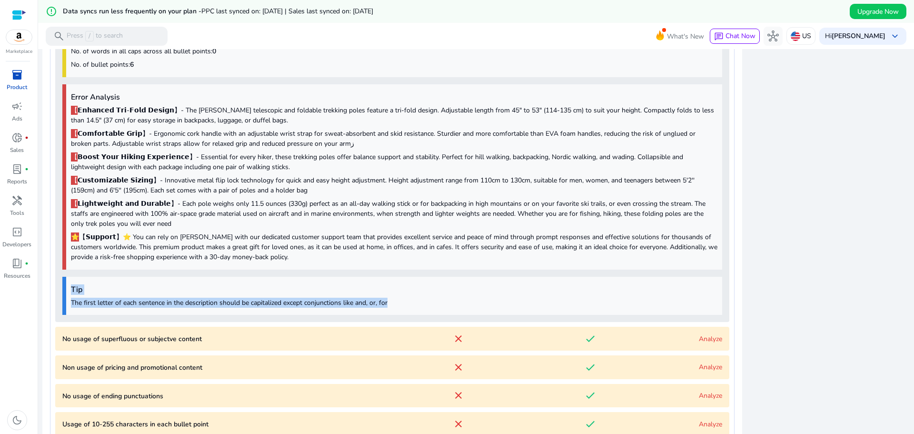
drag, startPoint x: 72, startPoint y: 287, endPoint x: 467, endPoint y: 309, distance: 395.3
click at [467, 309] on div "Tip The first letter of each sentence in the description should be capitalized …" at bounding box center [392, 296] width 660 height 39
copy div "Tip The first letter of each sentence in the description should be capitalized …"
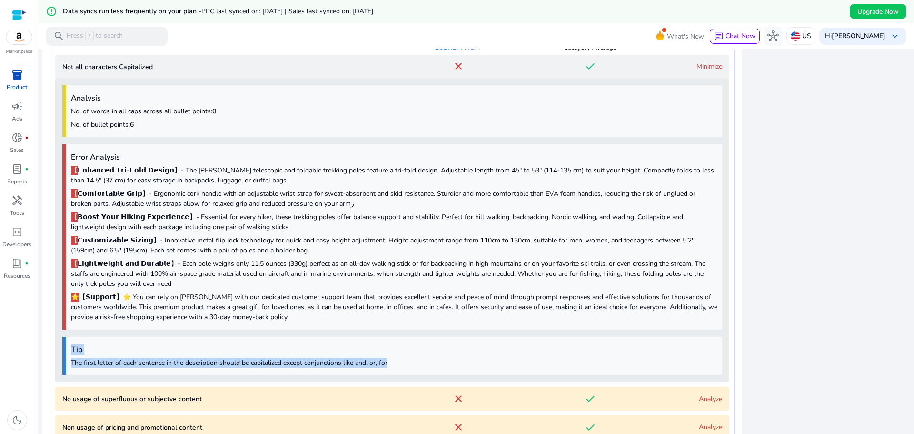
scroll to position [737, 0]
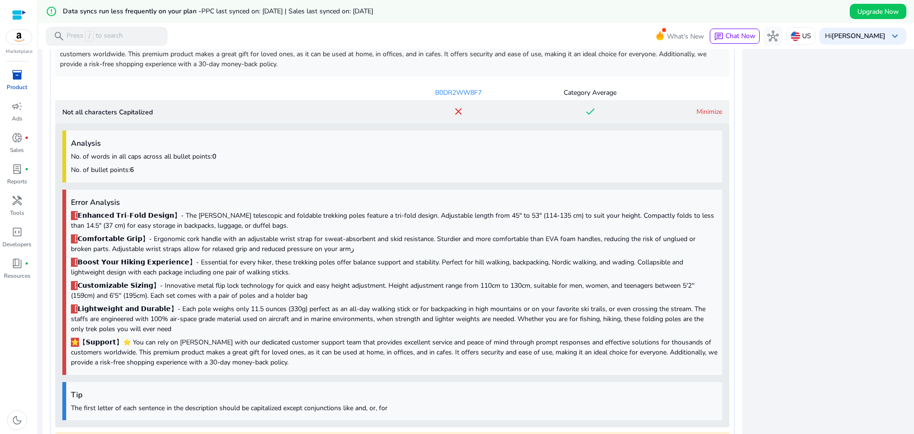
click at [662, 108] on div "Minimize" at bounding box center [689, 112] width 66 height 10
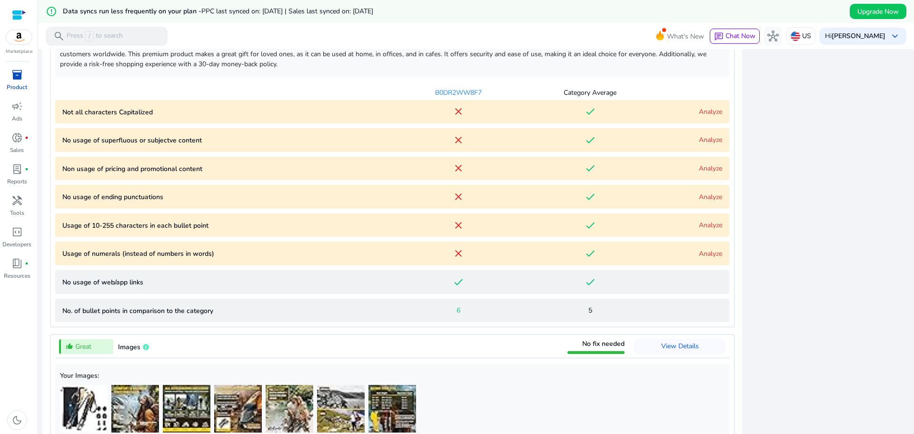
click at [703, 141] on link "Analyze" at bounding box center [710, 139] width 23 height 9
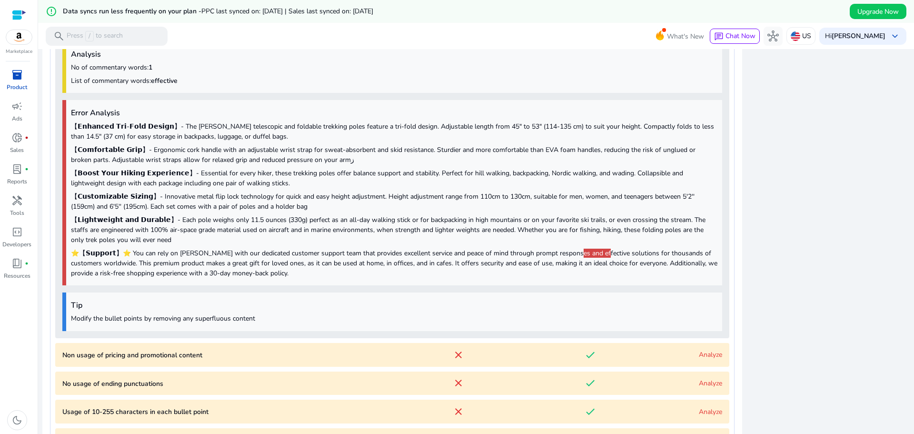
scroll to position [851, 0]
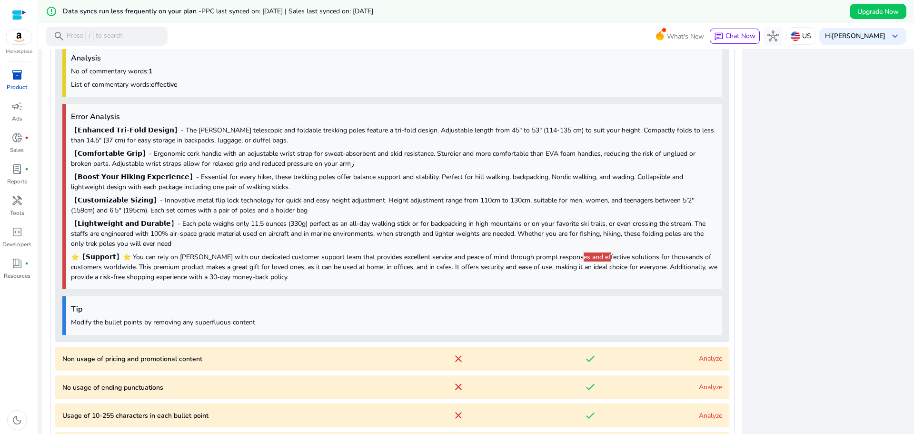
click at [80, 321] on p "Modify the bullet points by removing any superfluous content" at bounding box center [394, 322] width 646 height 10
copy p "Modify the bullet points by removing any superfluous content"
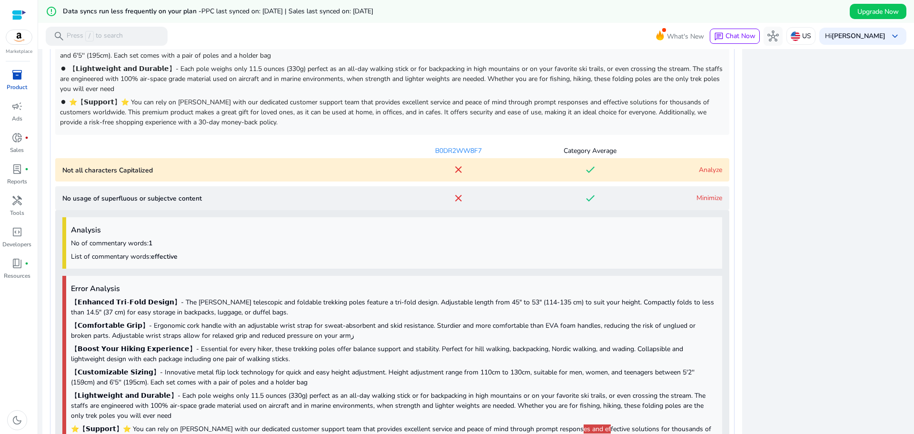
scroll to position [670, 0]
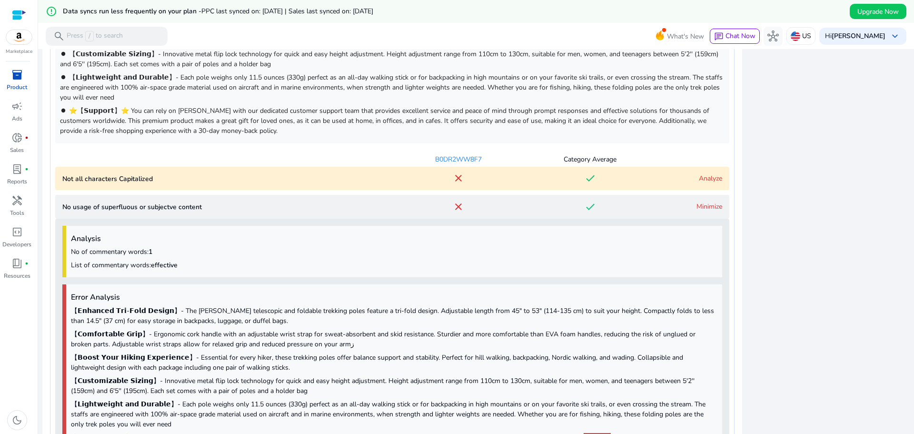
click at [644, 208] on div "done" at bounding box center [590, 206] width 132 height 11
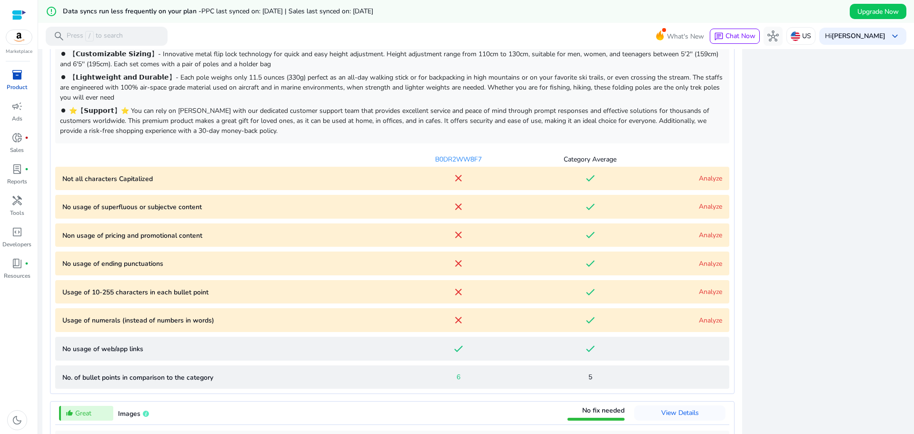
click at [703, 231] on link "Analyze" at bounding box center [710, 234] width 23 height 9
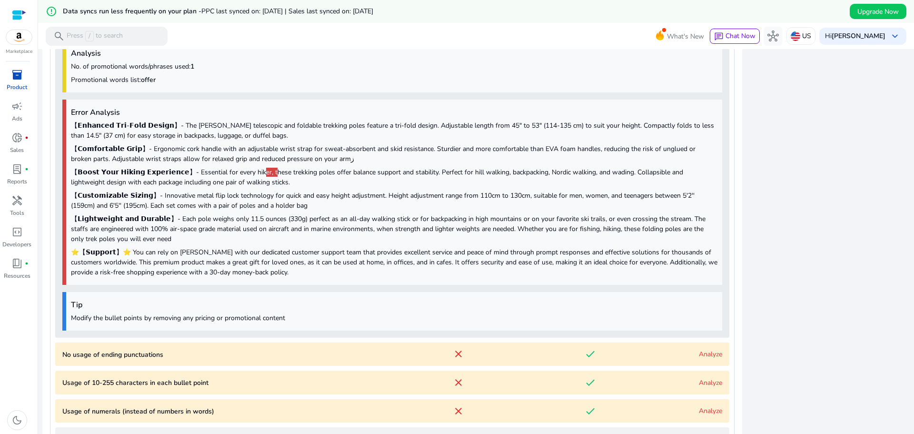
scroll to position [896, 0]
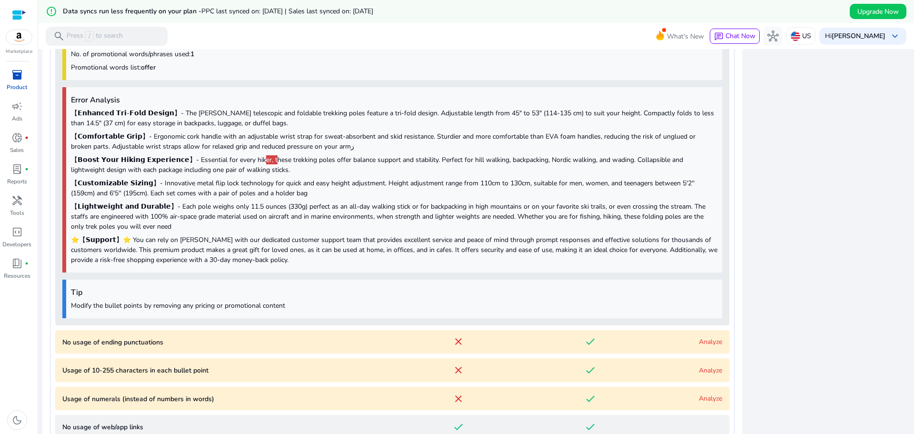
click at [240, 163] on p "【𝗕𝗼𝗼𝘀𝘁 𝗬𝗼𝘂𝗿 𝗛𝗶𝗸𝗶𝗻𝗴 𝗘𝘅𝗽𝗲𝗿𝗶𝗲𝗻𝗰𝗲】- Essential for every hik er, t hese trekking pol…" at bounding box center [394, 165] width 646 height 20
click at [257, 306] on p "Modify the bullet points by removing any pricing or promotional content" at bounding box center [394, 305] width 646 height 10
copy p "Modify the bullet points by removing any pricing or promotional content"
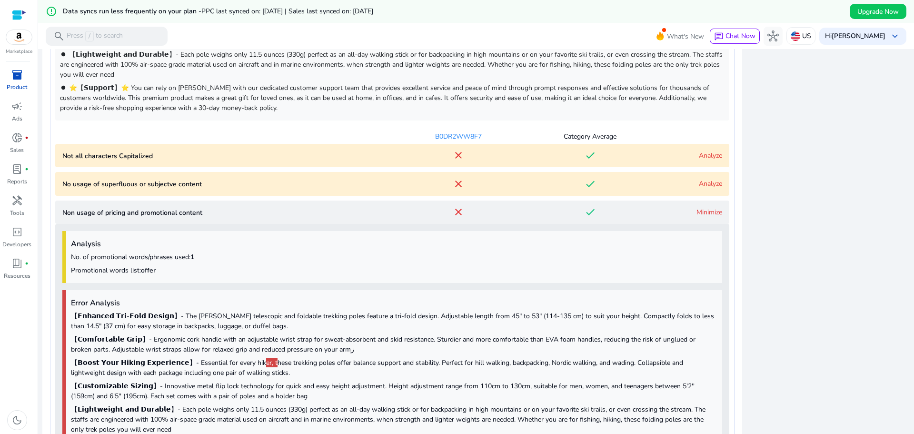
scroll to position [687, 0]
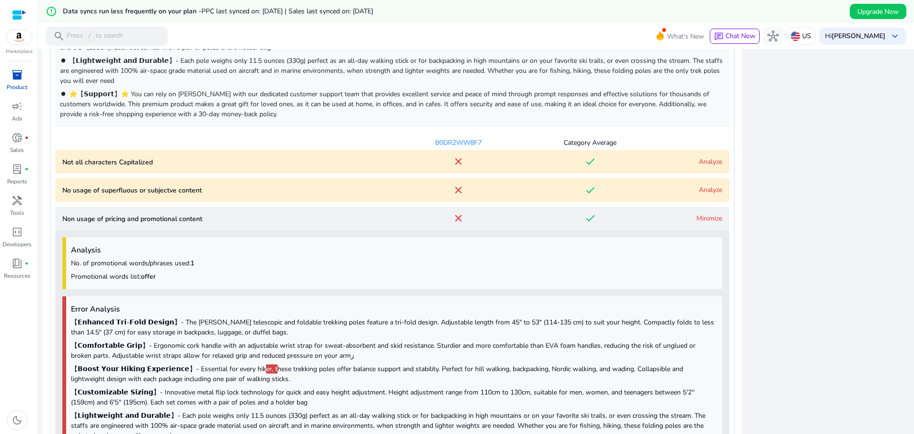
click at [700, 223] on div "Minimize" at bounding box center [689, 218] width 66 height 10
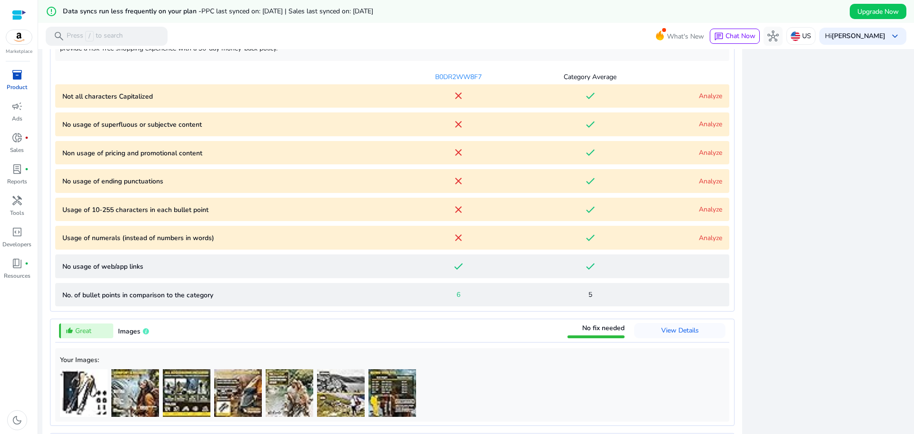
scroll to position [756, 0]
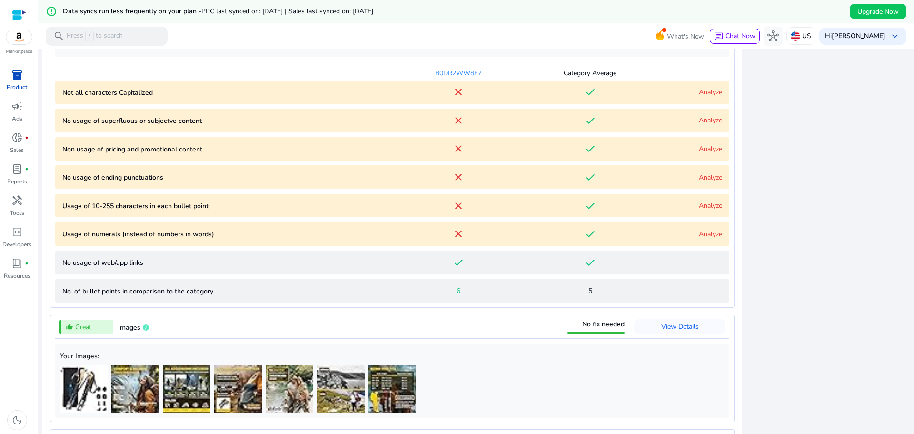
click at [704, 206] on link "Analyze" at bounding box center [710, 205] width 23 height 9
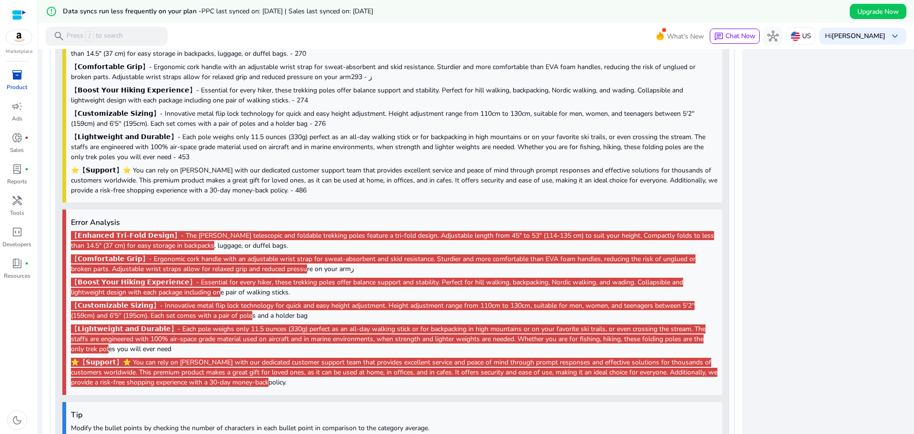
scroll to position [966, 0]
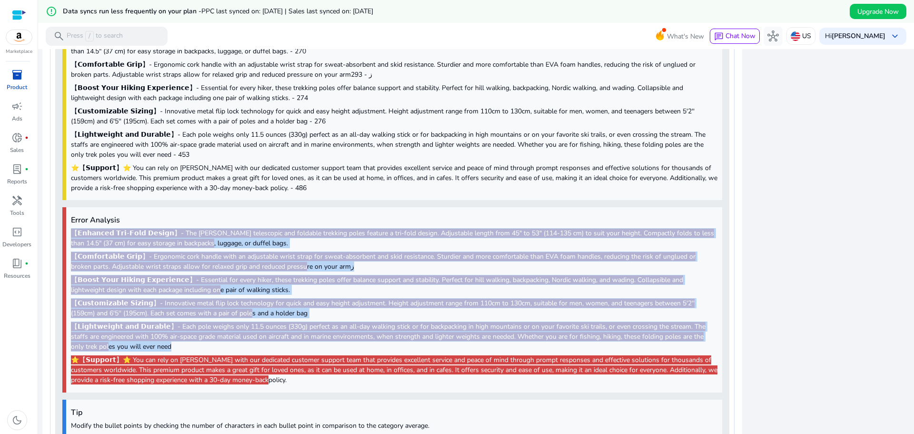
drag, startPoint x: 162, startPoint y: 346, endPoint x: 70, endPoint y: 229, distance: 148.8
click at [70, 229] on div "Error Analysis 【𝗘𝗻𝗵𝗮𝗻𝗰𝗲𝗱 𝗧𝗿𝗶-𝗙𝗼𝗹𝗱 𝗗𝗲𝘀𝗶𝗴𝗻】- The [PERSON_NAME] telescopic and fol…" at bounding box center [392, 299] width 660 height 185
copy div "【Loremips Dol-Sita Consec】- Adi ELITS doeiusmodt inc utlabore etdolore magna al…"
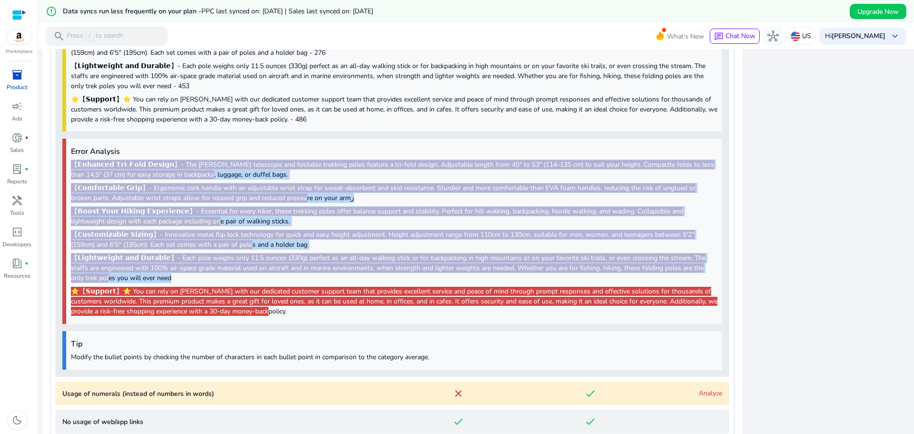
scroll to position [1116, 0]
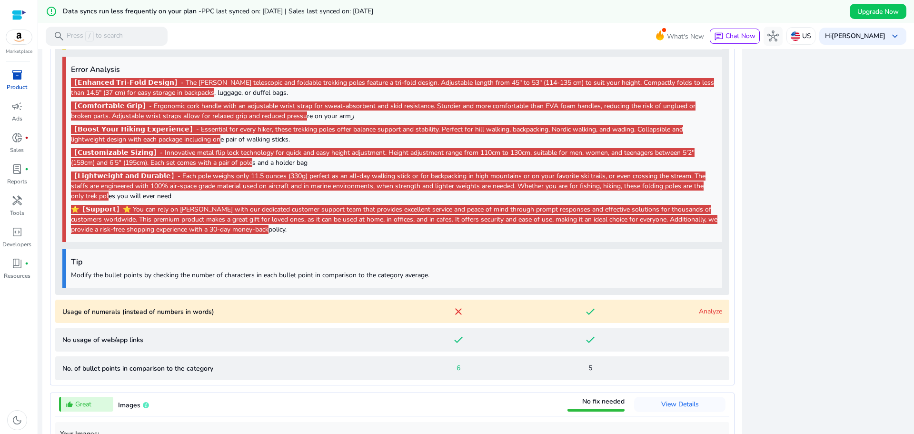
click at [112, 271] on p "Modify the bullet points by checking the number of characters in each bullet po…" at bounding box center [394, 275] width 646 height 10
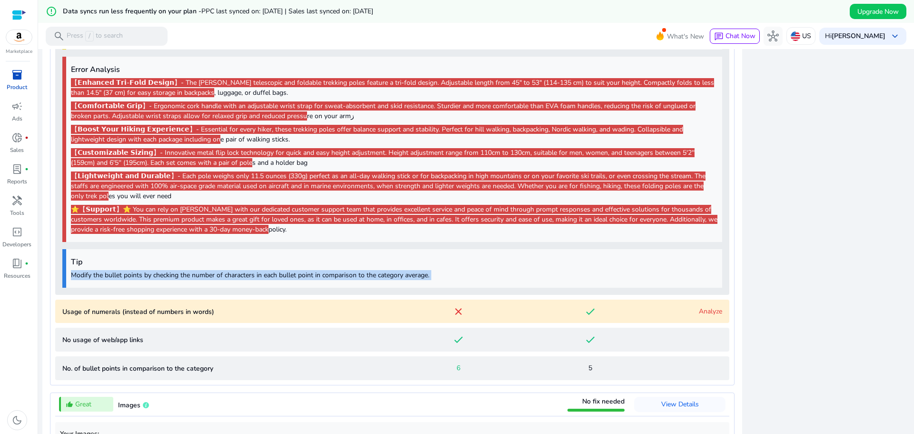
click at [112, 271] on p "Modify the bullet points by checking the number of characters in each bullet po…" at bounding box center [394, 275] width 646 height 10
copy p "Modify the bullet points by checking the number of characters in each bullet po…"
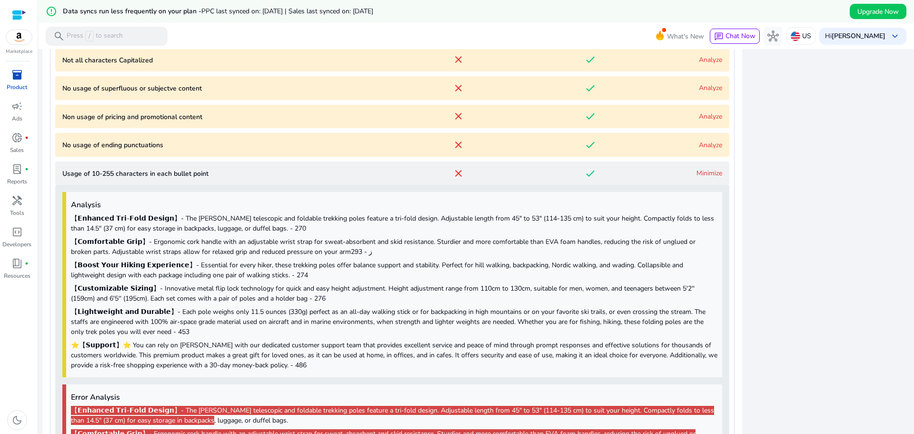
scroll to position [734, 0]
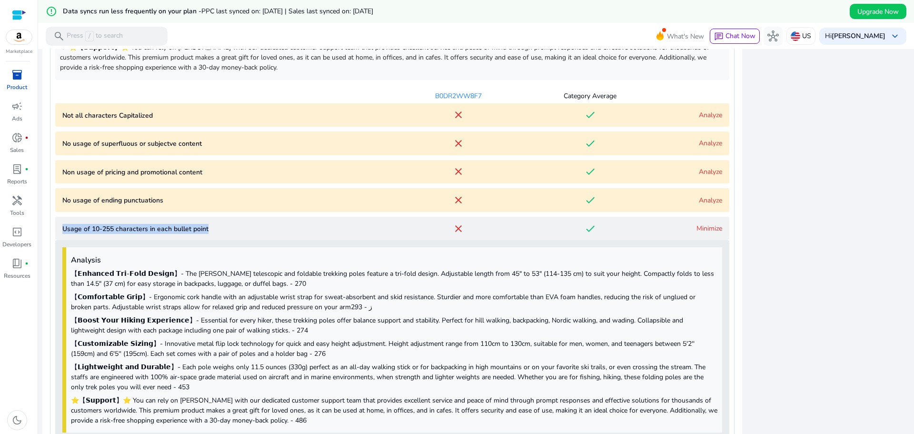
drag, startPoint x: 225, startPoint y: 228, endPoint x: 59, endPoint y: 228, distance: 165.7
click at [59, 228] on point "Usage of 10-255 characters in each bullet point close done Minimize" at bounding box center [392, 229] width 674 height 24
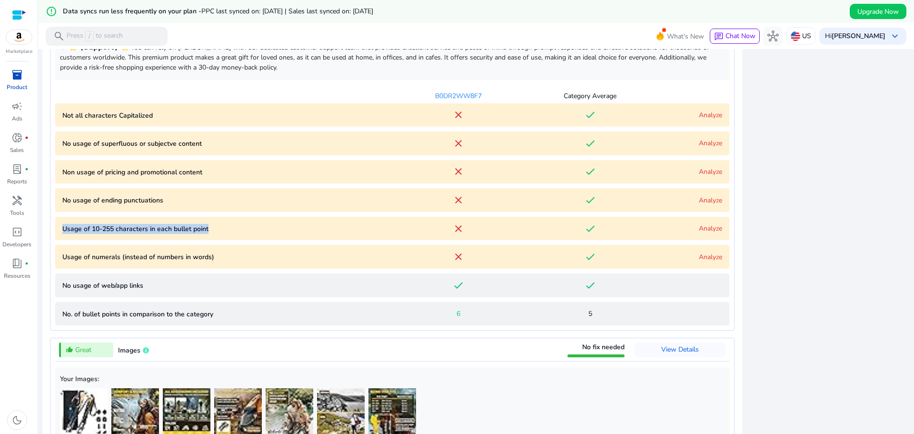
copy p "Usage of 10-255 characters in each bullet point"
click at [712, 256] on link "Analyze" at bounding box center [710, 256] width 23 height 9
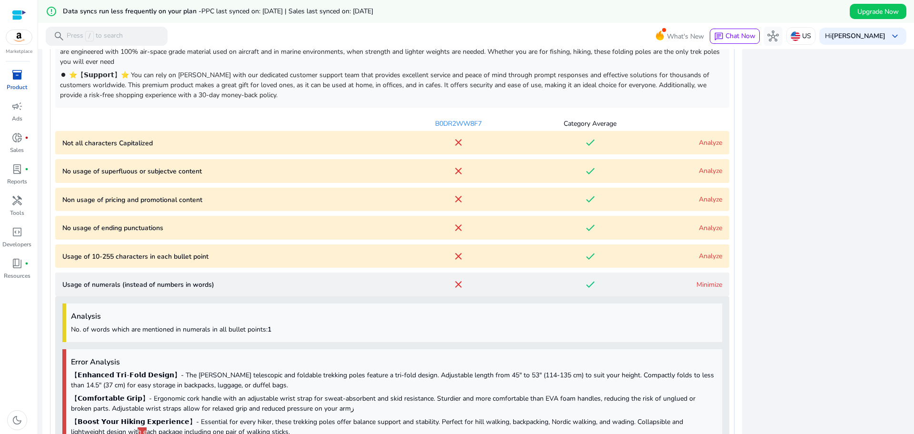
scroll to position [719, 0]
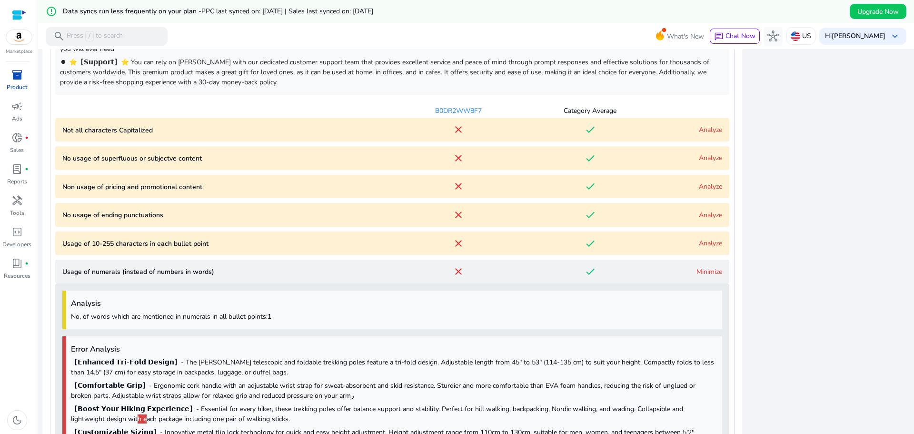
click at [663, 272] on div "Minimize" at bounding box center [689, 272] width 66 height 10
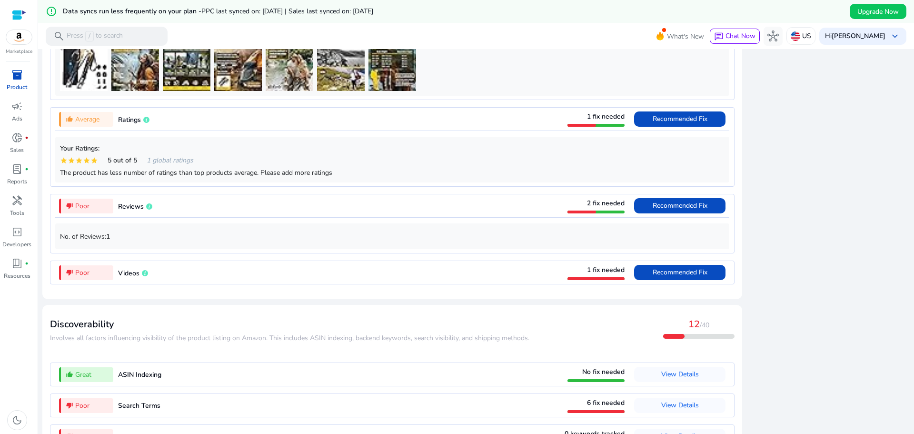
scroll to position [1079, 0]
click at [697, 118] on span "Recommended Fix" at bounding box center [680, 118] width 55 height 9
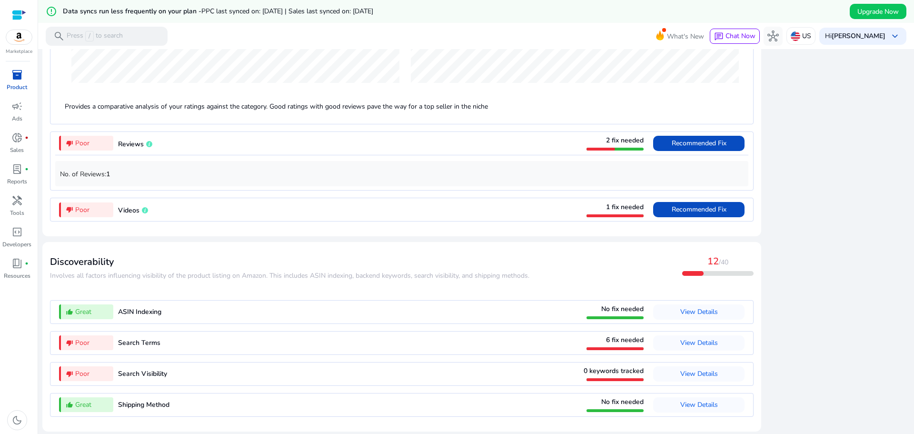
scroll to position [833, 0]
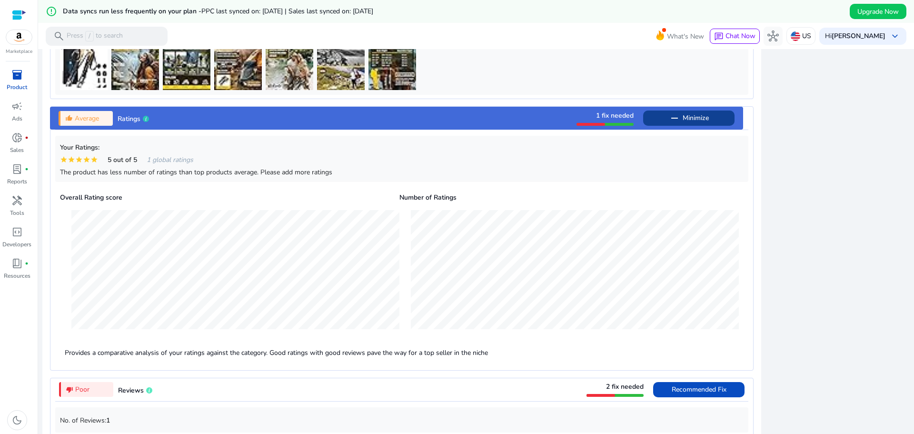
click at [697, 118] on div "thumb_up_alt Average Ratings 1 fix needed remove Minimize Your Ratings: star st…" at bounding box center [402, 238] width 704 height 264
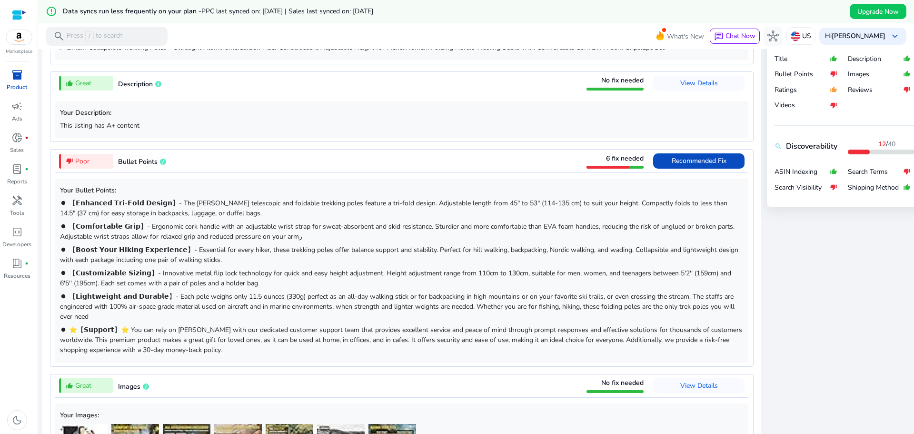
scroll to position [448, 0]
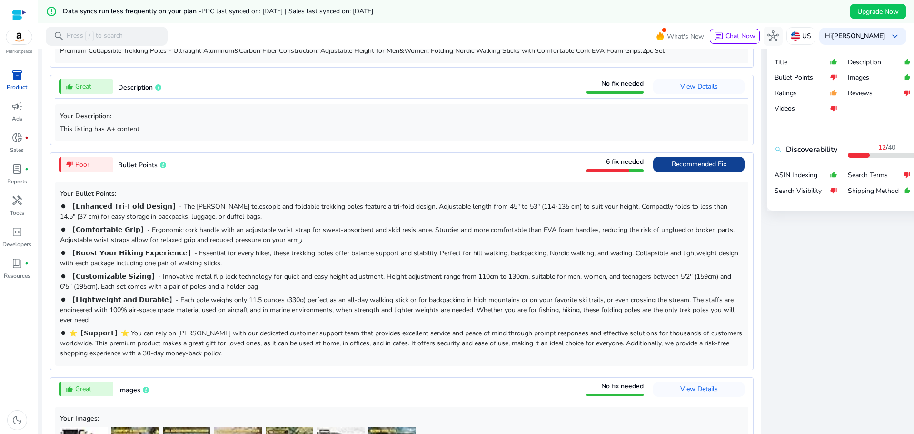
click at [691, 165] on span "Recommended Fix" at bounding box center [699, 163] width 55 height 9
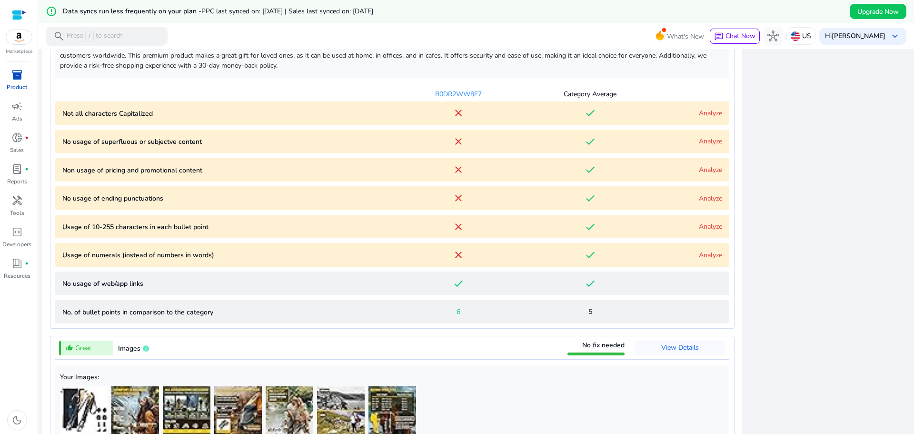
scroll to position [806, 0]
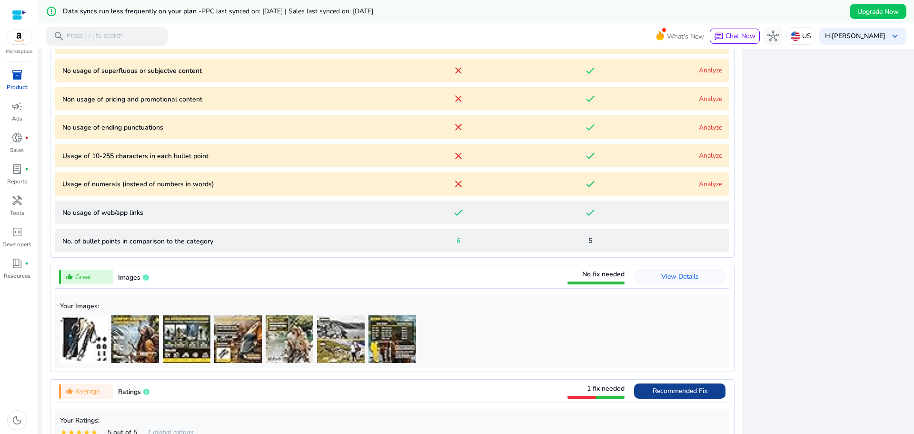
click at [714, 156] on link "Analyze" at bounding box center [710, 155] width 23 height 9
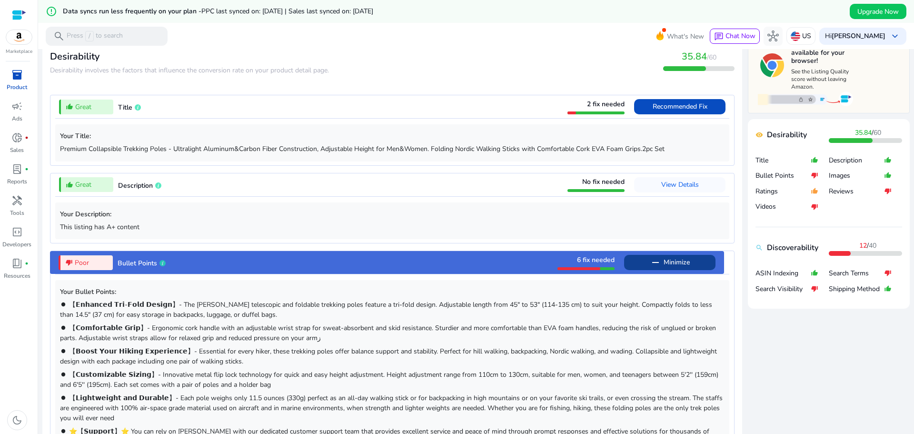
scroll to position [317, 0]
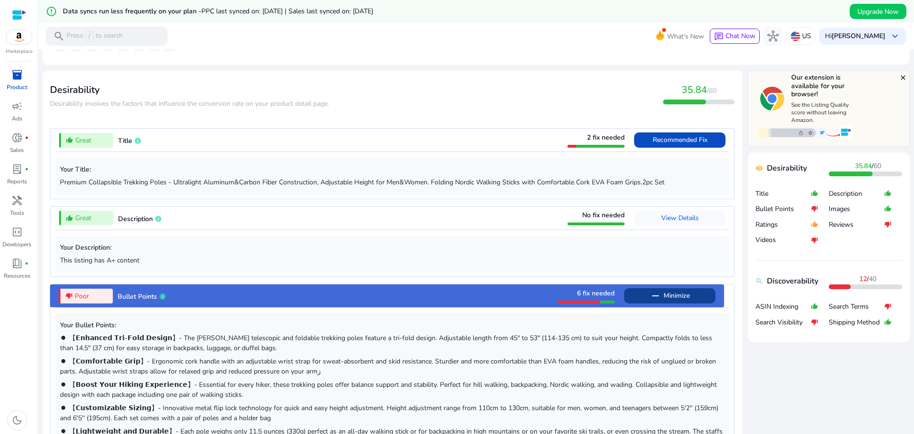
click at [578, 293] on span "6 fix needed" at bounding box center [596, 292] width 38 height 9
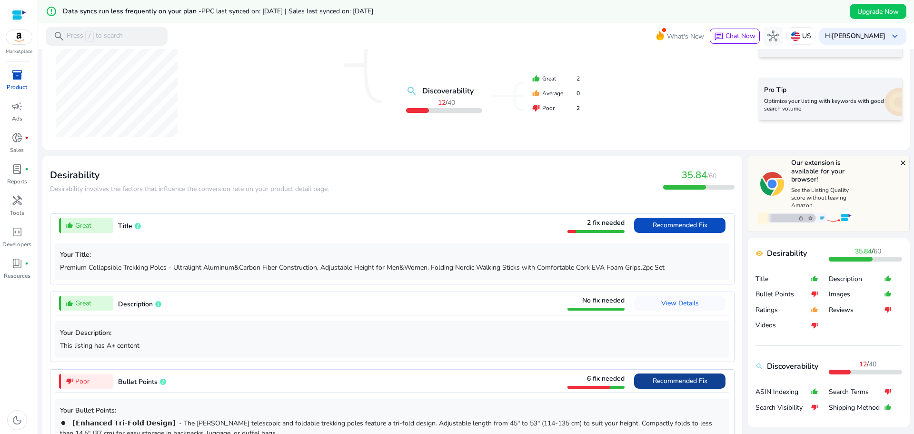
scroll to position [238, 0]
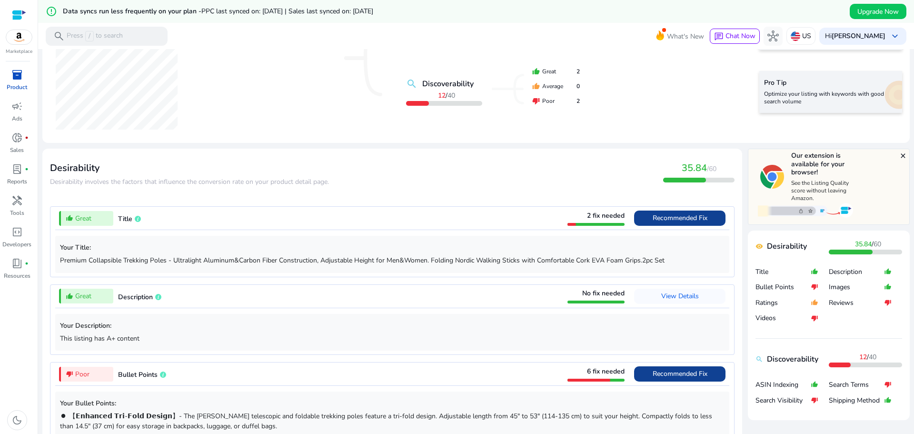
click at [664, 217] on span "Recommended Fix" at bounding box center [680, 217] width 55 height 9
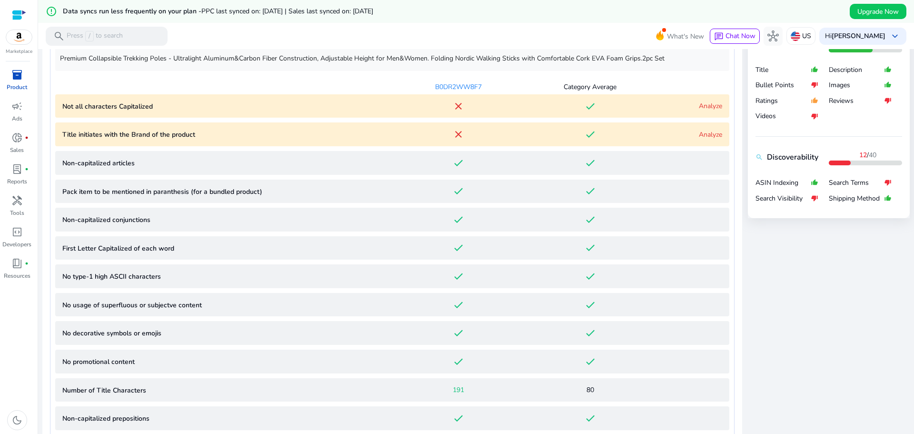
scroll to position [445, 0]
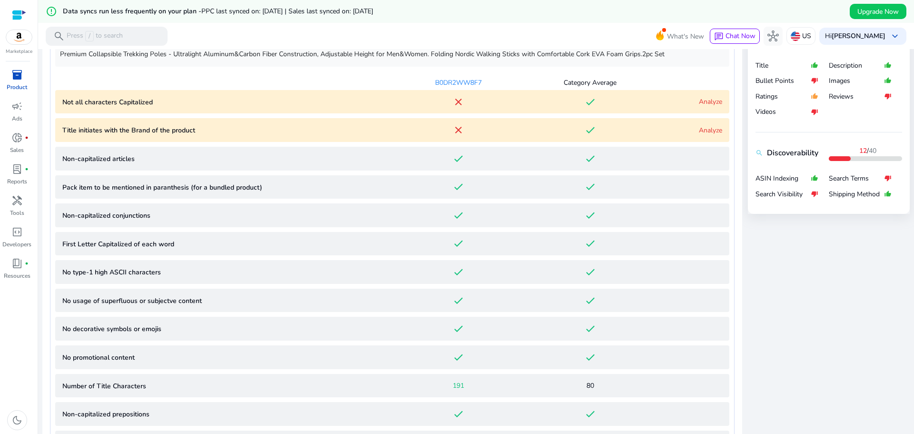
click at [705, 100] on link "Analyze" at bounding box center [710, 101] width 23 height 9
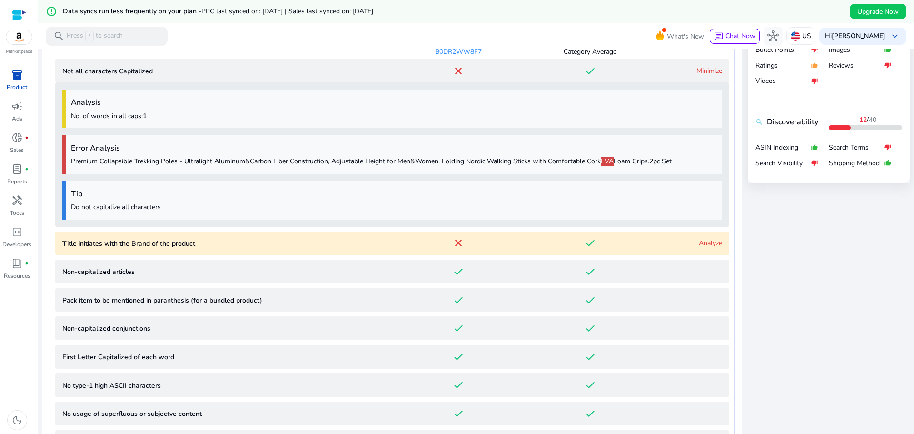
scroll to position [482, 0]
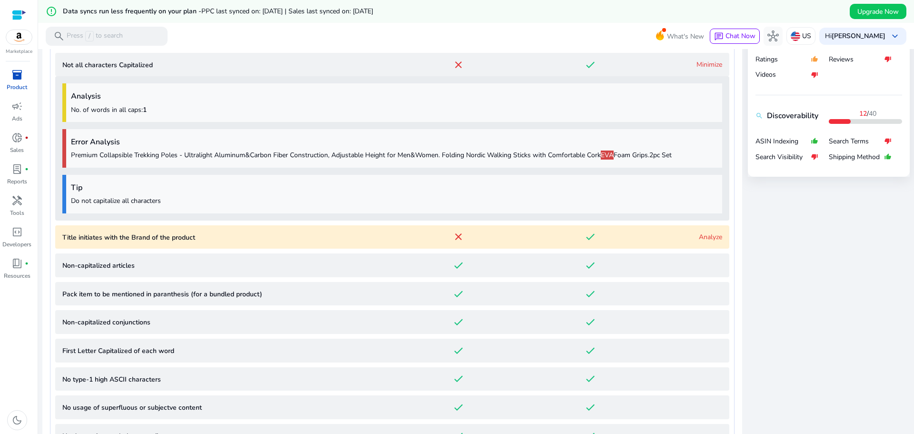
click at [708, 238] on link "Analyze" at bounding box center [710, 236] width 23 height 9
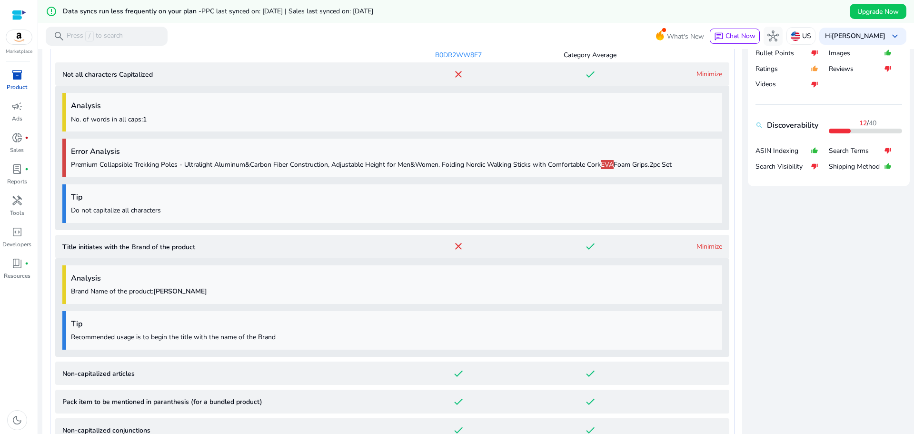
scroll to position [0, 0]
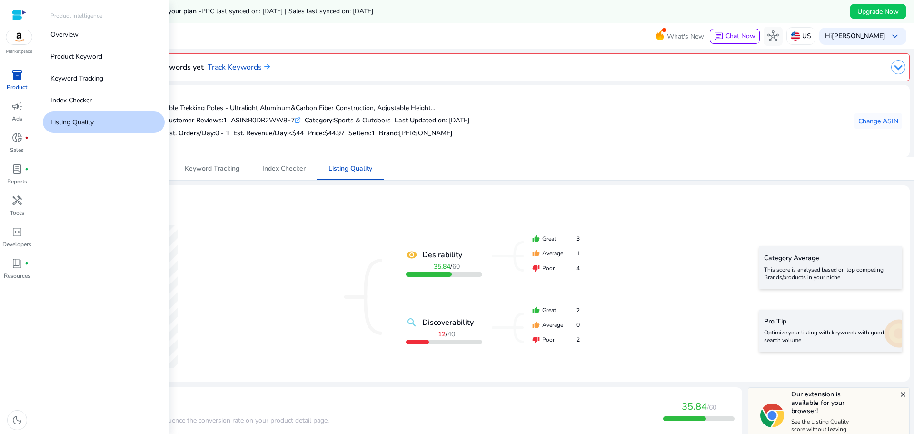
click at [86, 119] on p "Listing Quality" at bounding box center [71, 122] width 43 height 10
click at [97, 53] on p "Product Keyword" at bounding box center [76, 56] width 52 height 10
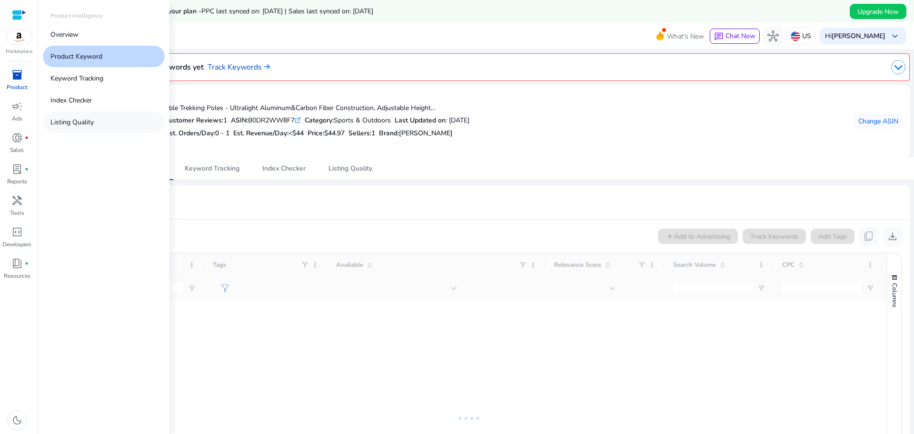
click at [94, 119] on link "Listing Quality" at bounding box center [104, 121] width 122 height 21
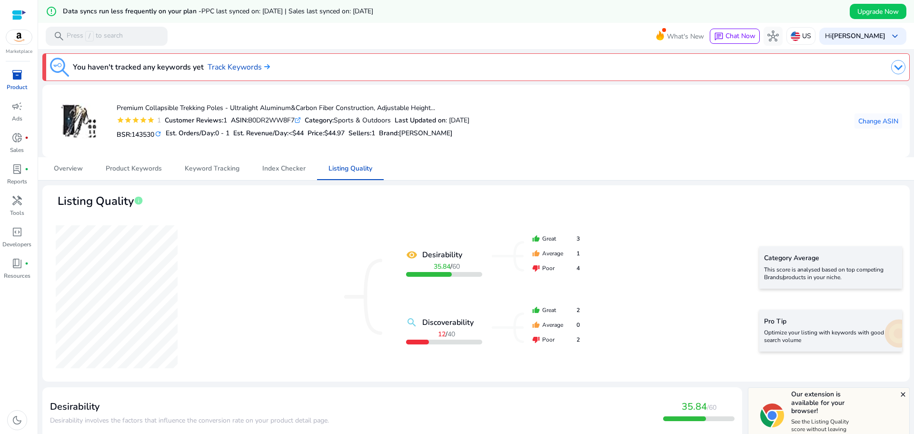
click at [891, 70] on img at bounding box center [898, 67] width 14 height 14
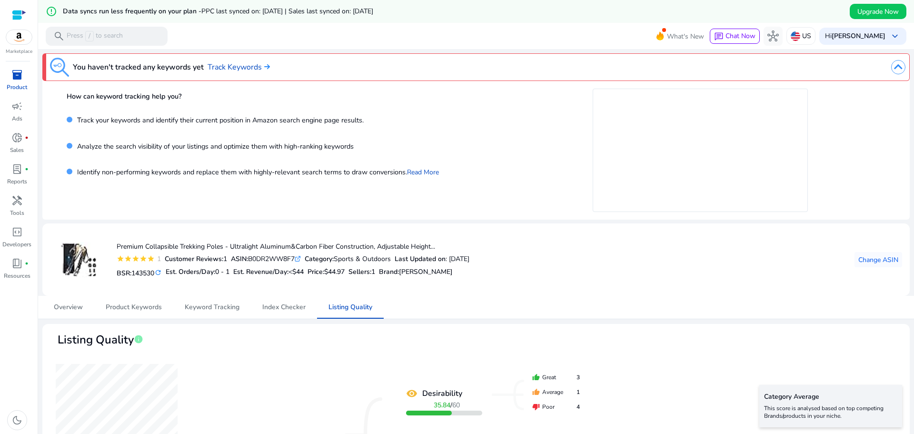
click at [891, 70] on img at bounding box center [898, 67] width 14 height 14
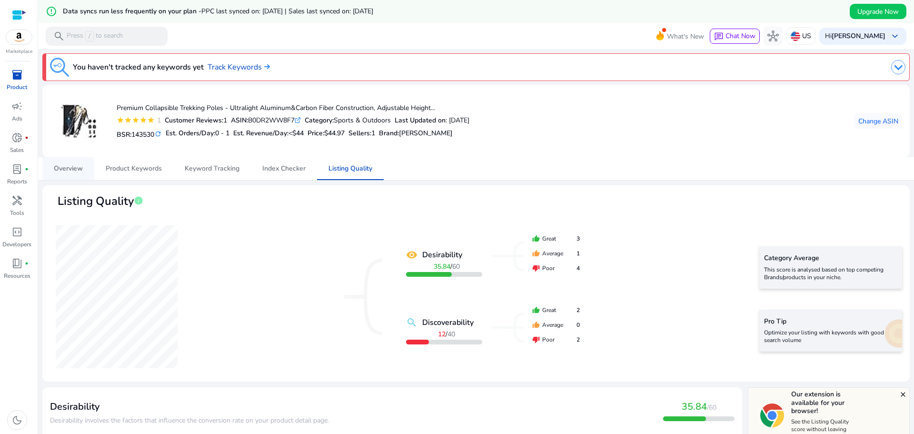
click at [78, 167] on span "Overview" at bounding box center [68, 168] width 29 height 7
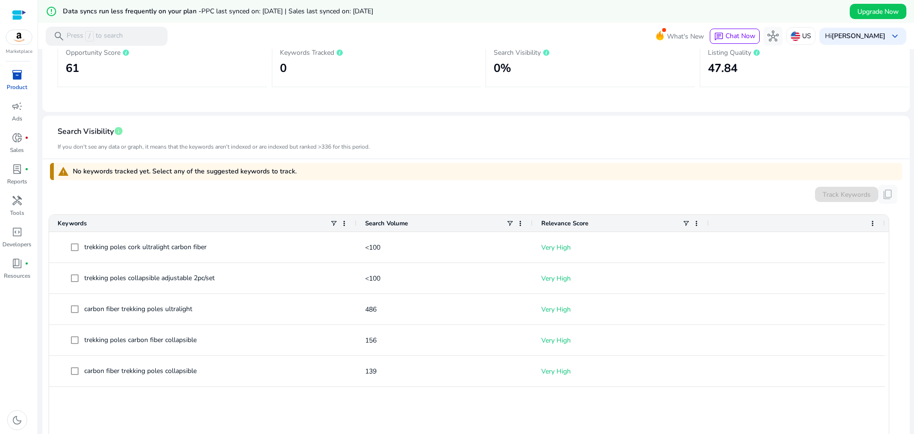
scroll to position [182, 0]
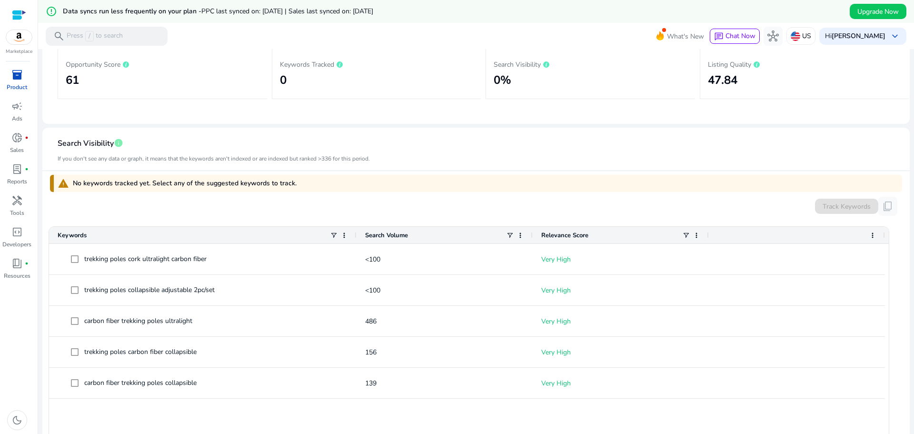
click at [907, 231] on mat-sidenav-content "error_outline Data syncs run less frequently on your plan - PPC last synced on:…" at bounding box center [476, 217] width 876 height 434
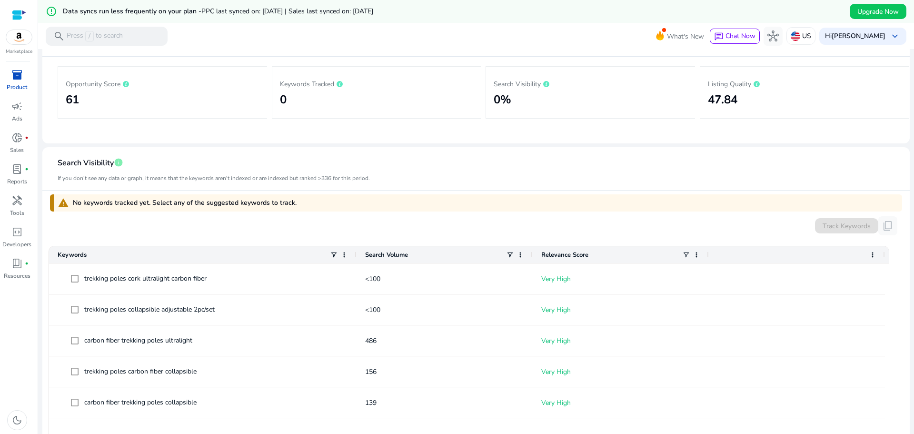
scroll to position [0, 0]
